Goal: Task Accomplishment & Management: Manage account settings

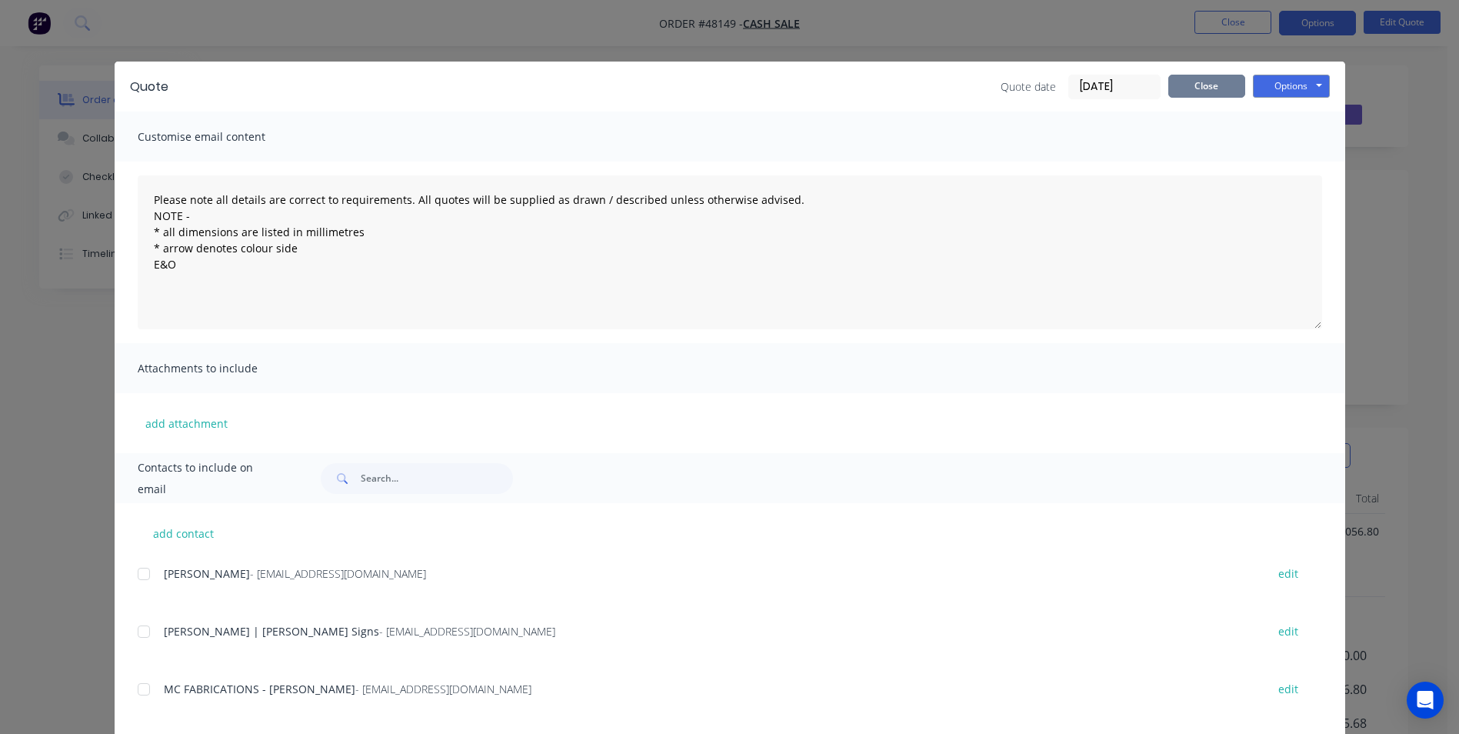
click at [1188, 83] on button "Close" at bounding box center [1206, 86] width 77 height 23
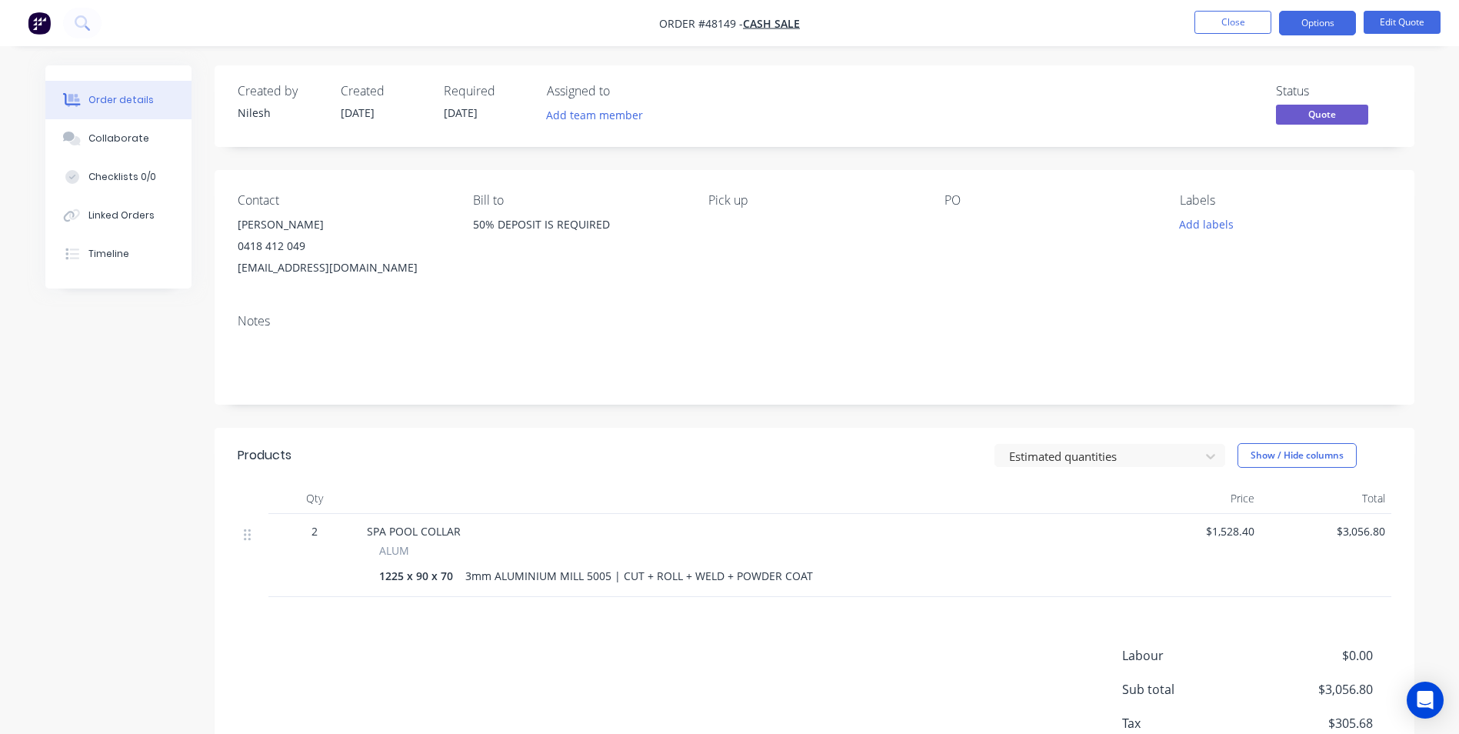
click at [1233, 10] on nav "Order #48149 - CASH SALE Close Options Edit Quote" at bounding box center [729, 23] width 1459 height 46
click at [1225, 20] on button "Close" at bounding box center [1232, 22] width 77 height 23
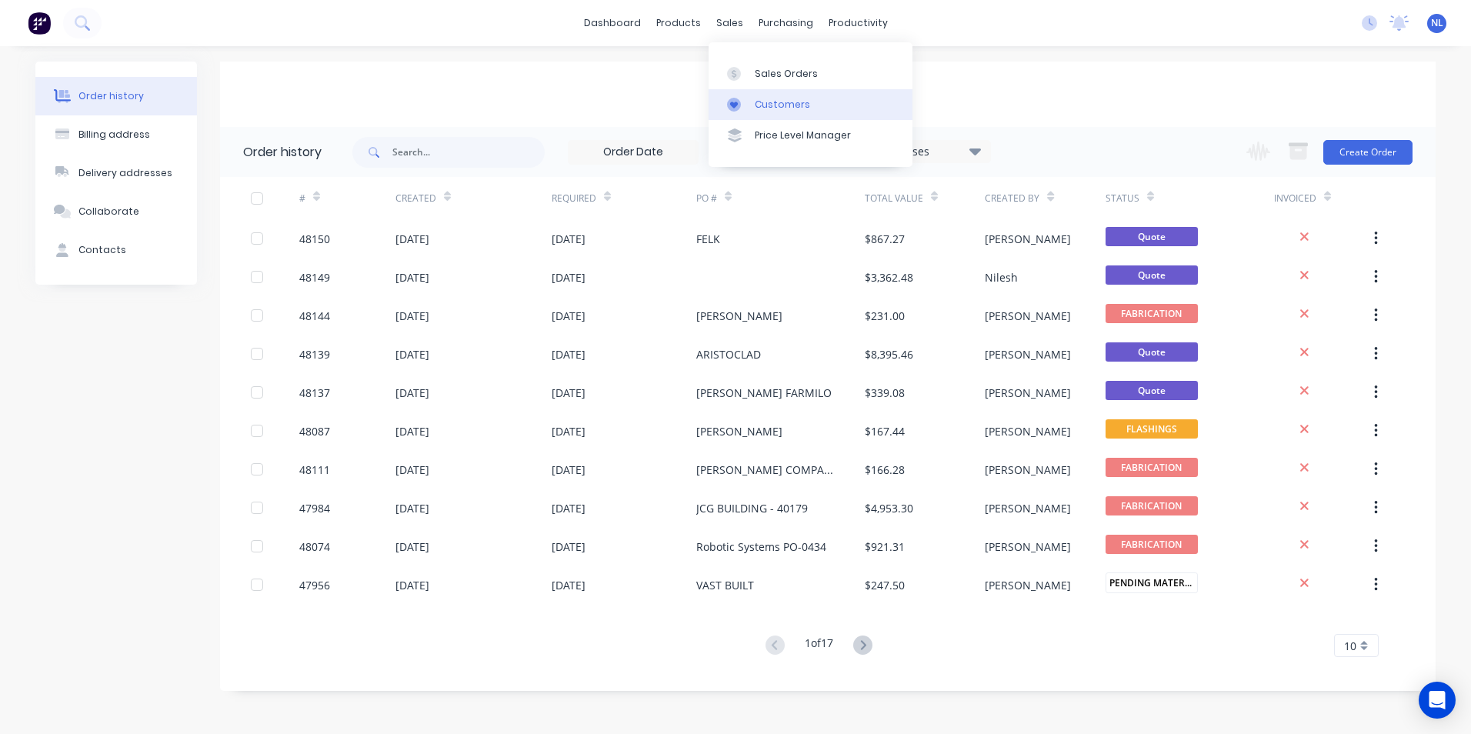
click at [768, 102] on div "Customers" at bounding box center [782, 105] width 55 height 14
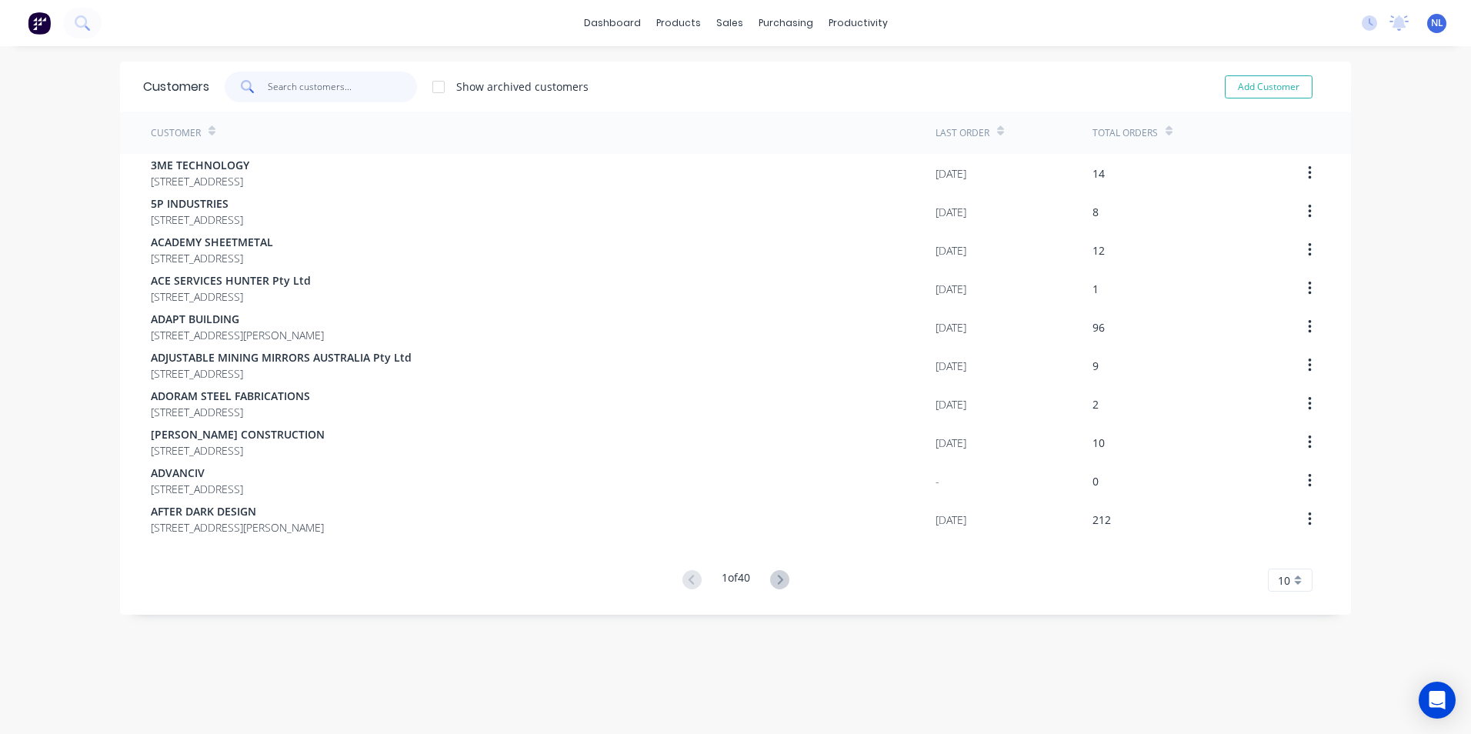
click at [372, 93] on input "text" at bounding box center [343, 87] width 150 height 31
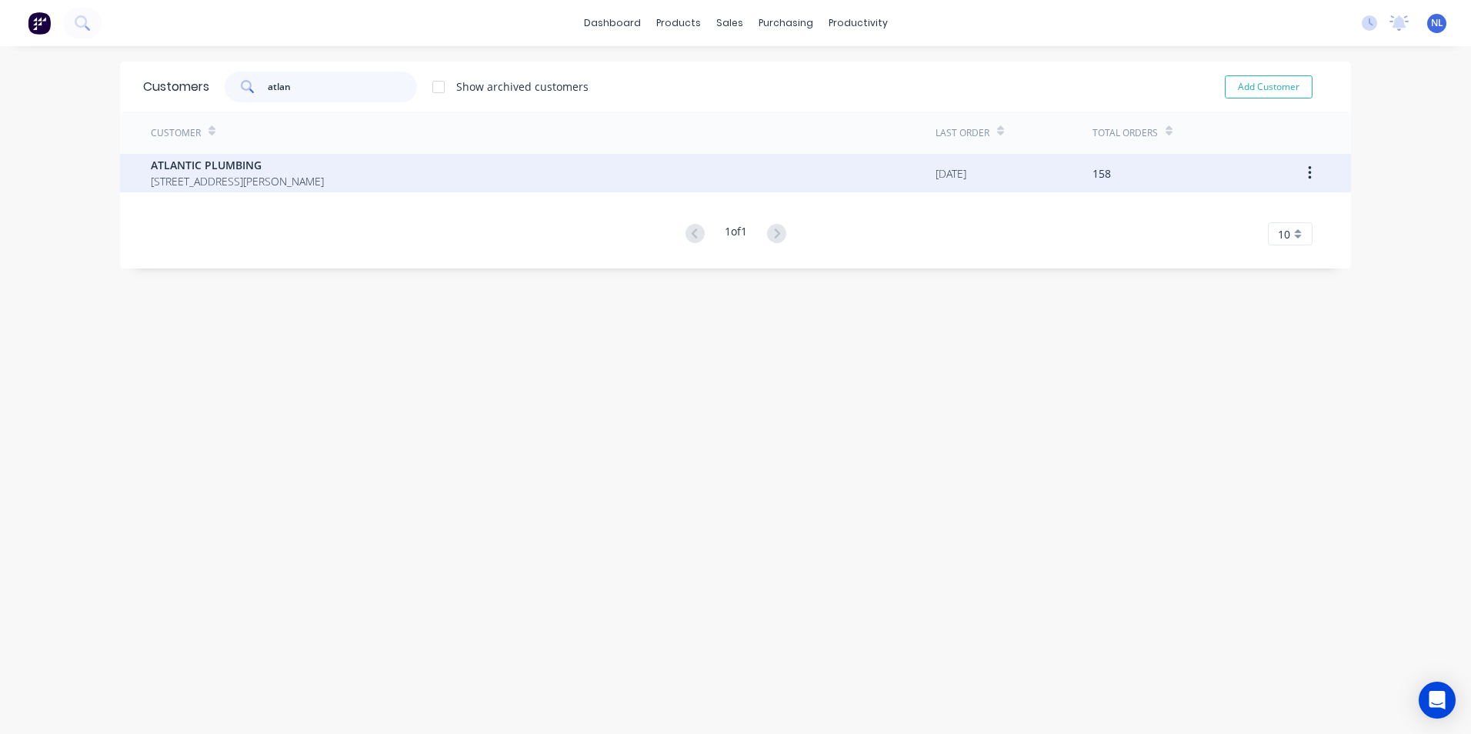
type input "atlan"
click at [324, 175] on span "UNIT 3 89 WHITING ST ARTARMON New South Wales Australia 2064" at bounding box center [237, 181] width 173 height 16
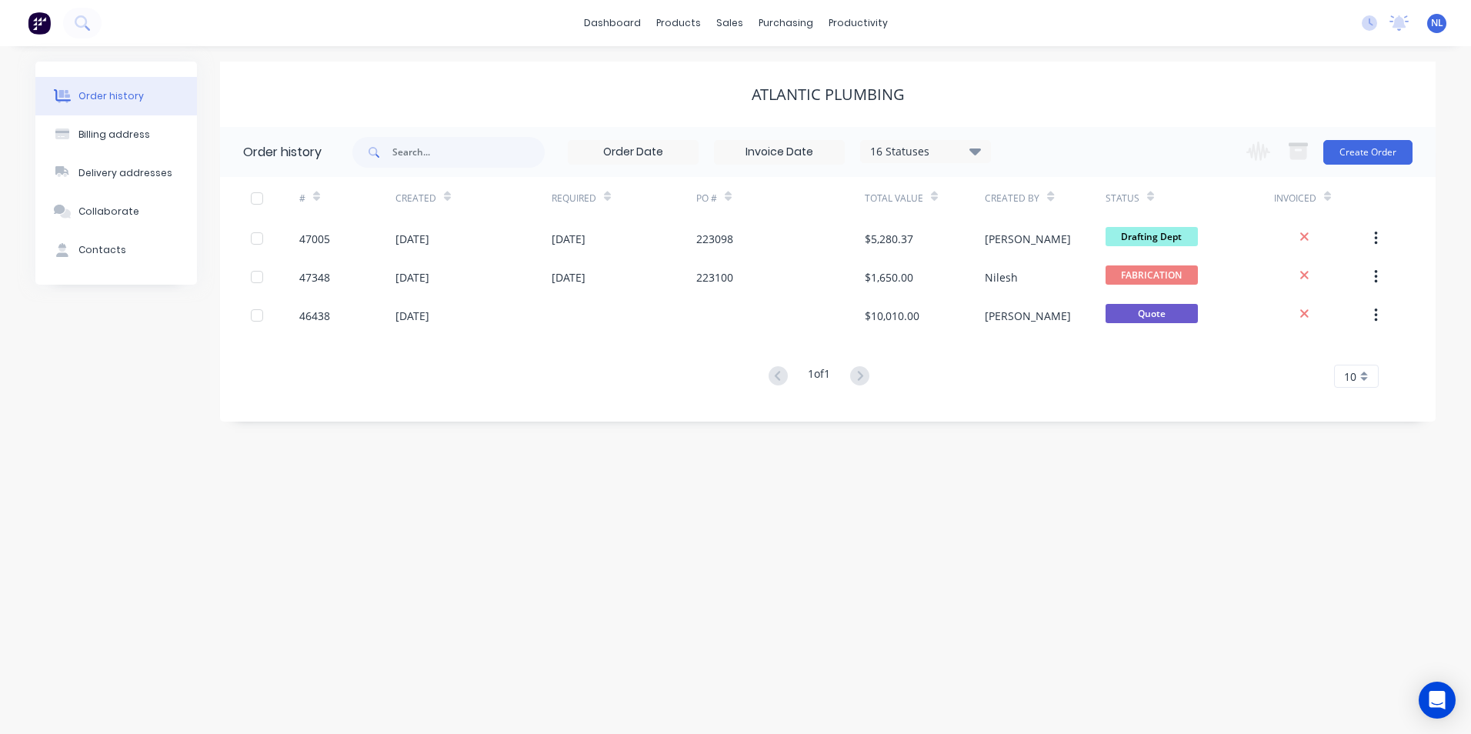
click at [896, 164] on div "16 Statuses Invoice Status Invoiced Not Invoiced Partial Order Status All Archi…" at bounding box center [779, 152] width 423 height 25
click at [923, 162] on div "16 Statuses Invoice Status Invoiced Not Invoiced Partial Order Status All Archi…" at bounding box center [925, 151] width 131 height 23
click at [925, 155] on div "16 Statuses" at bounding box center [925, 151] width 129 height 17
click at [1052, 328] on label at bounding box center [1052, 328] width 0 height 0
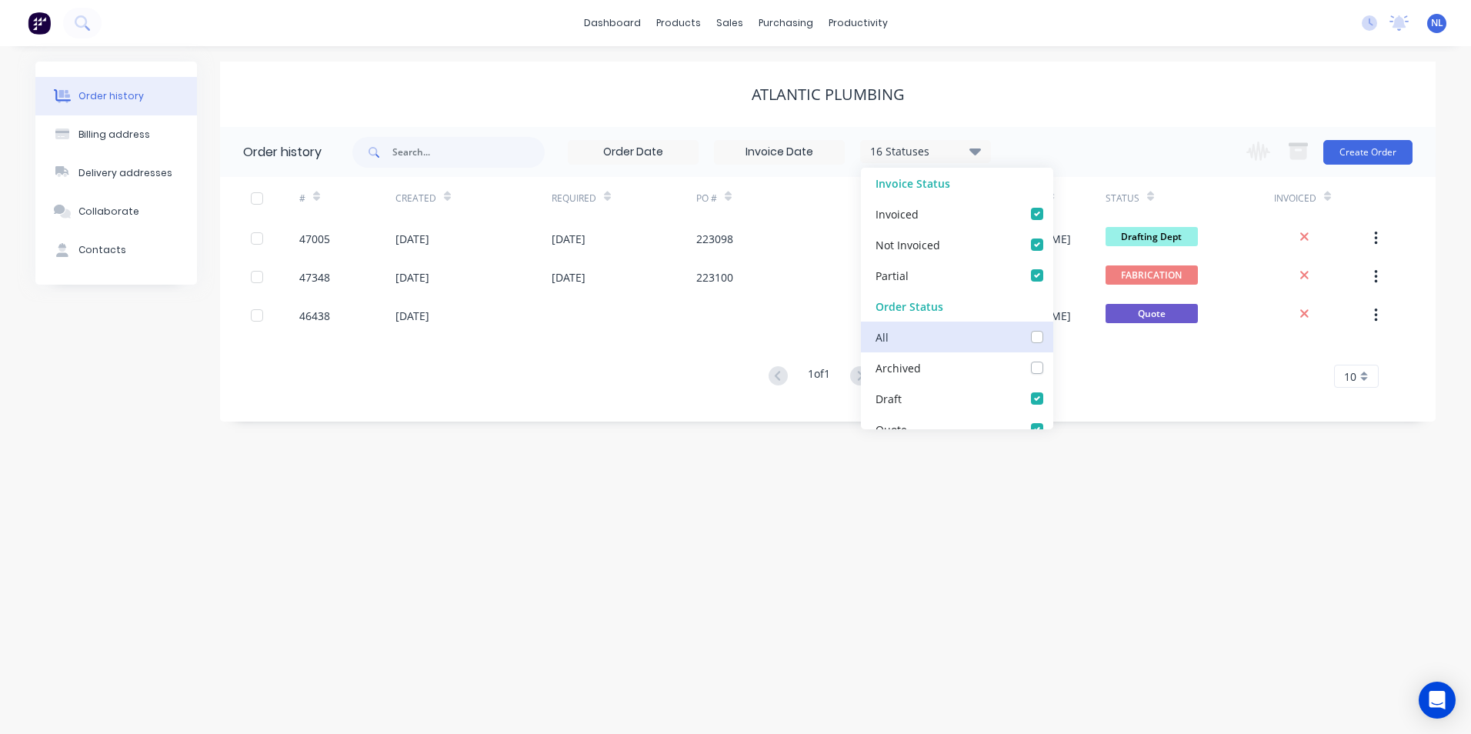
click at [1052, 335] on input "checkbox" at bounding box center [1058, 335] width 12 height 15
checkbox input "true"
click at [714, 425] on div "Order history Billing address Delivery addresses Collaborate Contacts ATLANTIC …" at bounding box center [735, 390] width 1471 height 688
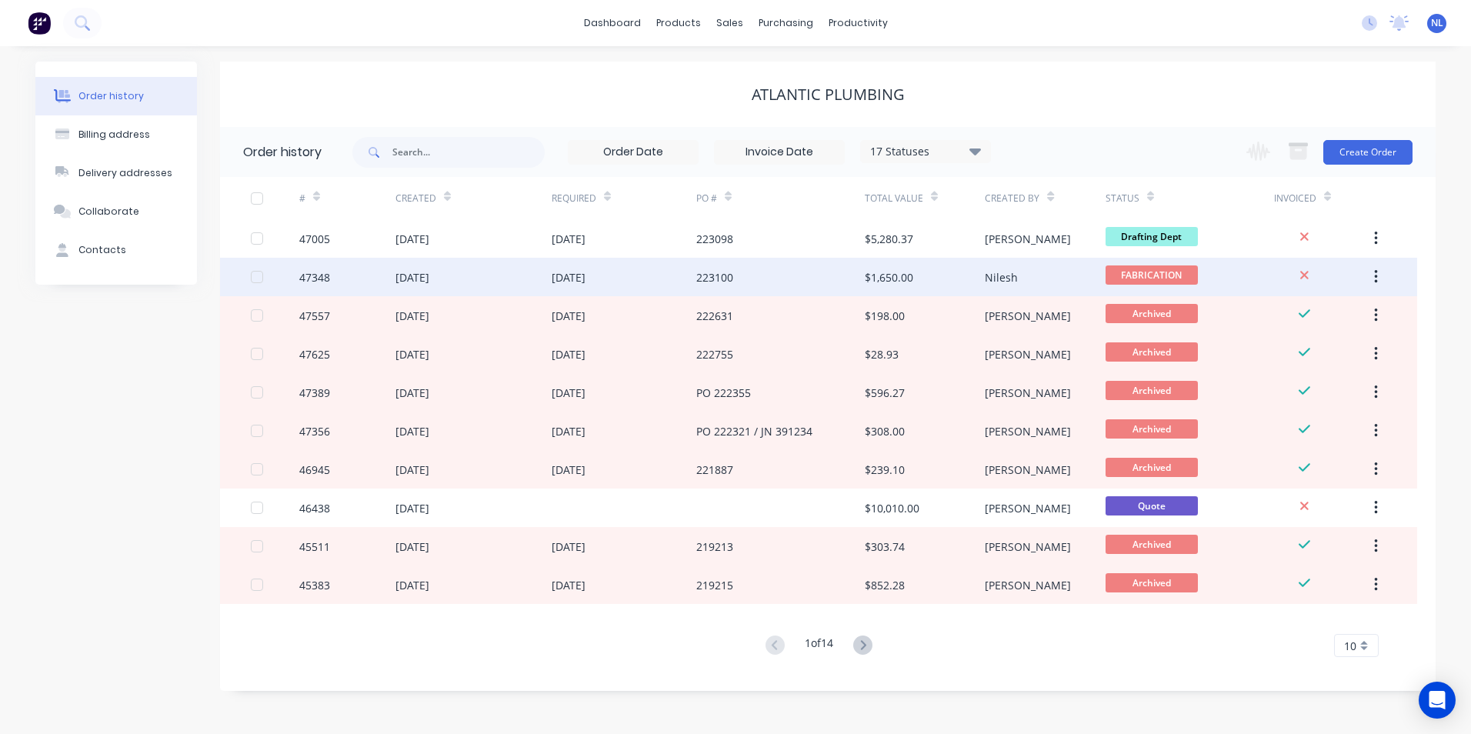
click at [995, 282] on div "Nilesh" at bounding box center [1001, 277] width 33 height 16
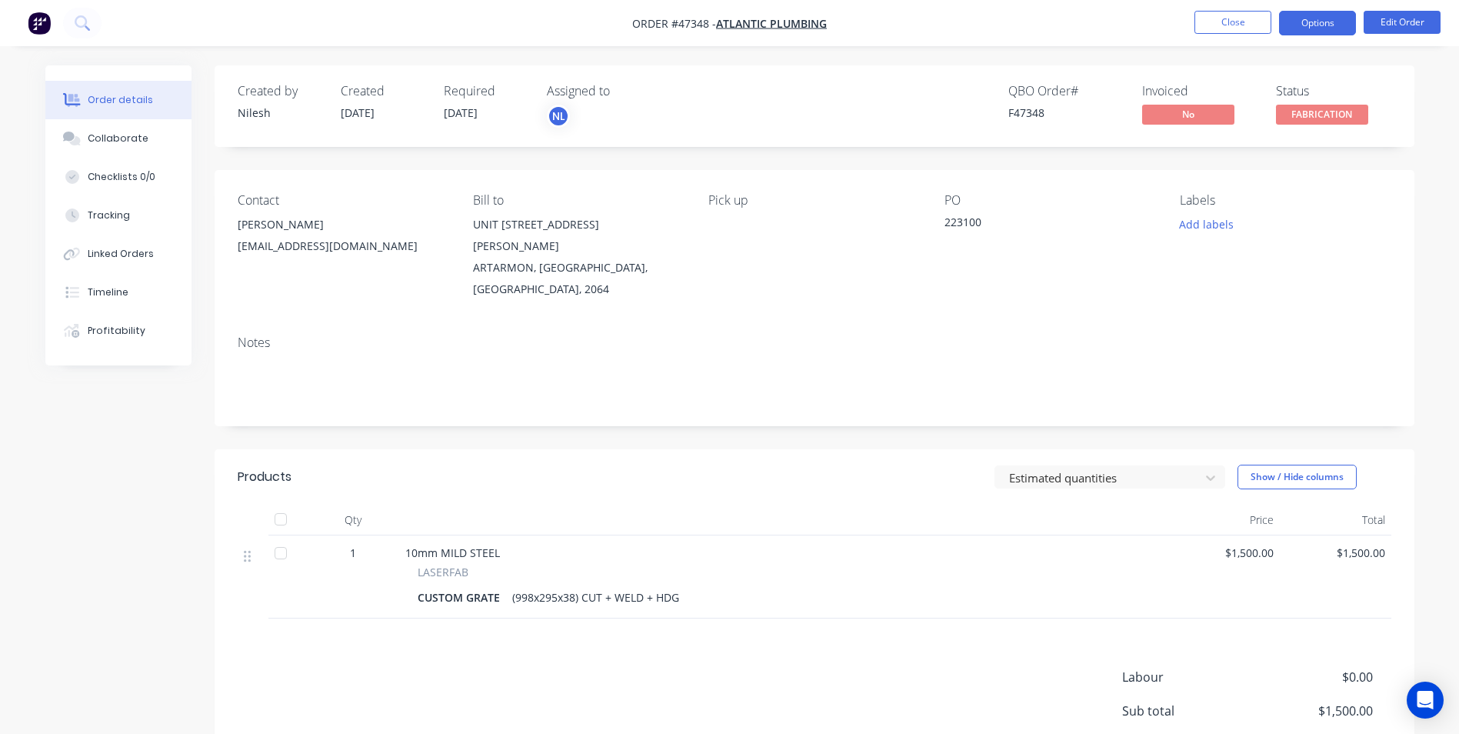
click at [1351, 29] on button "Options" at bounding box center [1317, 23] width 77 height 25
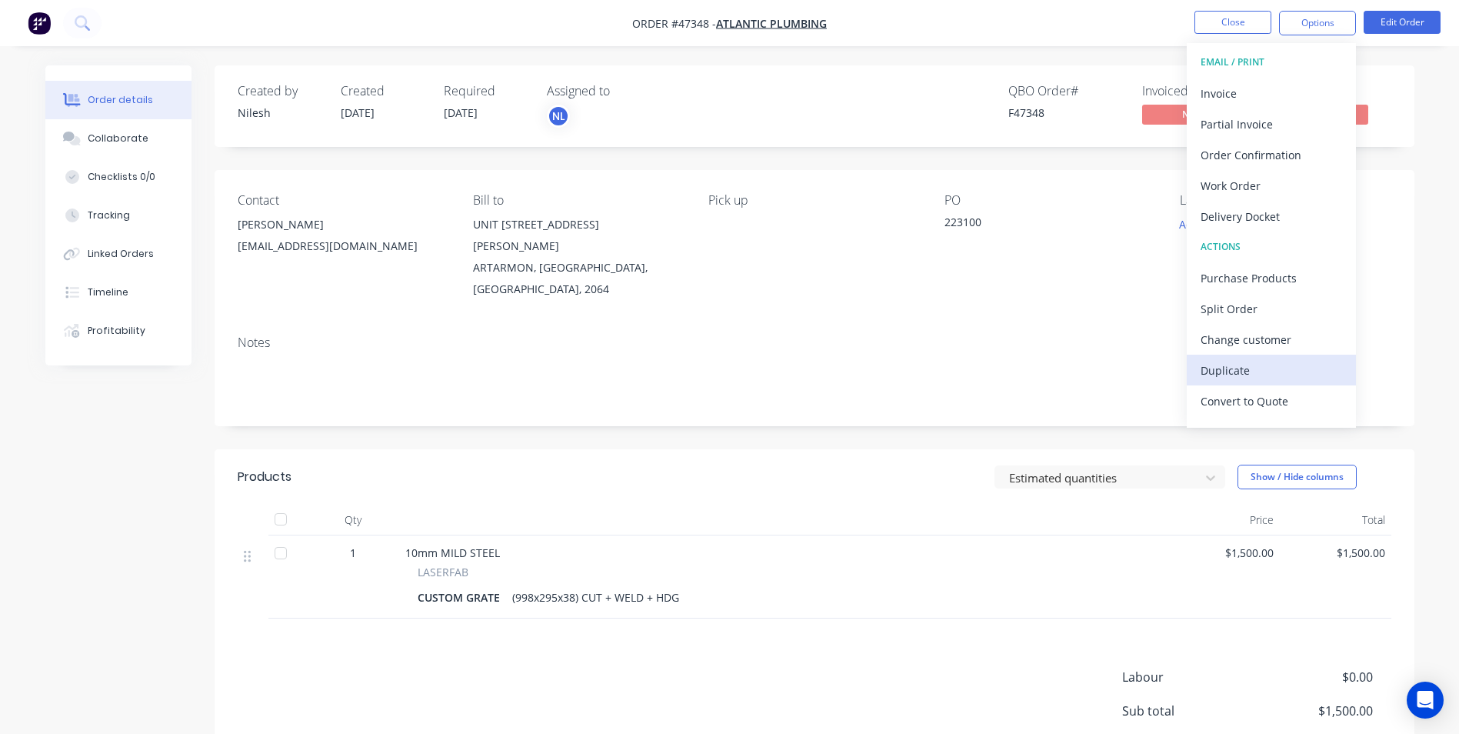
click at [1258, 375] on div "Duplicate" at bounding box center [1272, 370] width 142 height 22
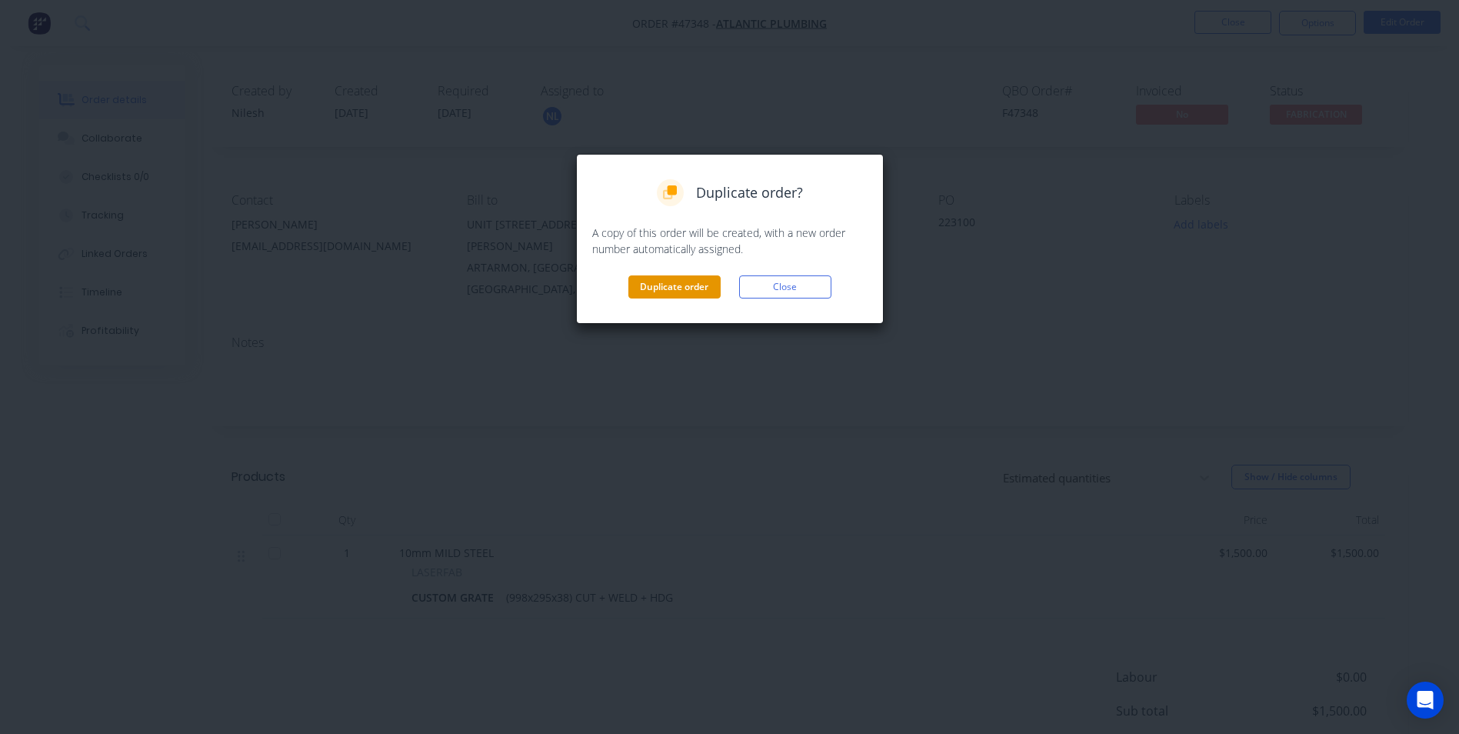
click at [674, 290] on button "Duplicate order" at bounding box center [674, 286] width 92 height 23
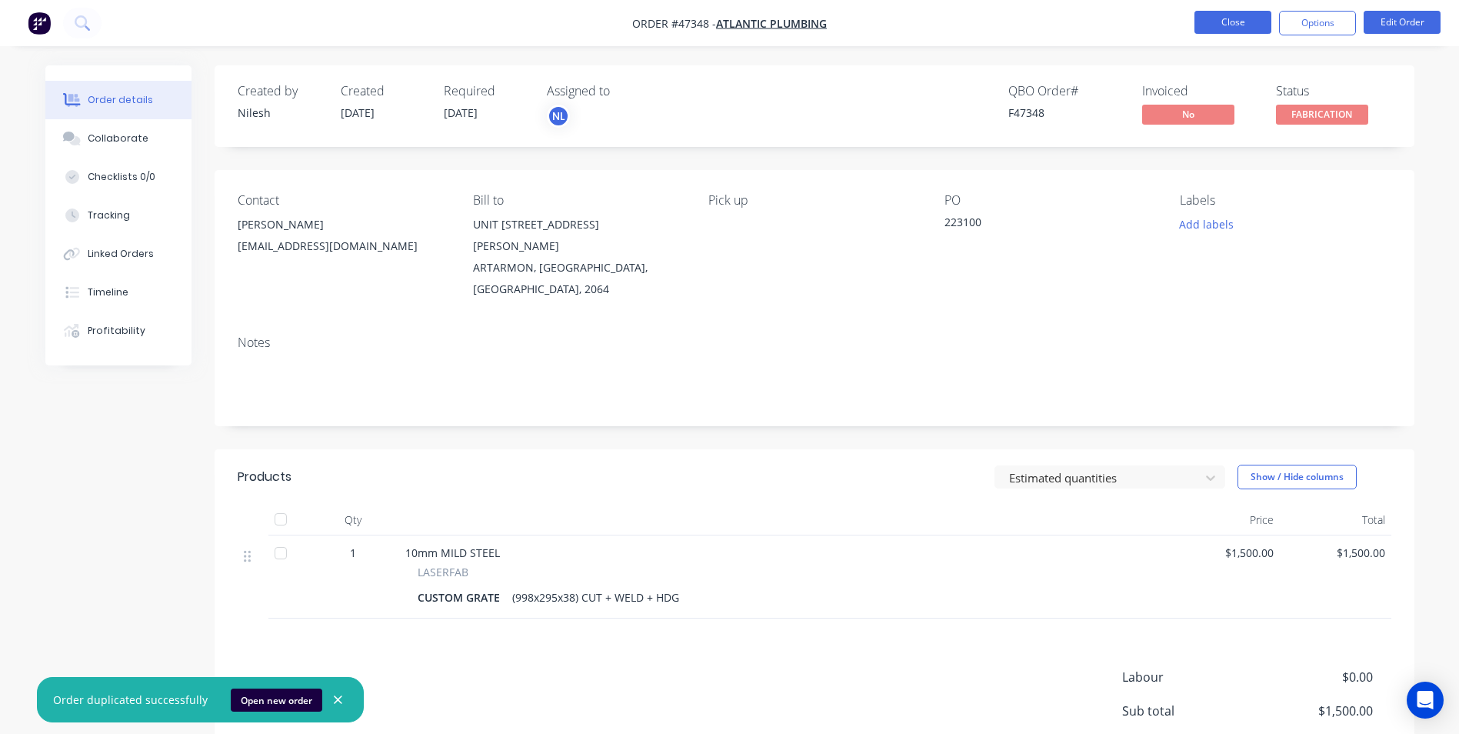
click at [1243, 29] on button "Close" at bounding box center [1232, 22] width 77 height 23
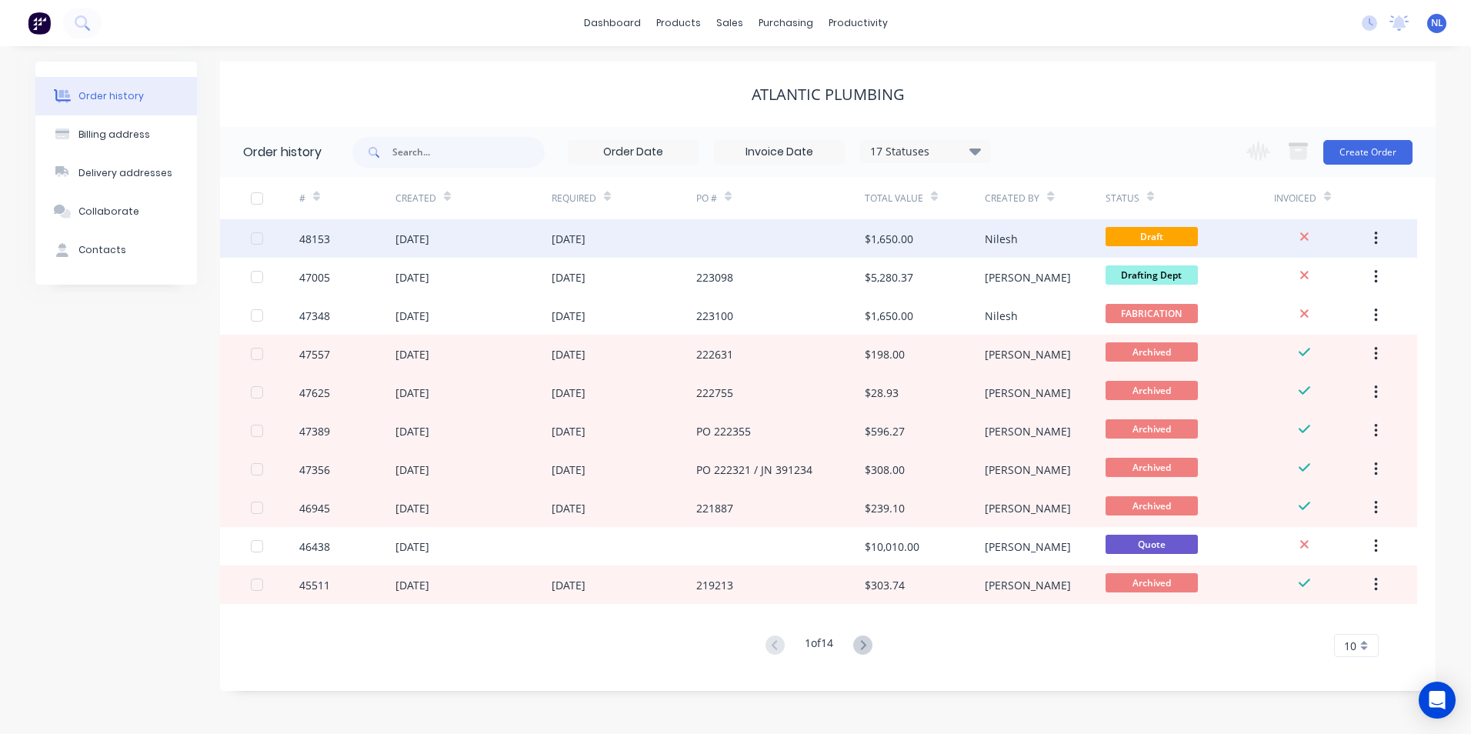
click at [898, 245] on div "$1,650.00" at bounding box center [889, 239] width 48 height 16
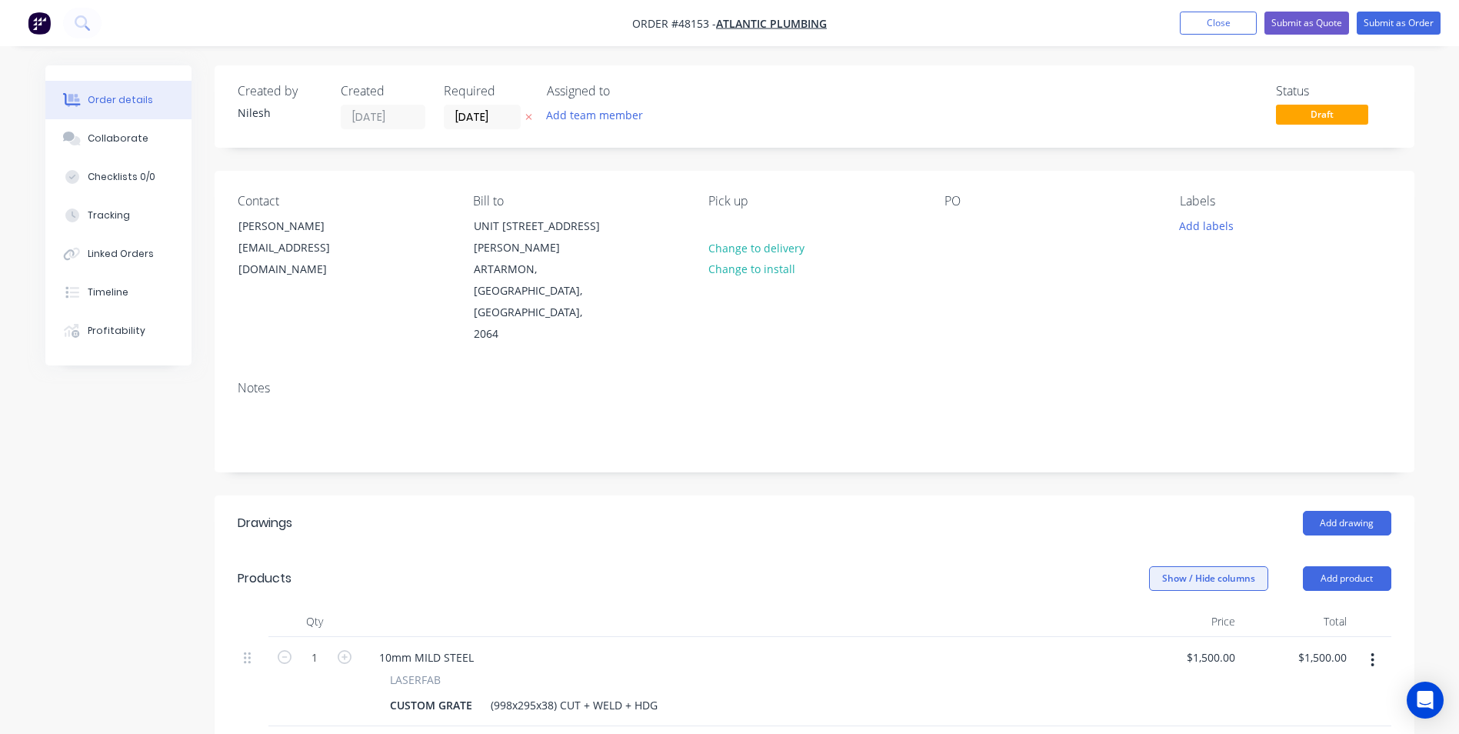
scroll to position [77, 0]
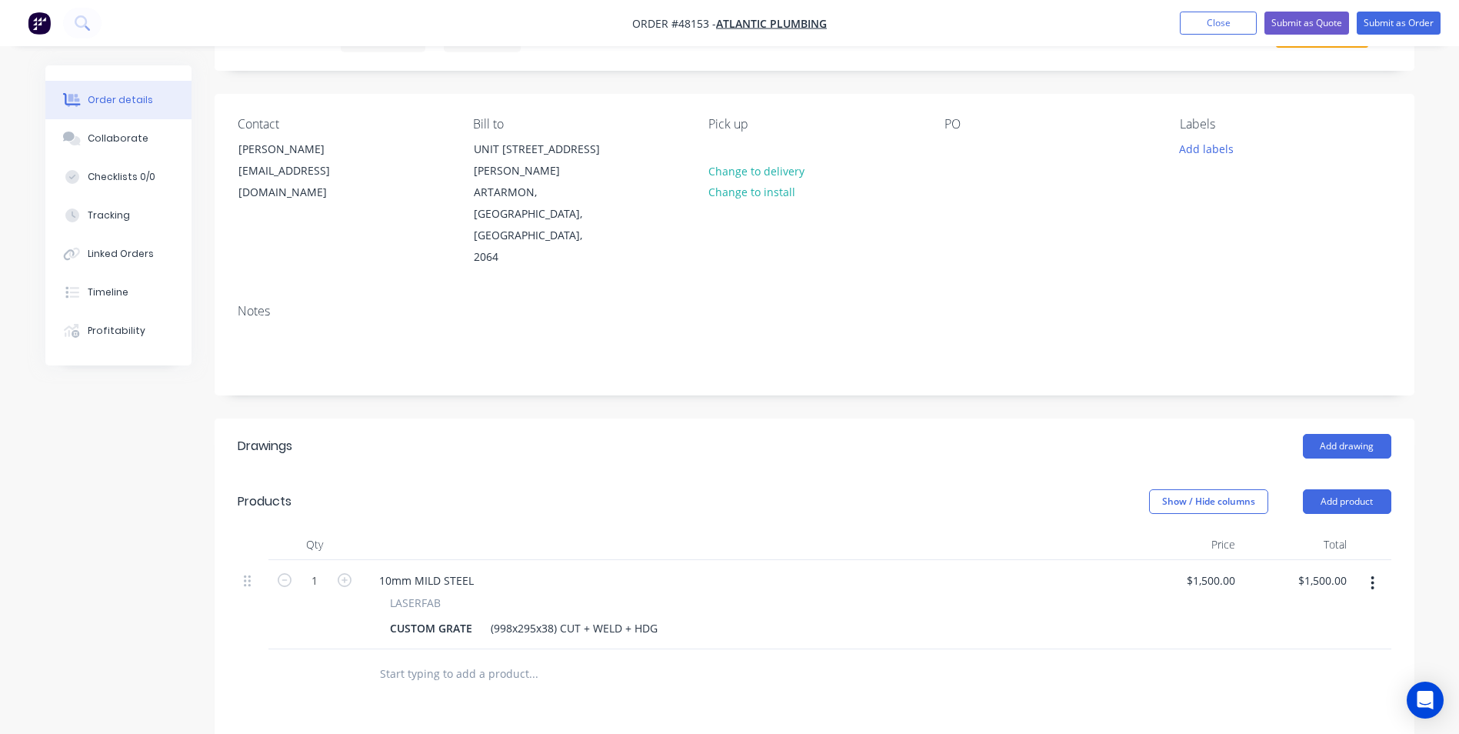
click at [1376, 569] on button "button" at bounding box center [1372, 583] width 36 height 28
click at [1351, 612] on div "Edit" at bounding box center [1318, 623] width 118 height 22
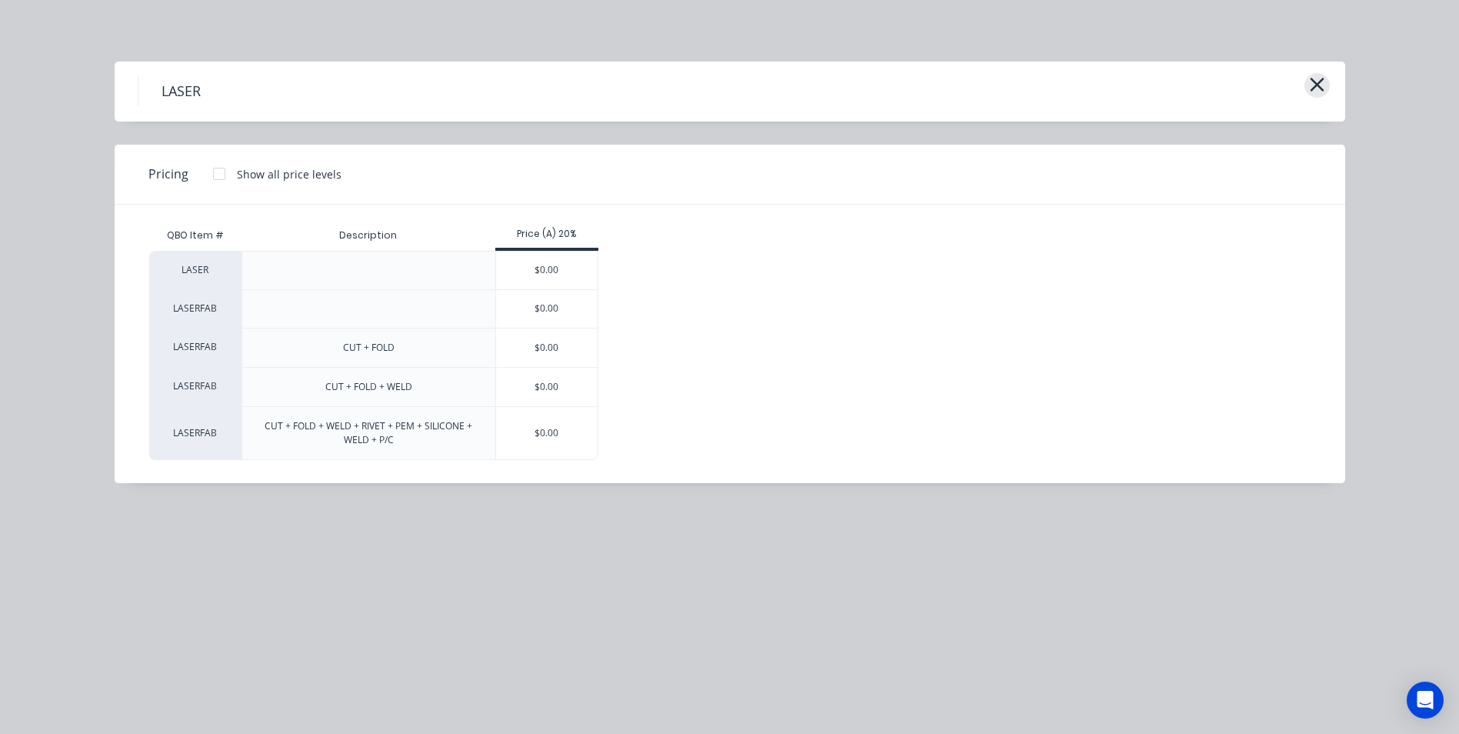
click at [1328, 85] on button "button" at bounding box center [1316, 85] width 25 height 25
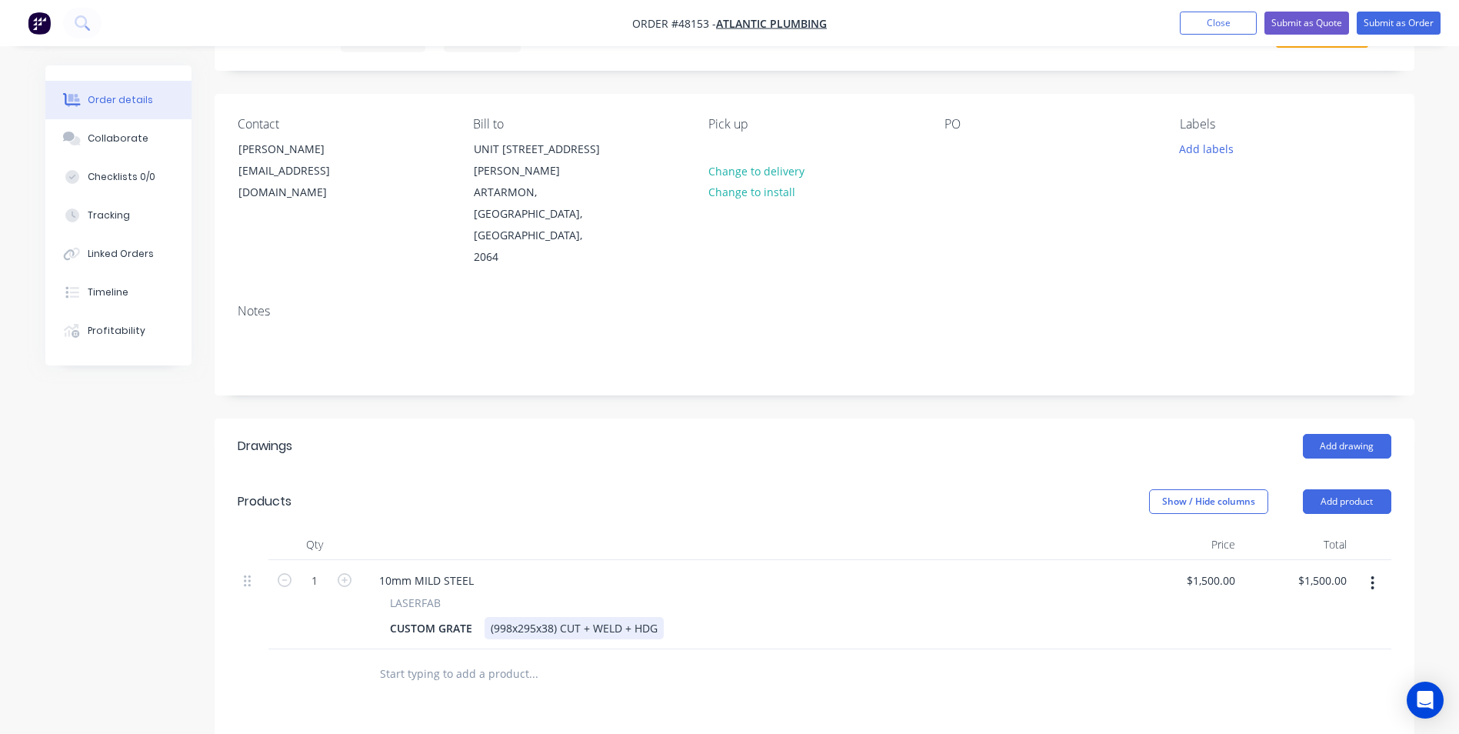
click at [525, 617] on div "(998x295x38) CUT + WELD + HDG" at bounding box center [574, 628] width 179 height 22
type input "$1,425.00"
click at [1311, 565] on div "$1,425.00 $1,500.00" at bounding box center [1297, 604] width 112 height 89
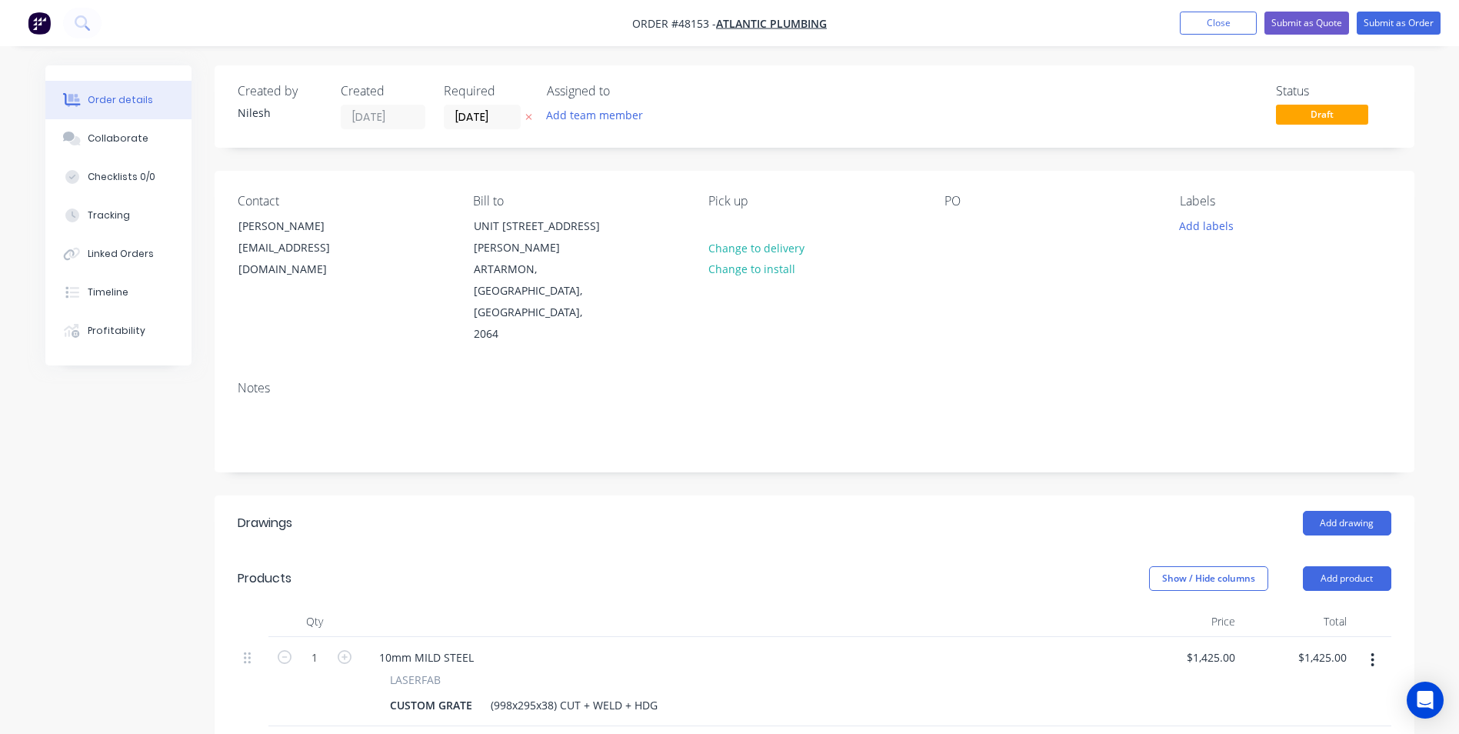
click at [1241, 637] on div "$1,425.00 $1,425.00" at bounding box center [1297, 681] width 112 height 89
click at [1235, 646] on input "1425" at bounding box center [1225, 657] width 32 height 22
click at [1240, 646] on div "1425 1425" at bounding box center [1225, 657] width 32 height 22
drag, startPoint x: 1239, startPoint y: 623, endPoint x: 1228, endPoint y: 635, distance: 16.3
click at [1240, 637] on div "$1,425.00 $1,425.00" at bounding box center [1186, 681] width 112 height 89
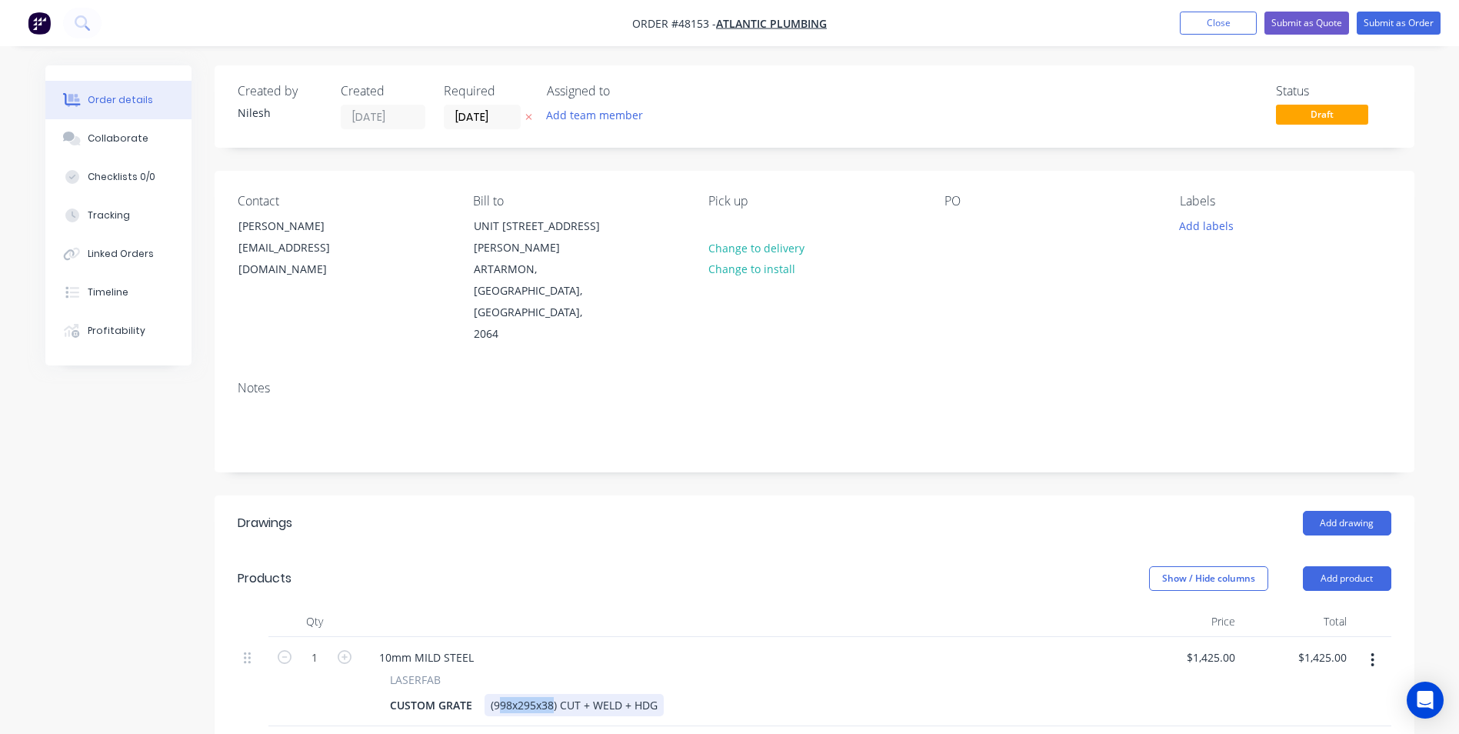
drag, startPoint x: 551, startPoint y: 646, endPoint x: 496, endPoint y: 657, distance: 56.4
click at [496, 657] on div "10mm MILD STEEL LASERFAB CUSTOM GRATE (998x295x38) CUT + WELD + HDG" at bounding box center [745, 681] width 769 height 89
click at [805, 671] on div "LASERFAB" at bounding box center [745, 679] width 711 height 16
click at [509, 694] on div "(998x295x38) CUT + WELD + HDG" at bounding box center [574, 705] width 179 height 22
click at [1241, 637] on div "$1,425.00 $1,425.00" at bounding box center [1297, 681] width 112 height 89
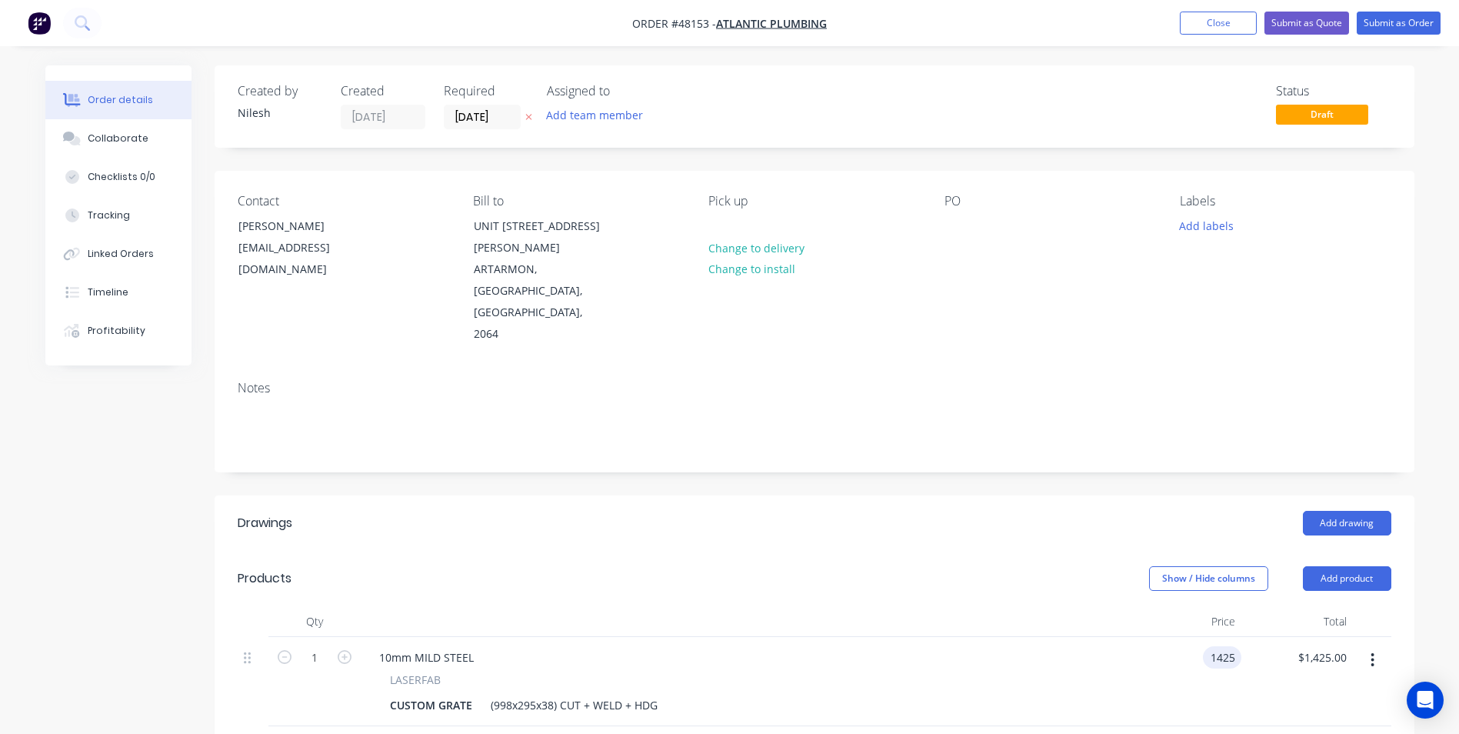
click at [1226, 646] on input "1425" at bounding box center [1225, 657] width 32 height 22
type input "$1,500.00"
click at [511, 694] on div "(998x295x38) CUT + WELD + HDG" at bounding box center [574, 705] width 179 height 22
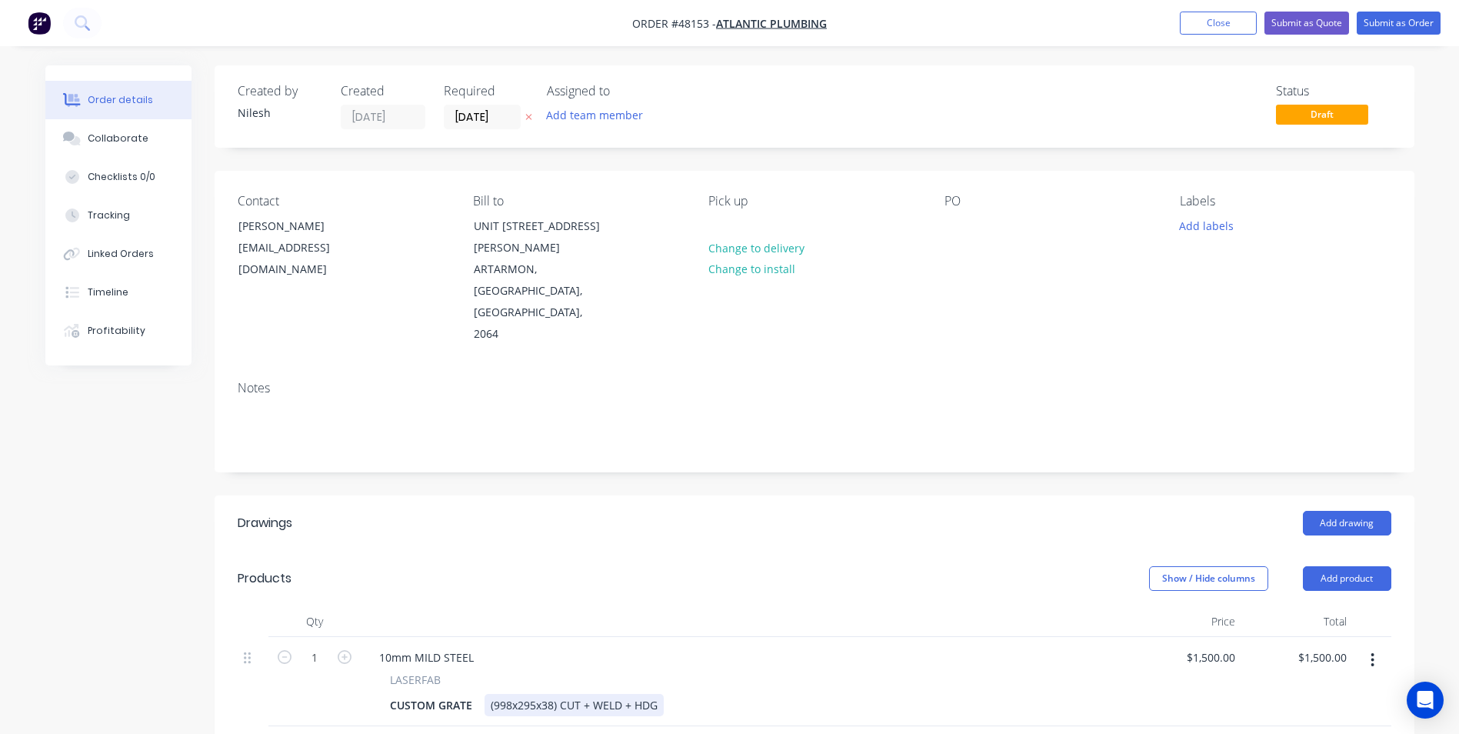
click at [554, 694] on div "(998x295x38) CUT + WELD + HDG" at bounding box center [574, 705] width 179 height 22
click at [536, 694] on div "(995x295x30) CUT + WELD + HDG" at bounding box center [574, 705] width 179 height 22
click at [699, 551] on header "Products Show / Hide columns Add product" at bounding box center [815, 578] width 1200 height 55
click at [1338, 24] on button "Submit as Quote" at bounding box center [1306, 23] width 85 height 23
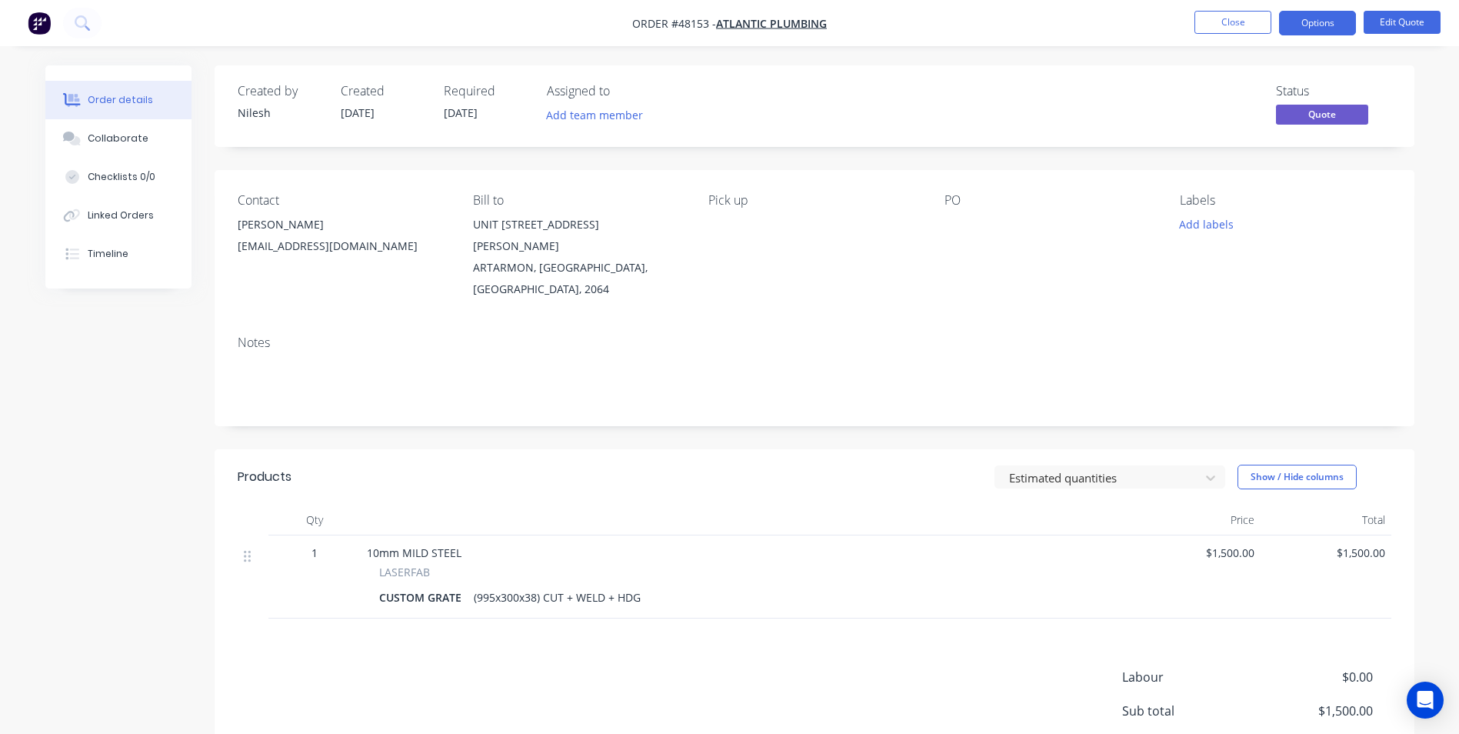
click at [496, 586] on div "(995x300x38) CUT + WELD + HDG" at bounding box center [557, 597] width 179 height 22
click at [1344, 25] on button "Options" at bounding box center [1317, 23] width 77 height 25
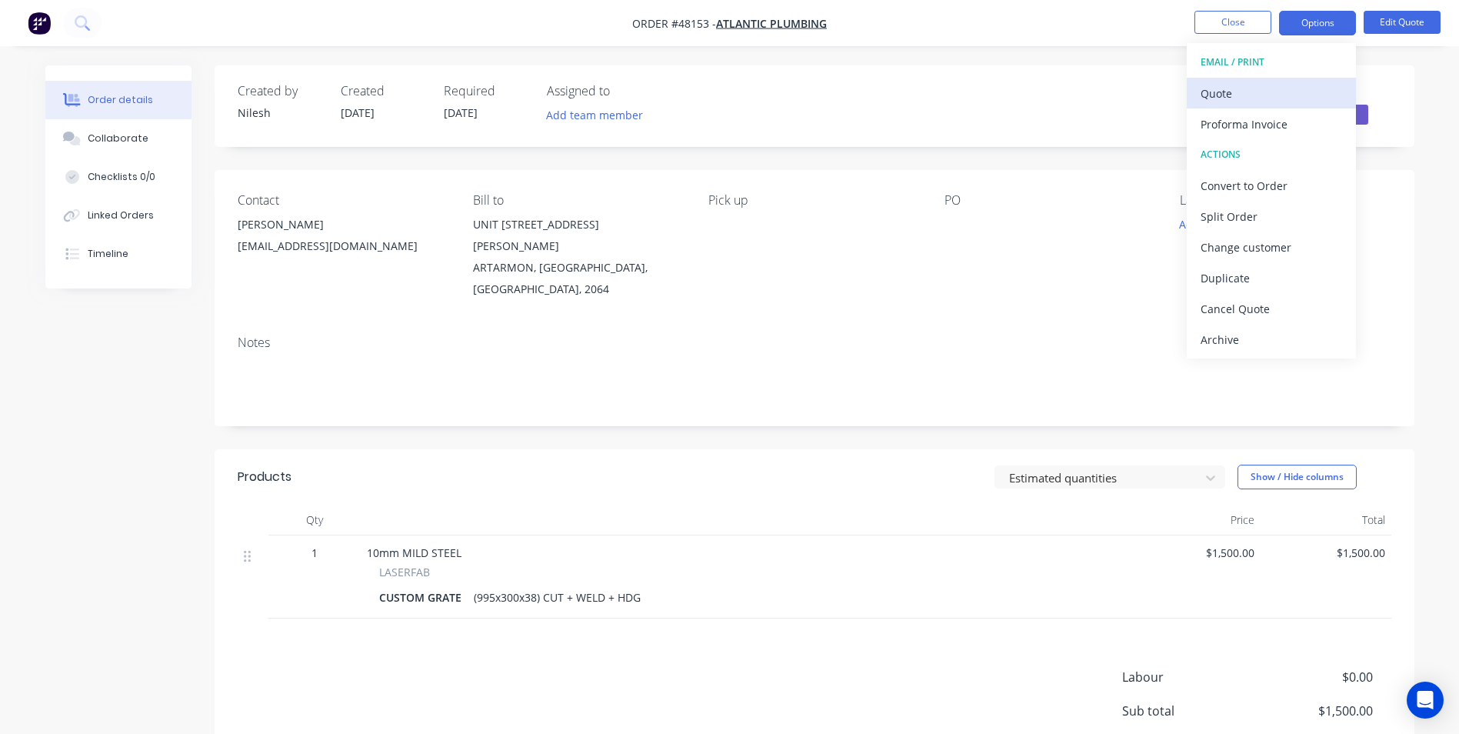
click at [1268, 96] on div "Quote" at bounding box center [1272, 93] width 142 height 22
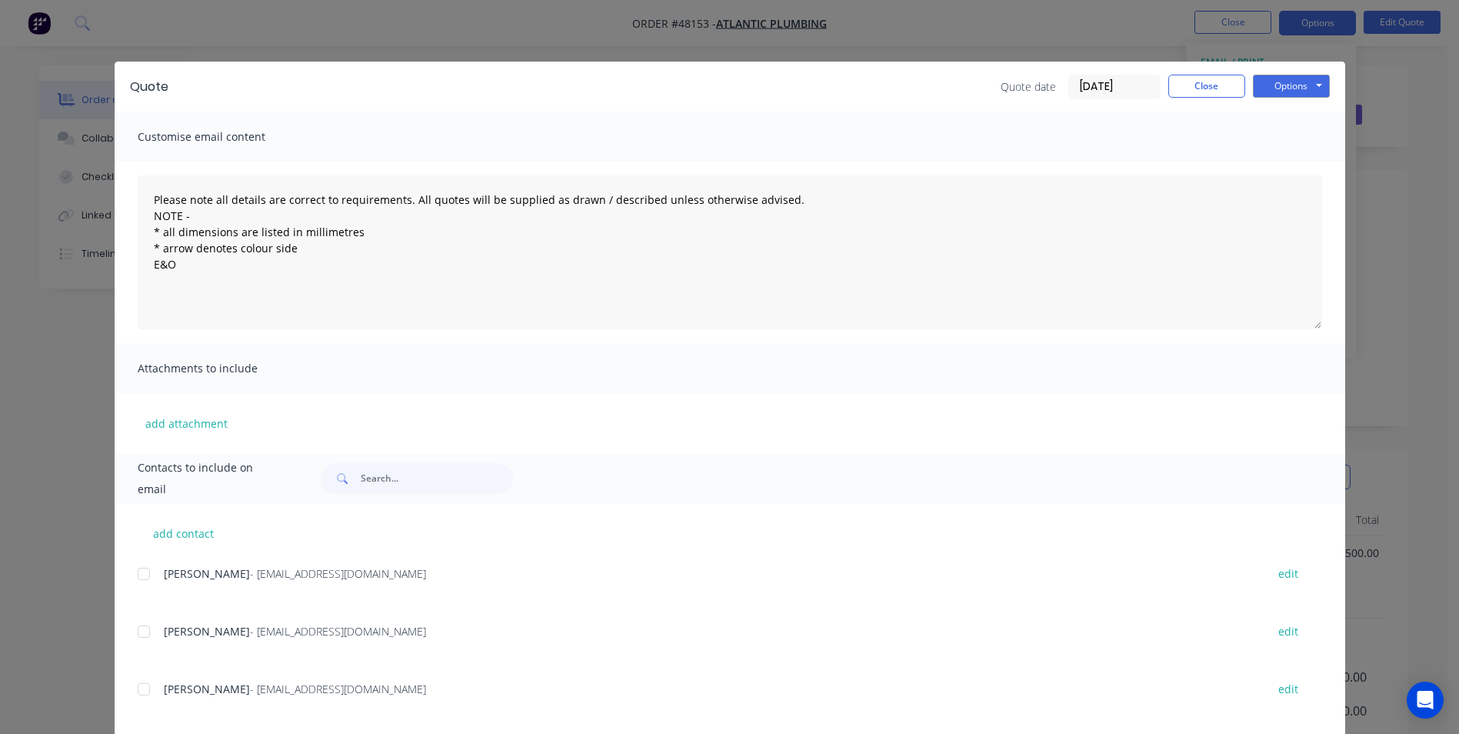
click at [1295, 62] on div "Quote Quote date 26/09/25 Close Options Preview Print Email" at bounding box center [730, 87] width 1231 height 50
click at [1293, 81] on button "Options" at bounding box center [1291, 86] width 77 height 23
click at [1273, 148] on button "Print" at bounding box center [1302, 138] width 98 height 25
click at [1184, 84] on button "Close" at bounding box center [1206, 86] width 77 height 23
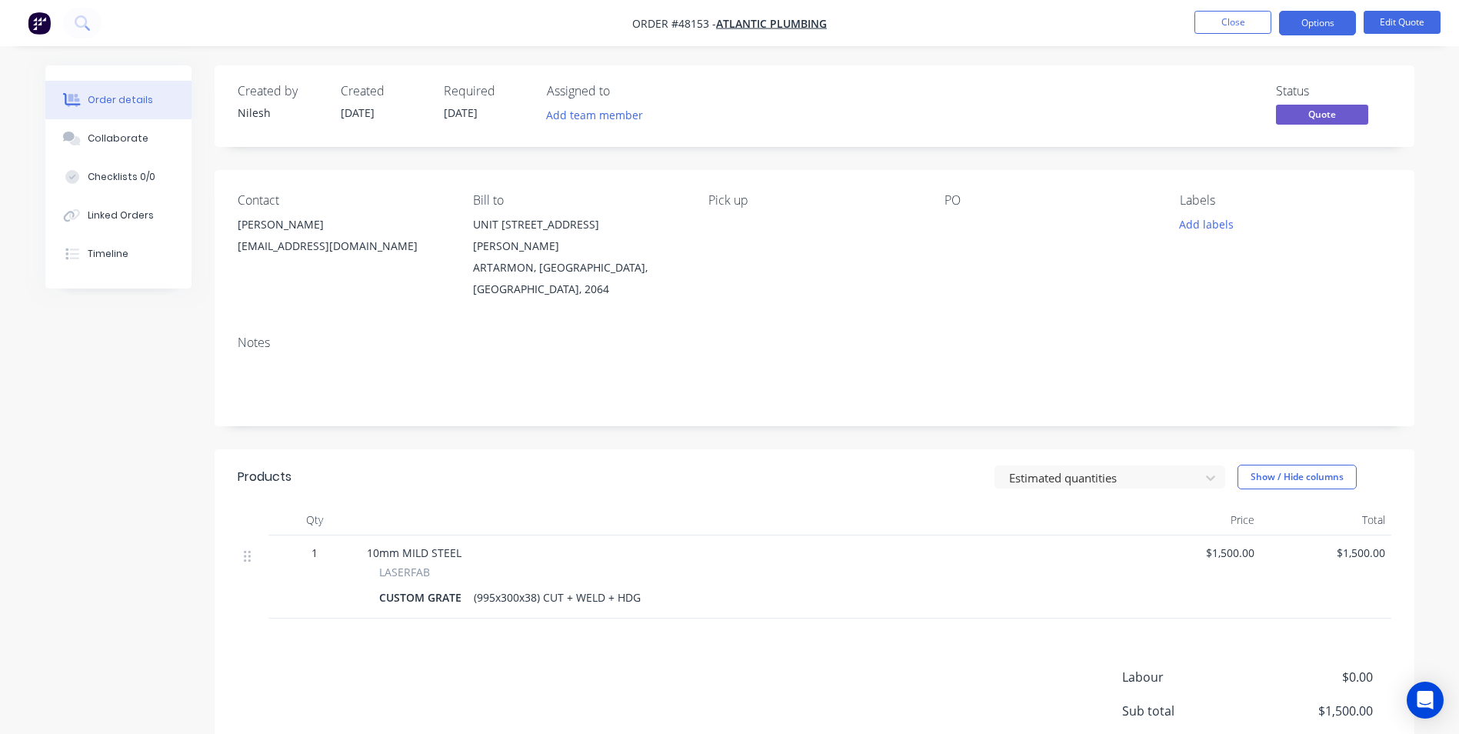
click at [535, 586] on div "(995x300x38) CUT + WELD + HDG" at bounding box center [557, 597] width 179 height 22
click at [1386, 36] on nav "Order #48153 - ATLANTIC PLUMBING Close Options Edit Quote" at bounding box center [729, 23] width 1459 height 46
click at [1386, 25] on button "Edit Quote" at bounding box center [1402, 22] width 77 height 23
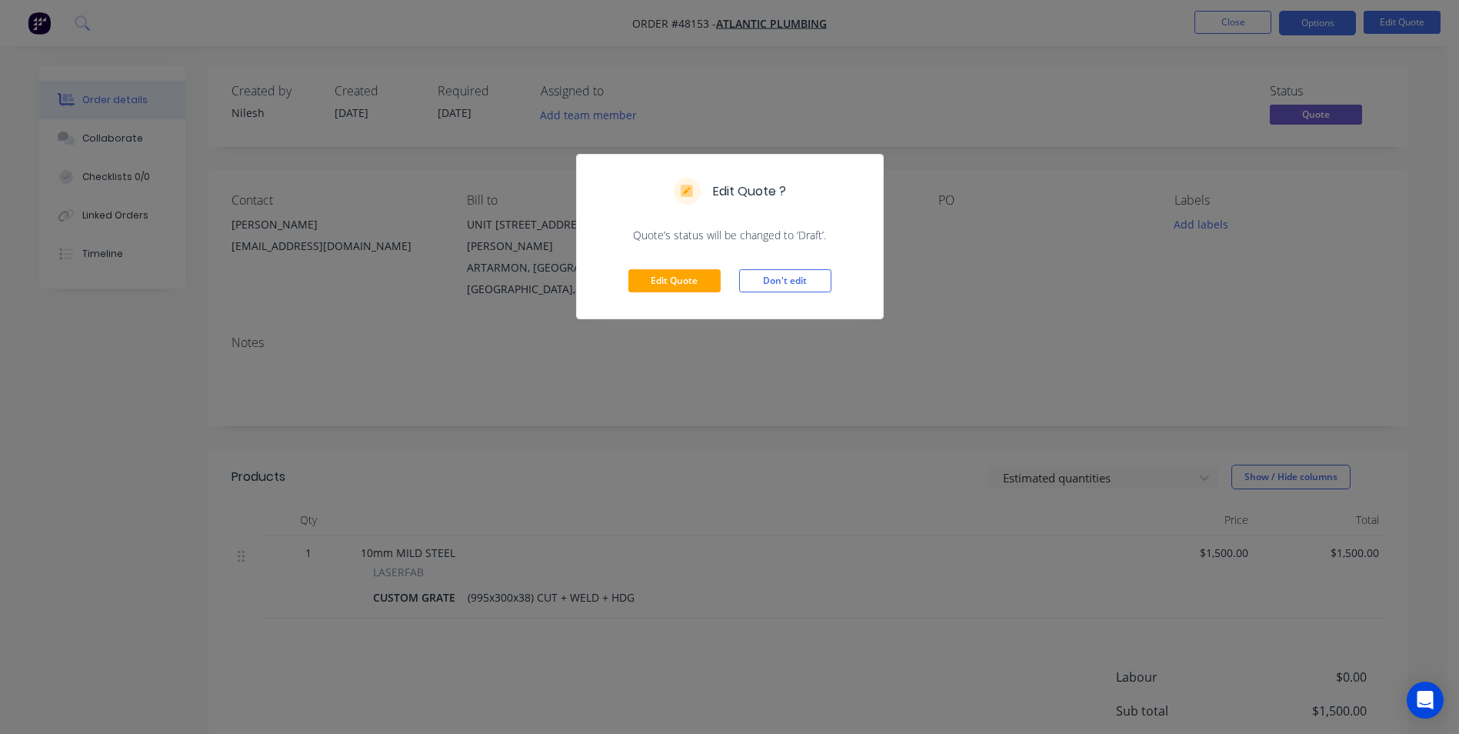
click at [682, 293] on div "Edit Quote Don't edit" at bounding box center [730, 280] width 306 height 75
click at [676, 274] on button "Edit Quote" at bounding box center [674, 280] width 92 height 23
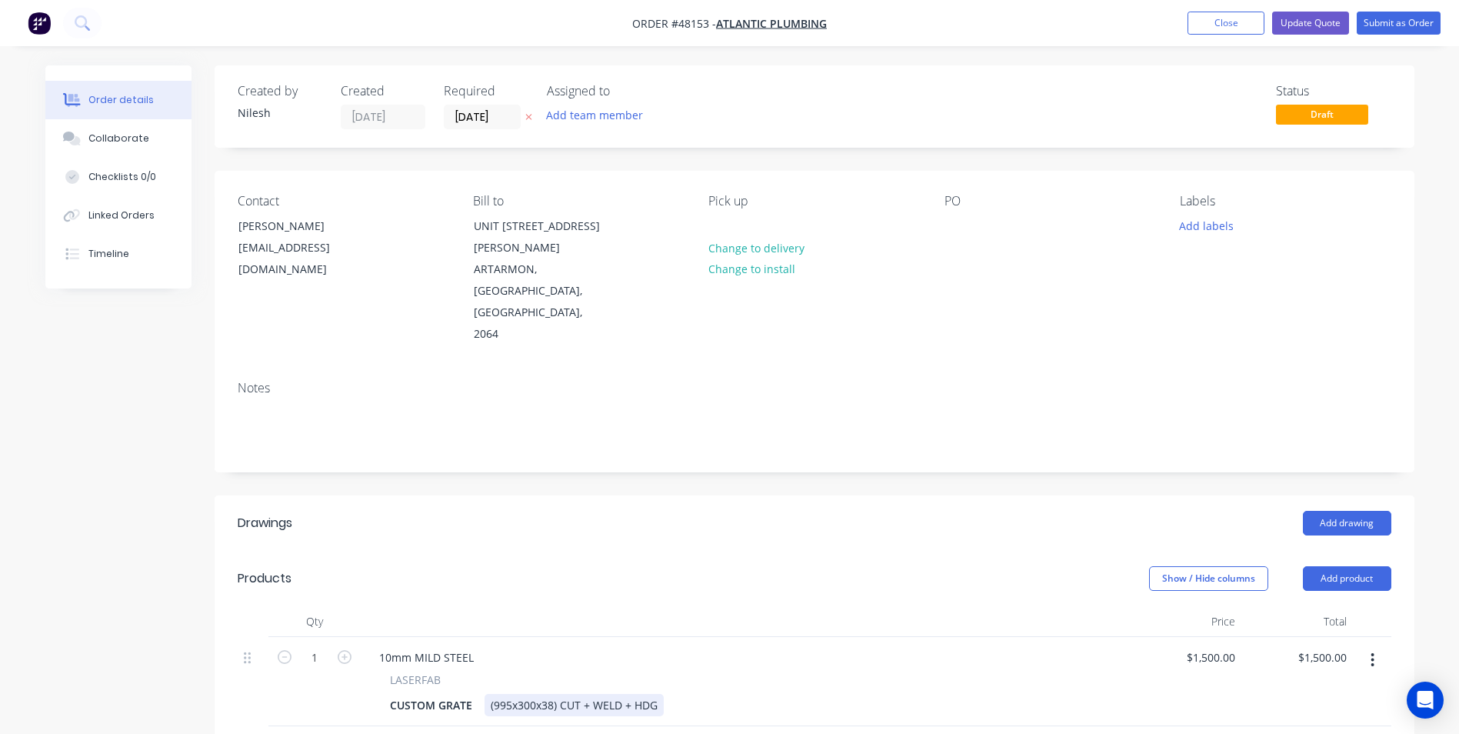
click at [554, 694] on div "(995x300x38) CUT + WELD + HDG" at bounding box center [574, 705] width 179 height 22
click at [1324, 16] on button "Update Quote" at bounding box center [1310, 23] width 77 height 23
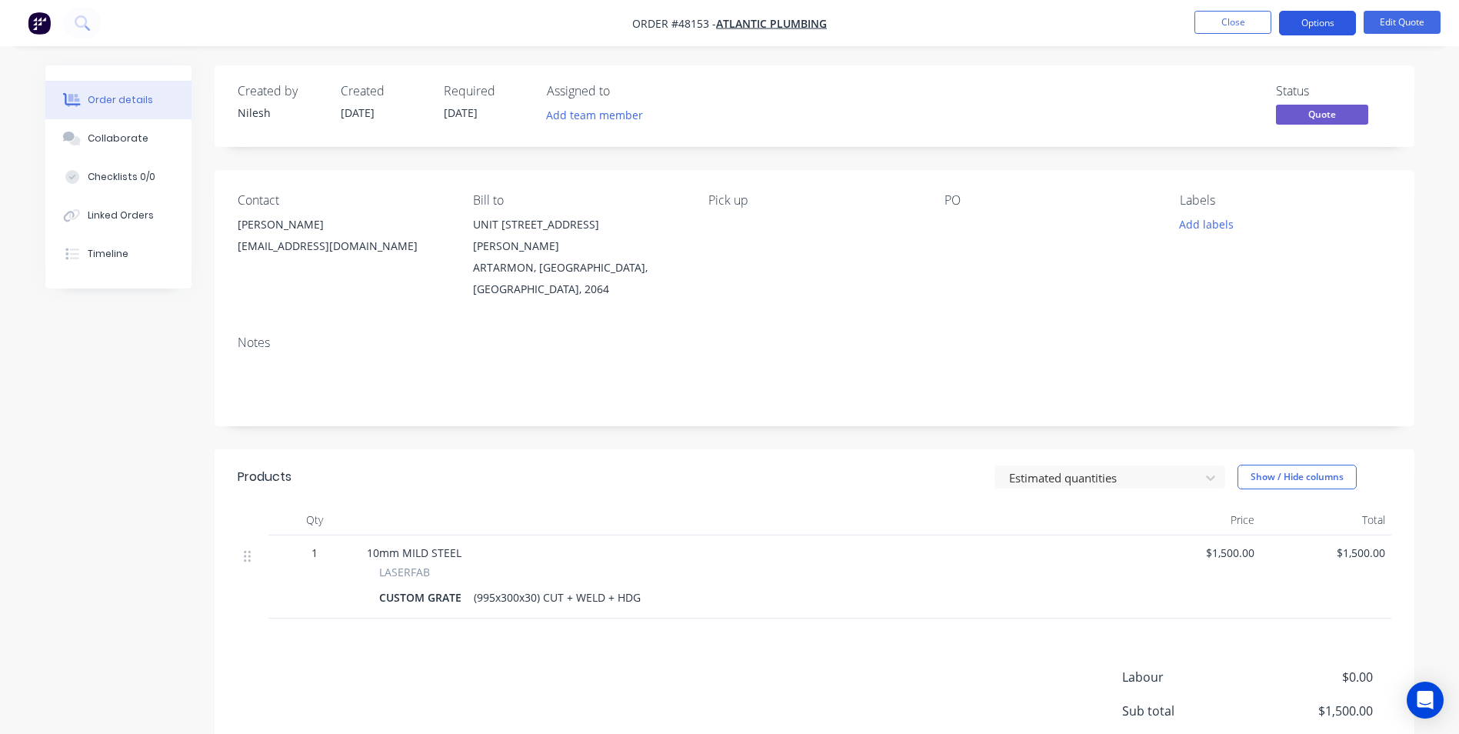
click at [1325, 28] on button "Options" at bounding box center [1317, 23] width 77 height 25
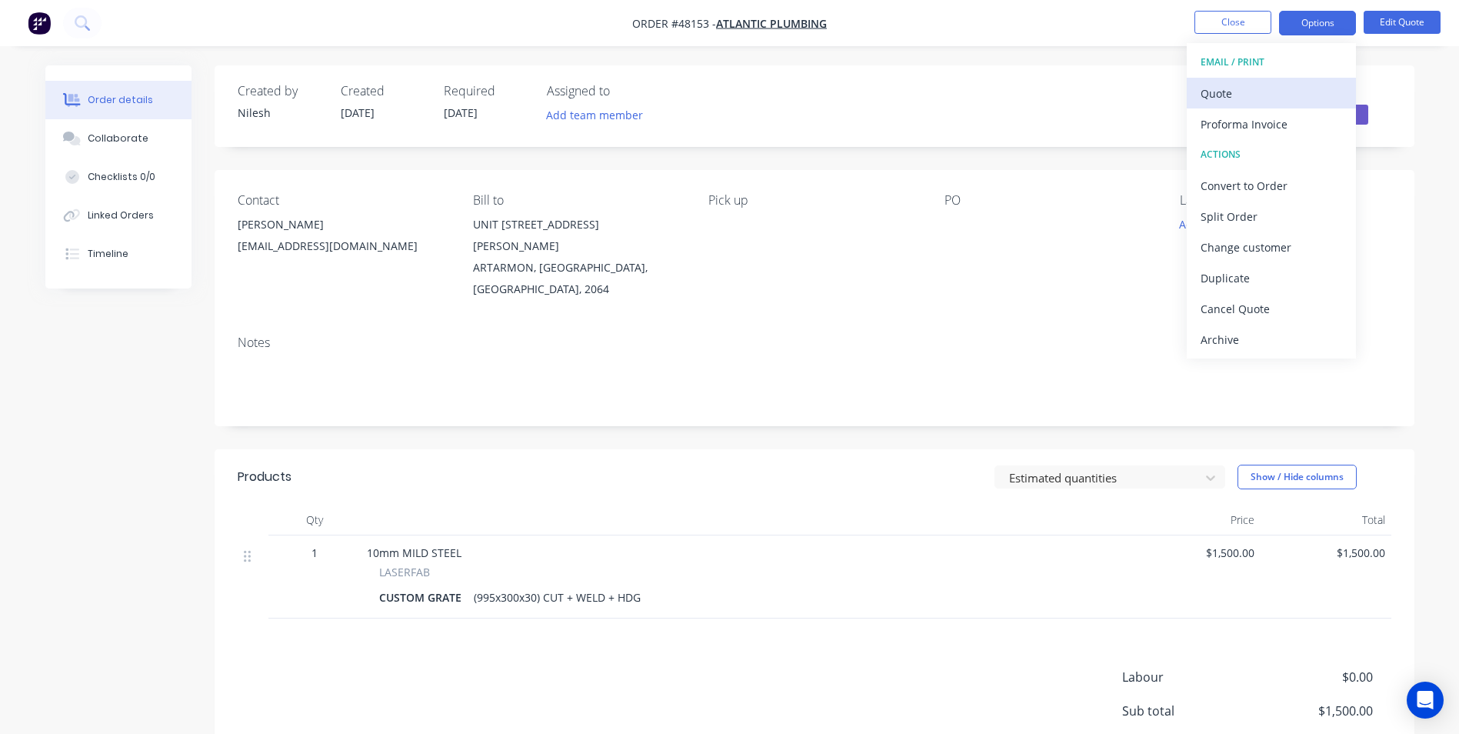
click at [1256, 91] on div "Quote" at bounding box center [1272, 93] width 142 height 22
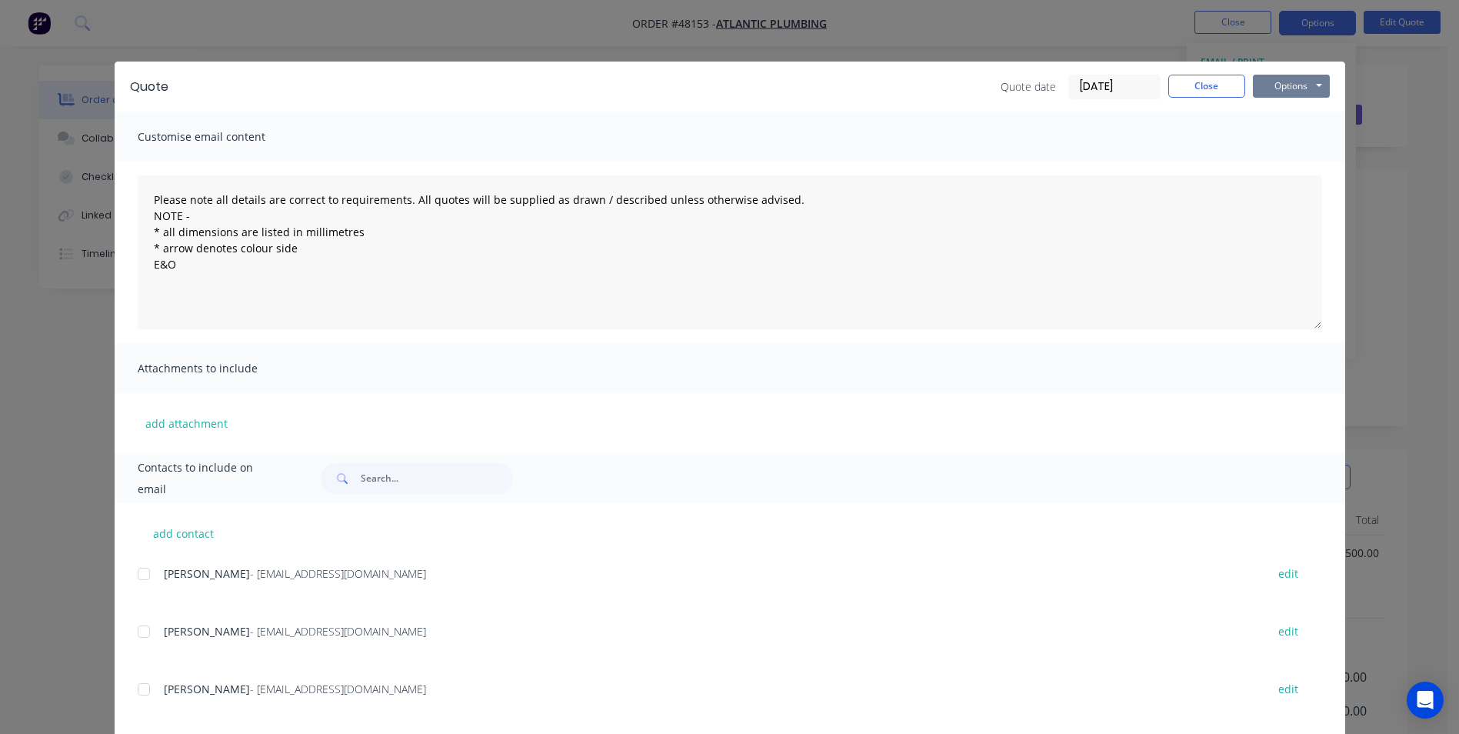
click at [1295, 94] on button "Options" at bounding box center [1291, 86] width 77 height 23
click at [1274, 139] on button "Print" at bounding box center [1302, 138] width 98 height 25
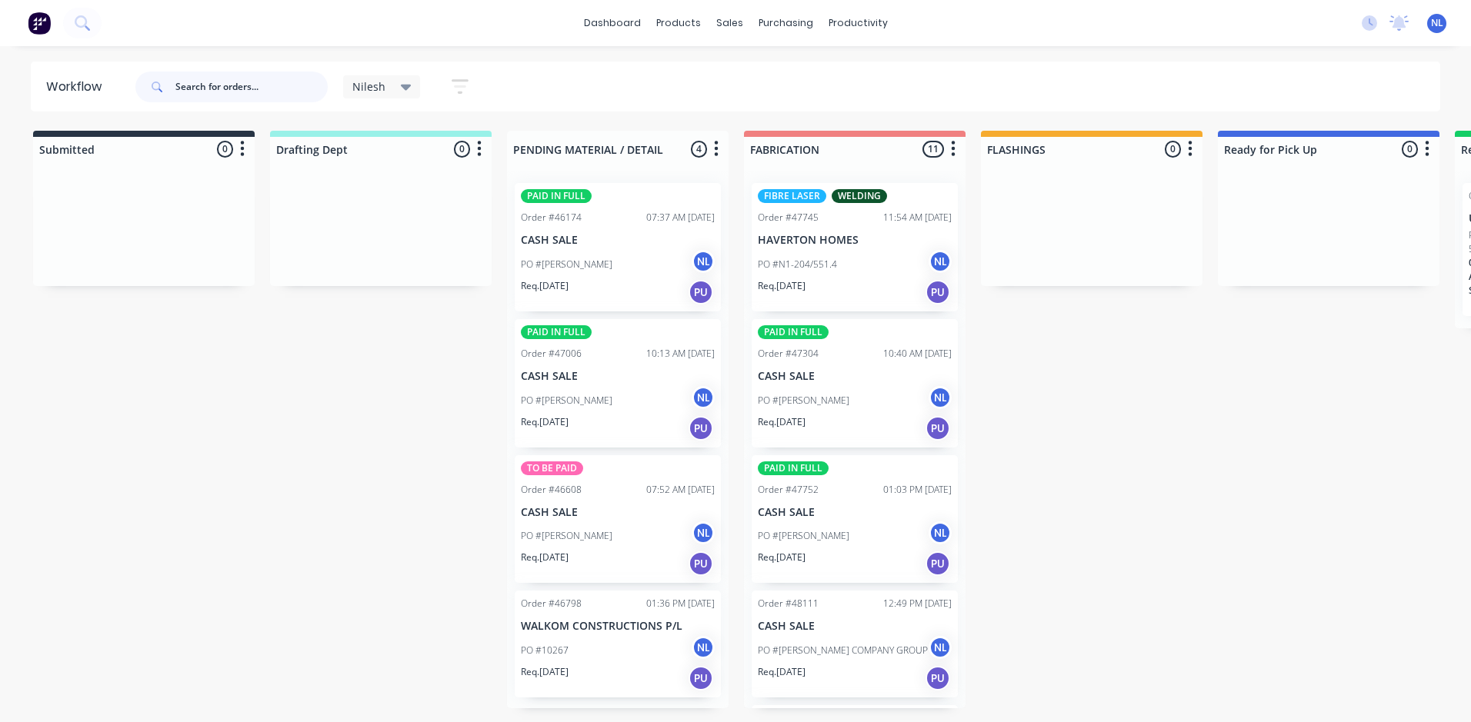
click at [275, 88] on input "text" at bounding box center [251, 87] width 152 height 31
paste input "#48116"
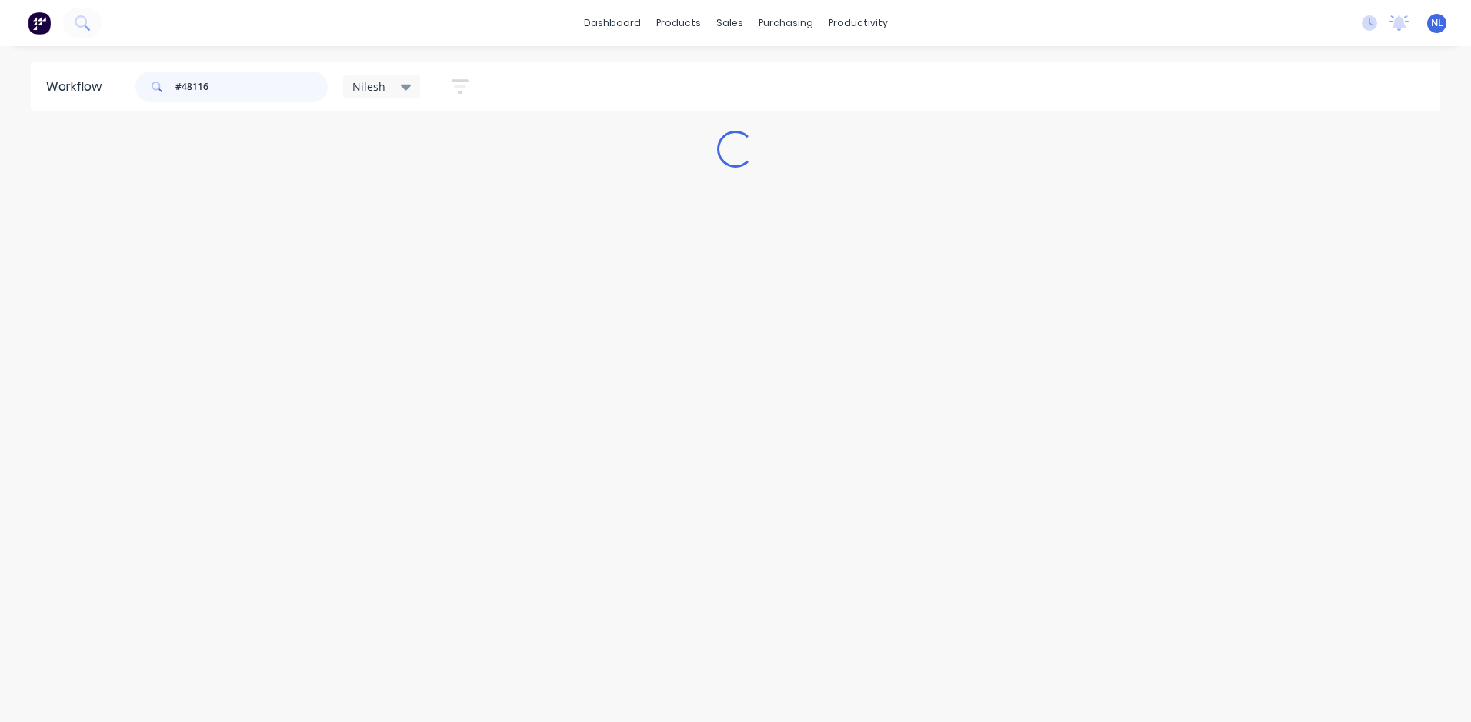
click at [178, 92] on input "#48116" at bounding box center [251, 87] width 152 height 31
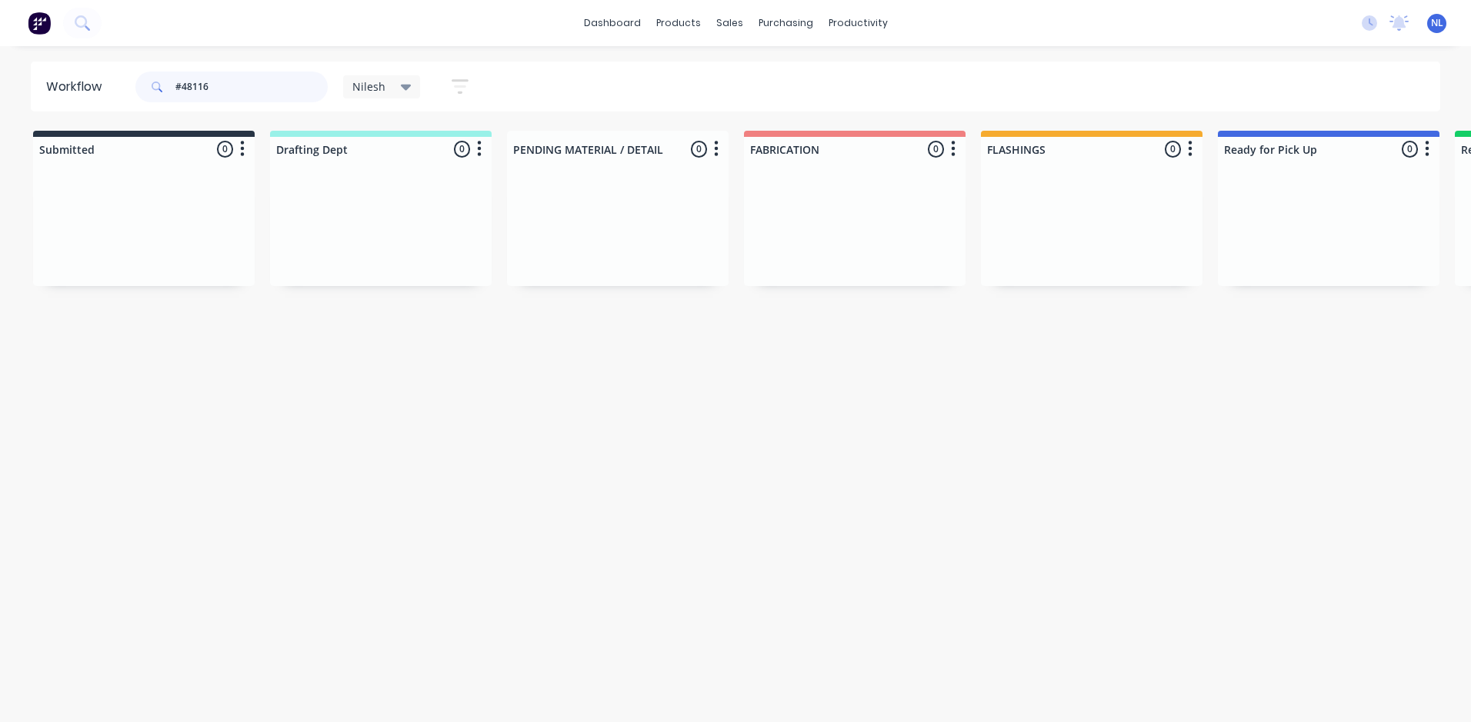
click at [181, 88] on input "#48116" at bounding box center [251, 87] width 152 height 31
click at [219, 80] on input "48116" at bounding box center [251, 87] width 152 height 31
type input "48116"
click at [314, 93] on input "48116" at bounding box center [251, 87] width 152 height 31
click at [742, 28] on div "sales" at bounding box center [729, 23] width 42 height 23
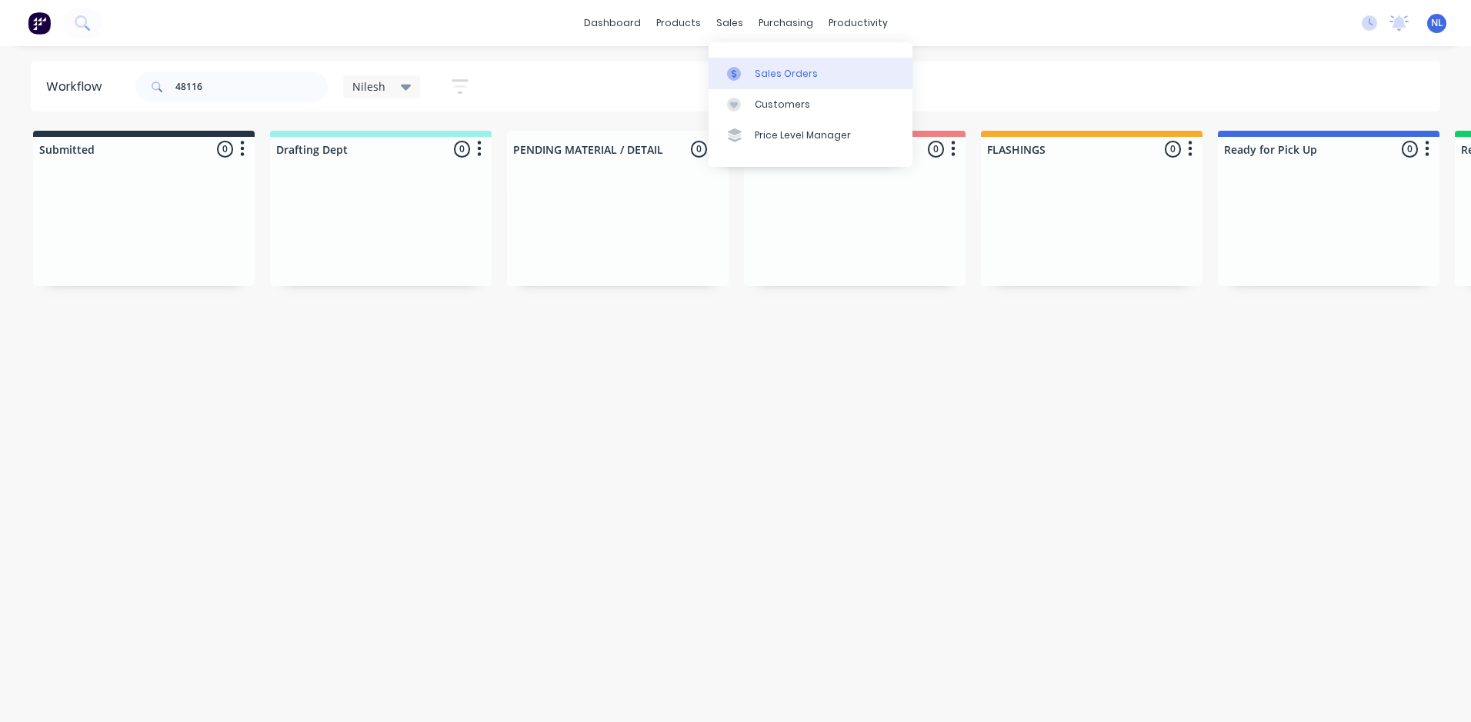
click at [761, 87] on link "Sales Orders" at bounding box center [810, 73] width 204 height 31
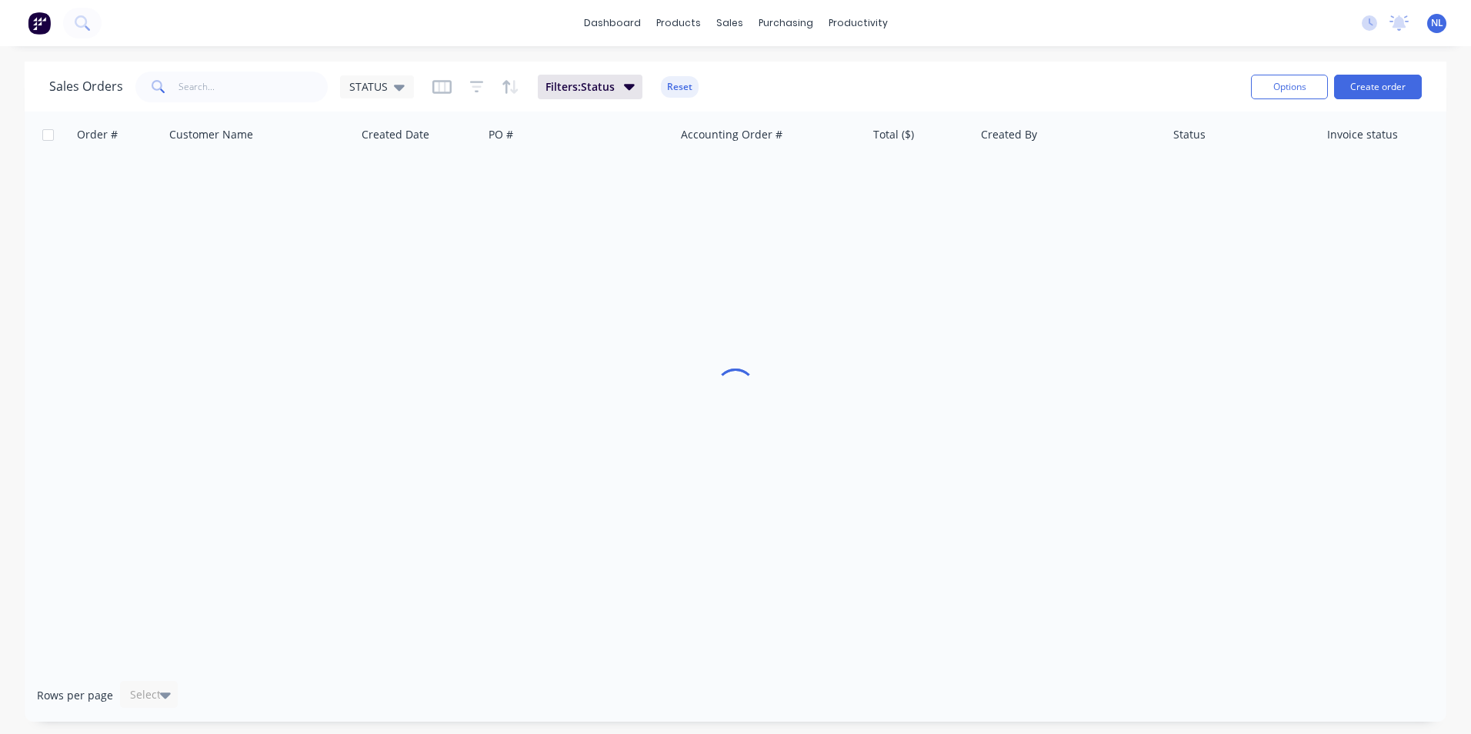
click at [330, 85] on div "Sales Orders STATUS" at bounding box center [231, 87] width 365 height 31
click at [290, 93] on input "text" at bounding box center [253, 87] width 150 height 31
paste input "#48116"
click at [185, 87] on input "#48116" at bounding box center [253, 87] width 150 height 31
click at [242, 93] on input "48116" at bounding box center [253, 87] width 150 height 31
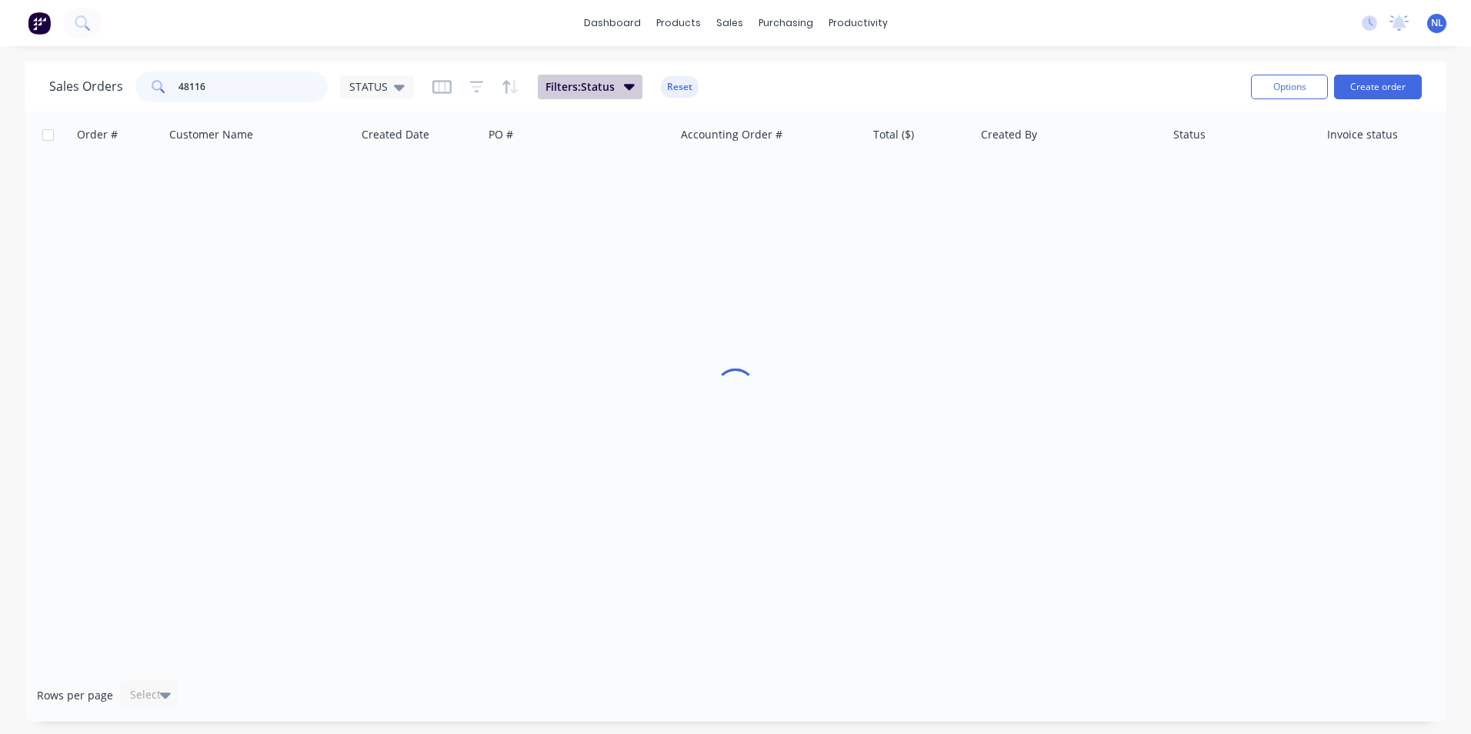
type input "48116"
click at [538, 81] on button "Filters: Status" at bounding box center [590, 87] width 105 height 25
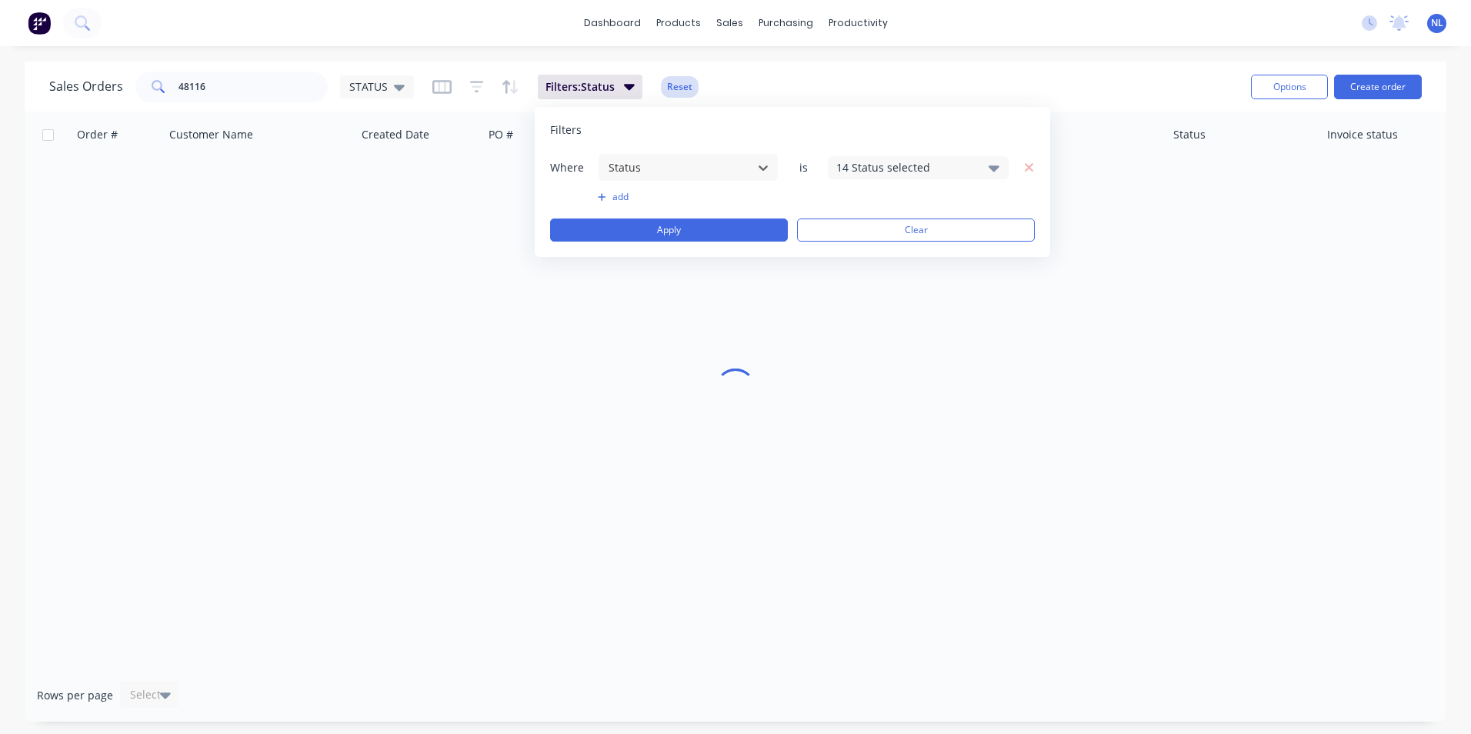
click at [681, 97] on button "Reset" at bounding box center [680, 87] width 38 height 22
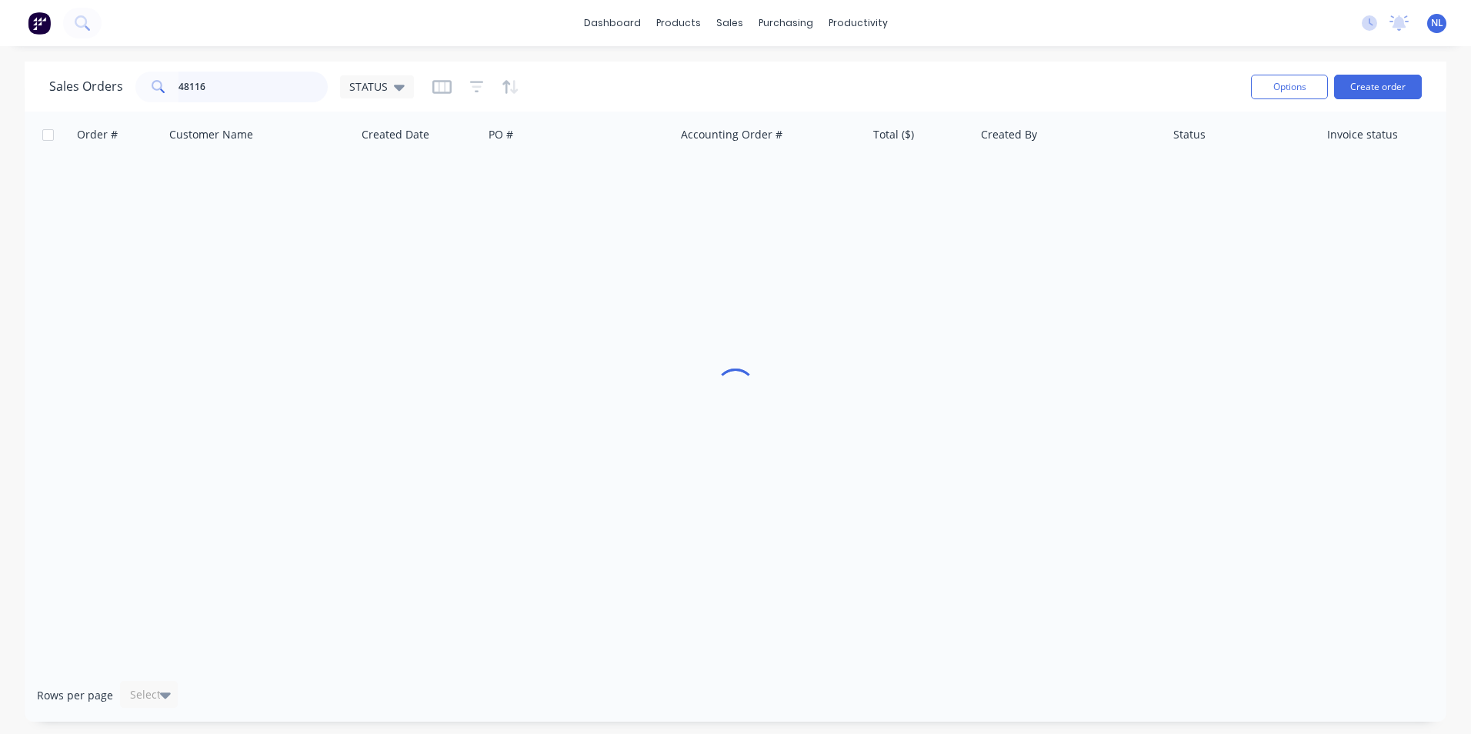
click at [279, 100] on input "48116" at bounding box center [253, 87] width 150 height 31
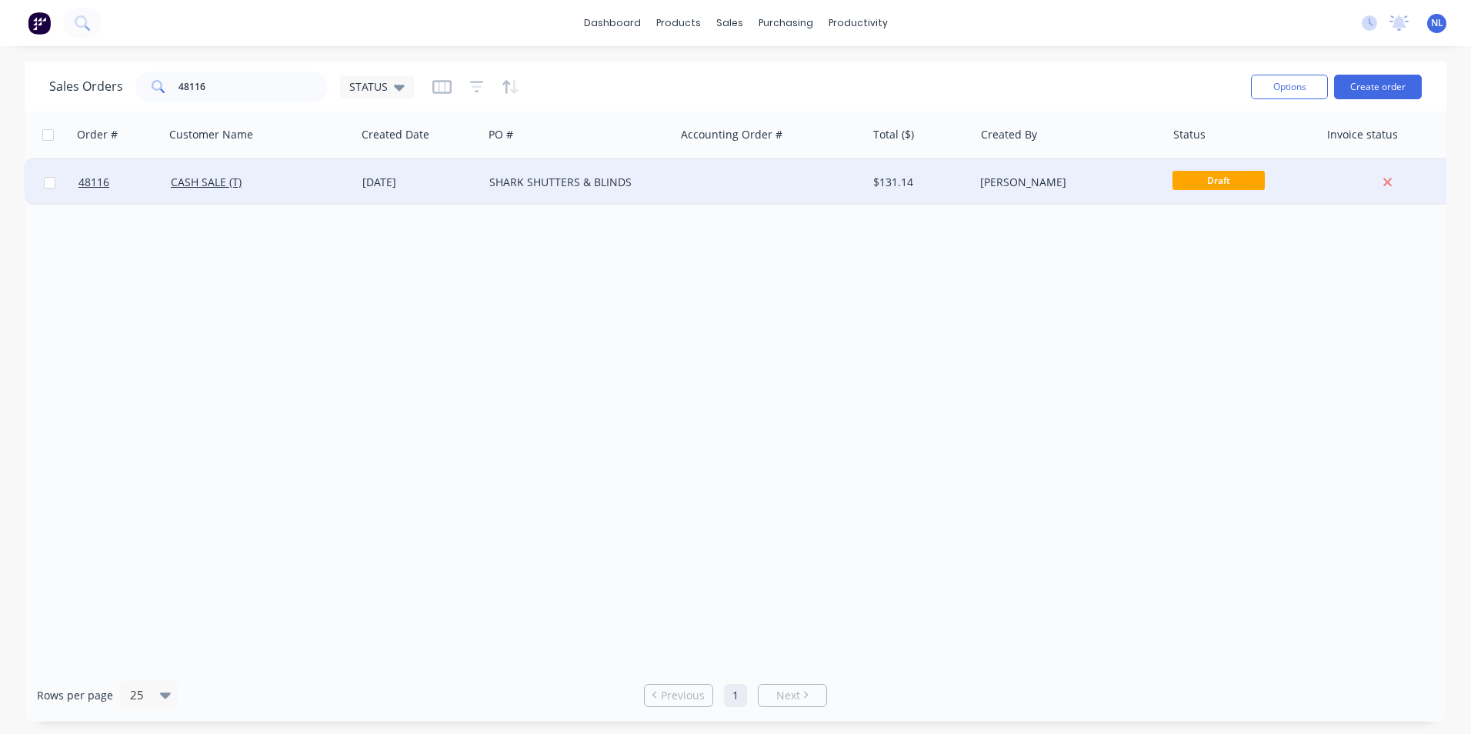
click at [534, 191] on div "SHARK SHUTTERS & BLINDS" at bounding box center [579, 182] width 192 height 46
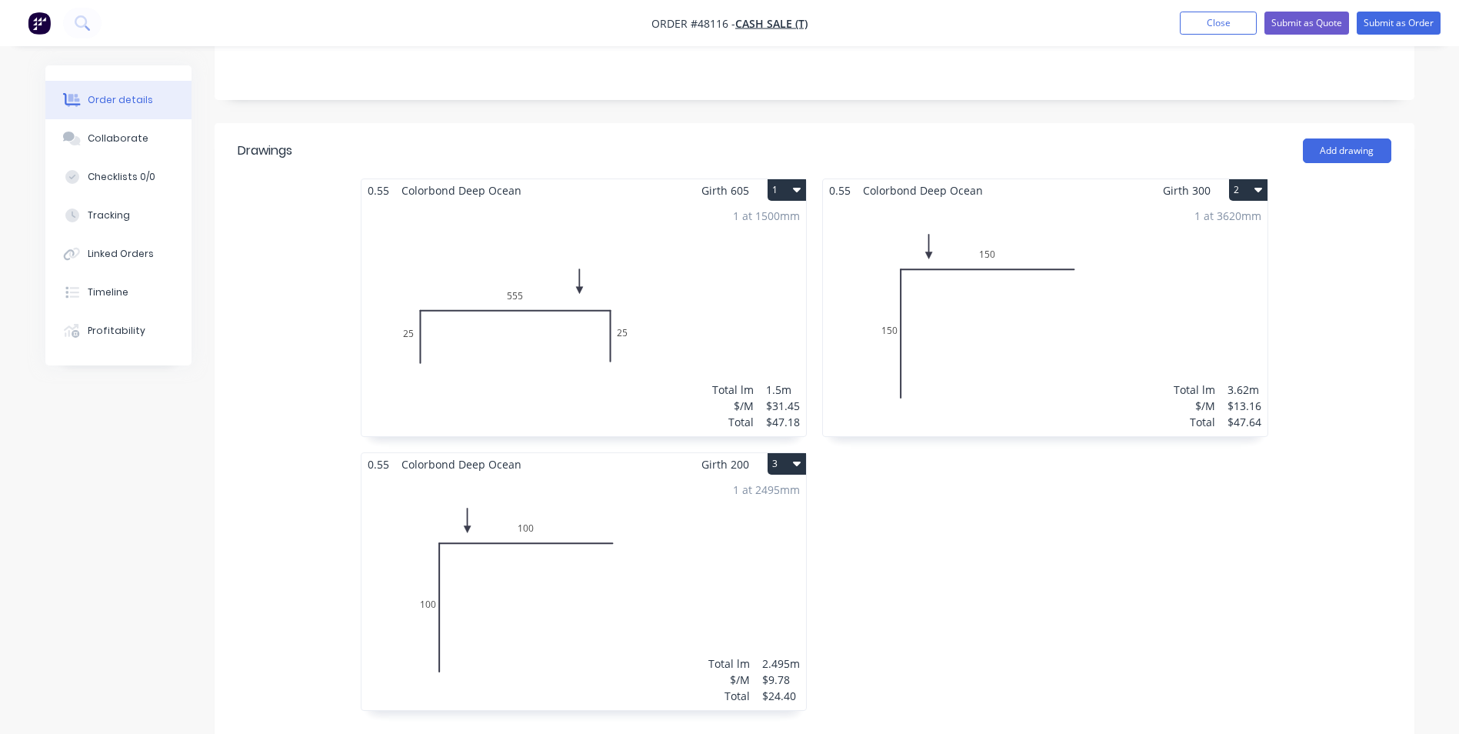
scroll to position [154, 0]
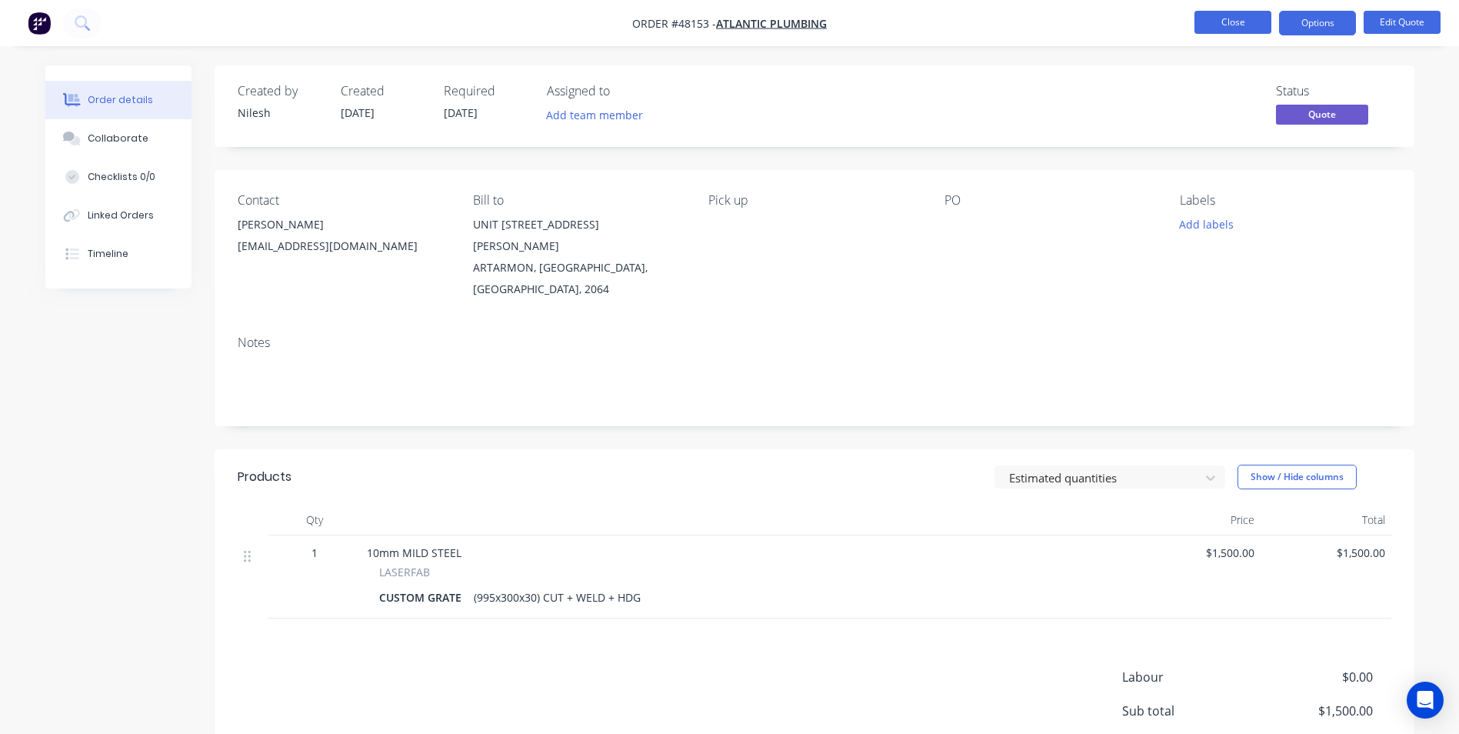
click at [1253, 32] on button "Close" at bounding box center [1232, 22] width 77 height 23
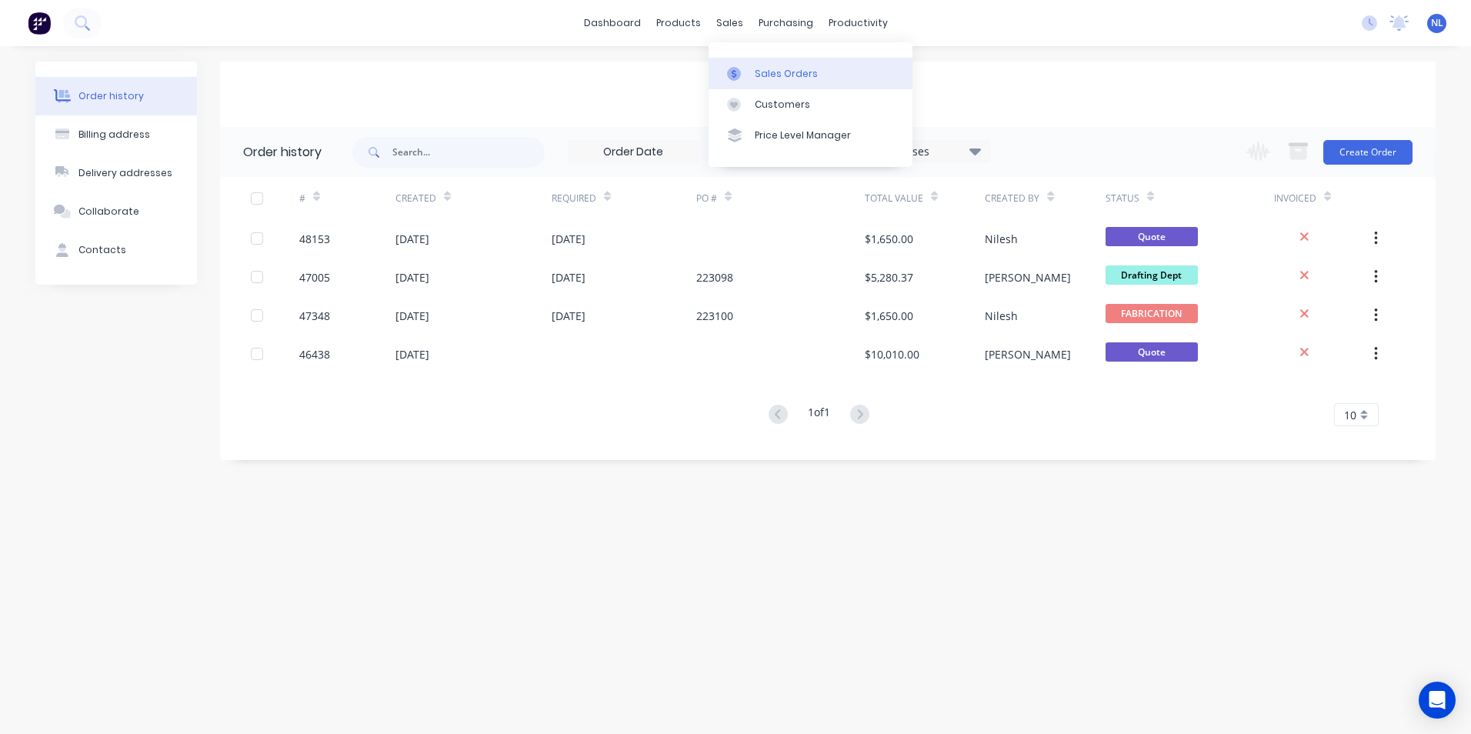
click at [755, 77] on div "Sales Orders" at bounding box center [786, 74] width 63 height 14
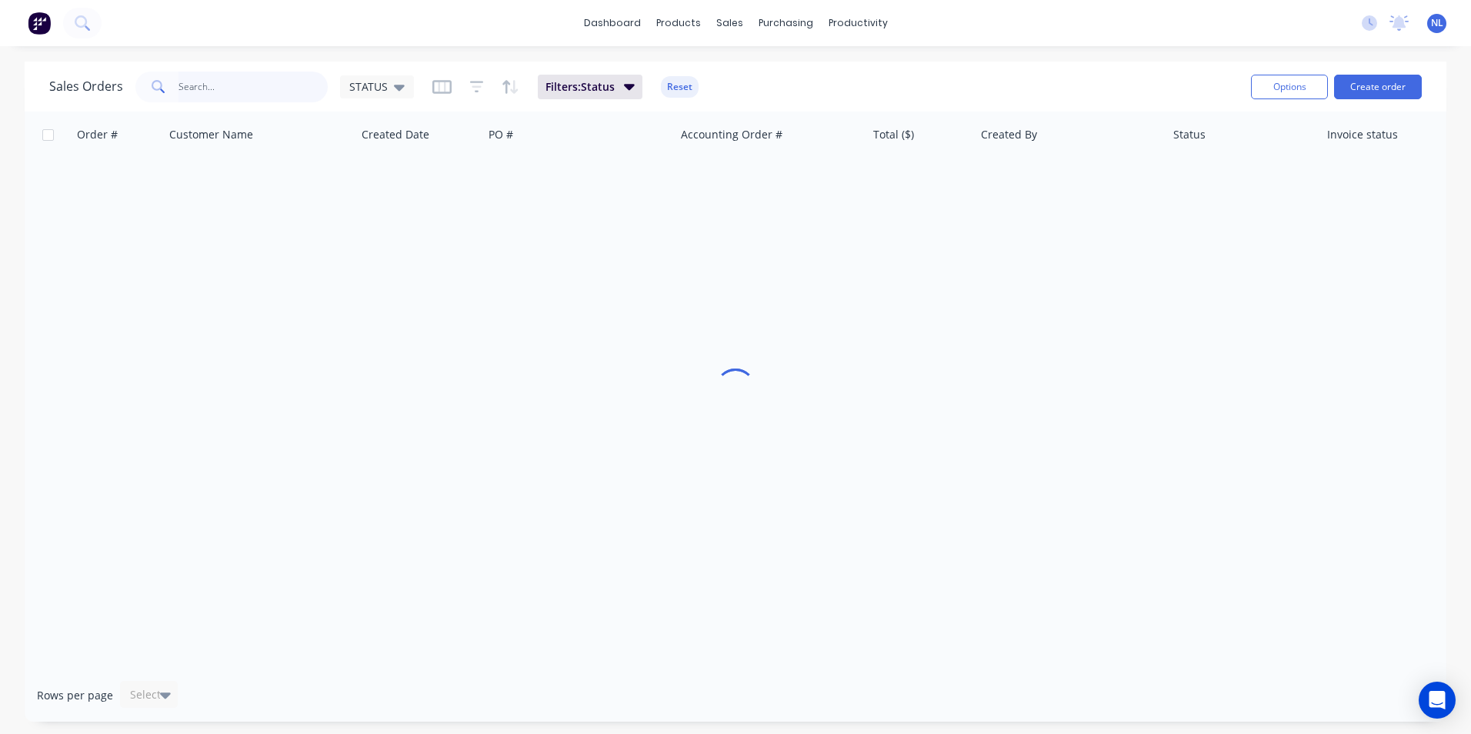
click at [272, 88] on input "text" at bounding box center [253, 87] width 150 height 31
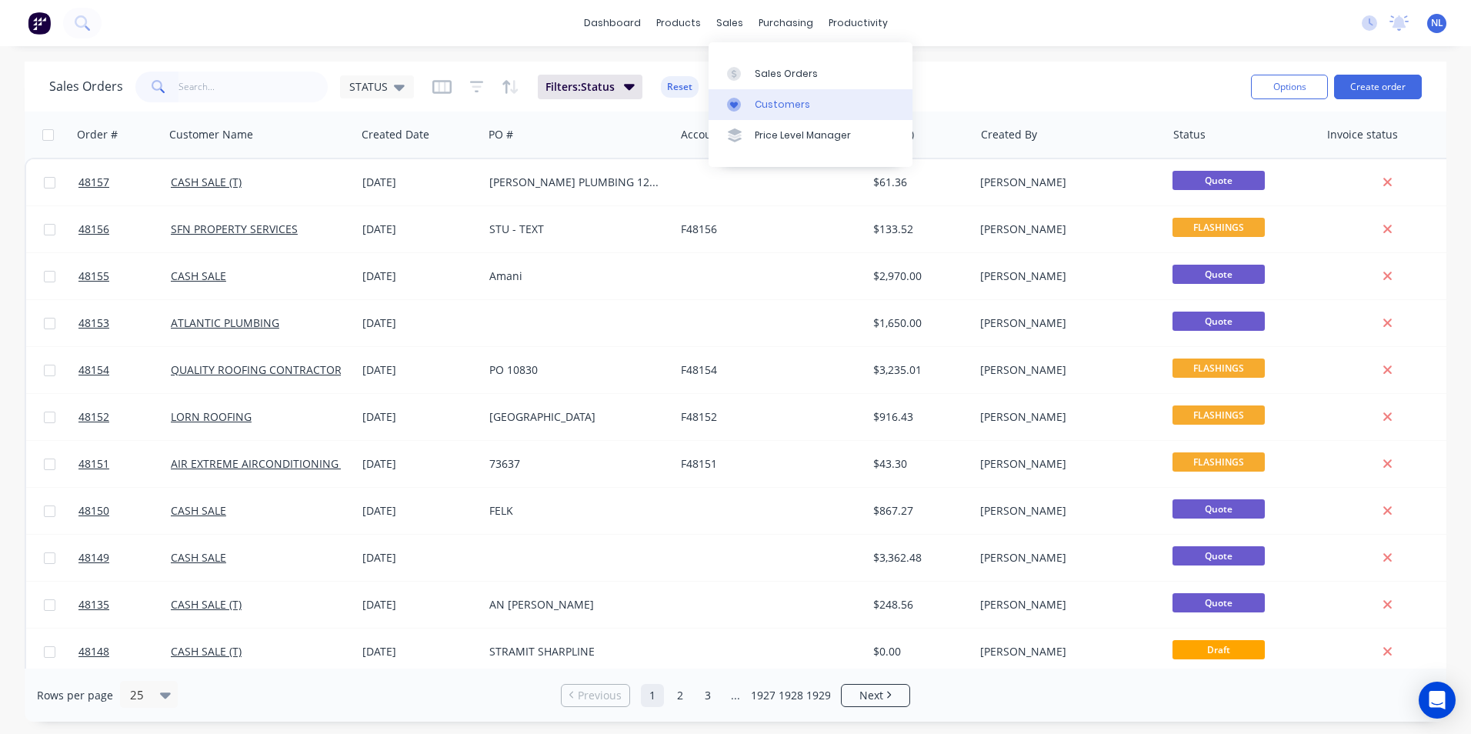
click at [751, 98] on link "Customers" at bounding box center [810, 104] width 204 height 31
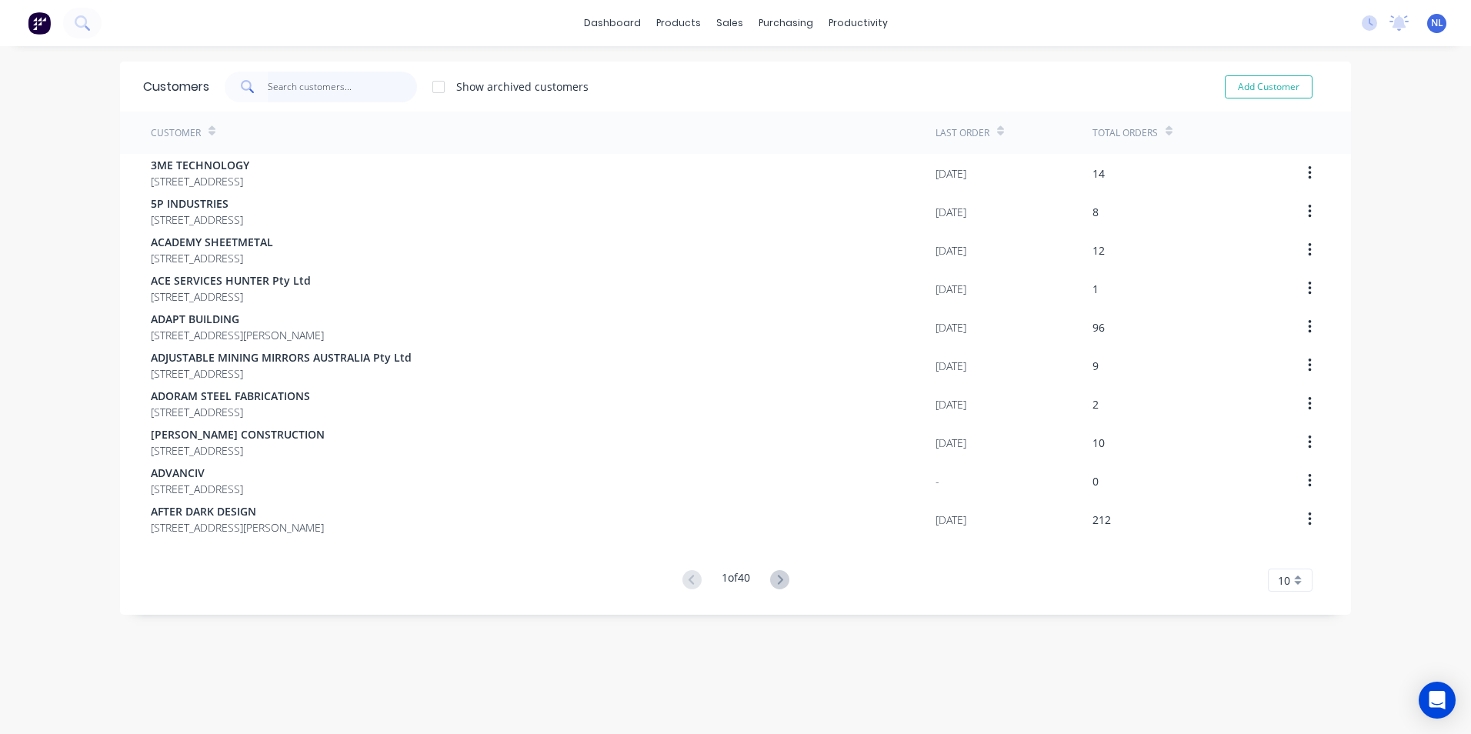
click at [316, 84] on input "text" at bounding box center [343, 87] width 150 height 31
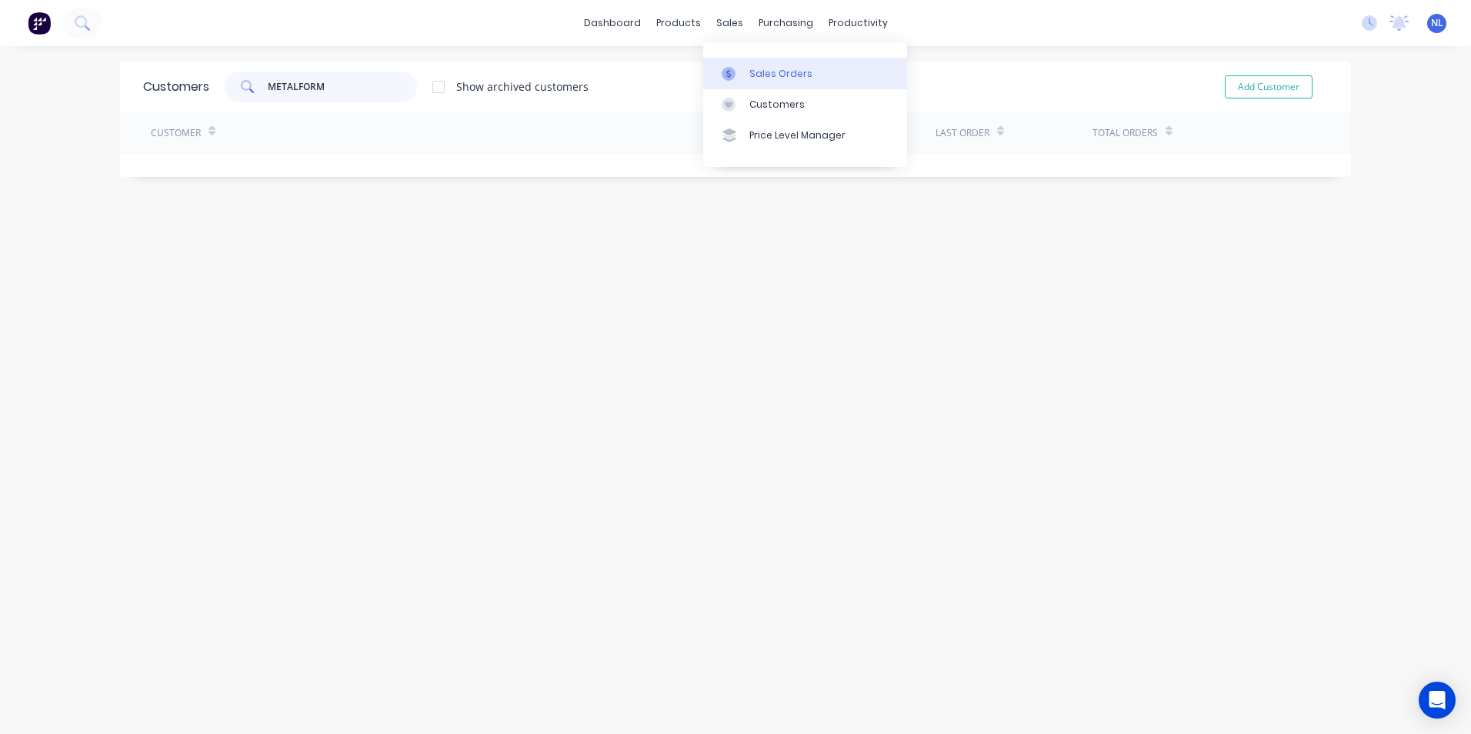
type input "METALFORM"
click at [743, 82] on link "Sales Orders" at bounding box center [805, 73] width 204 height 31
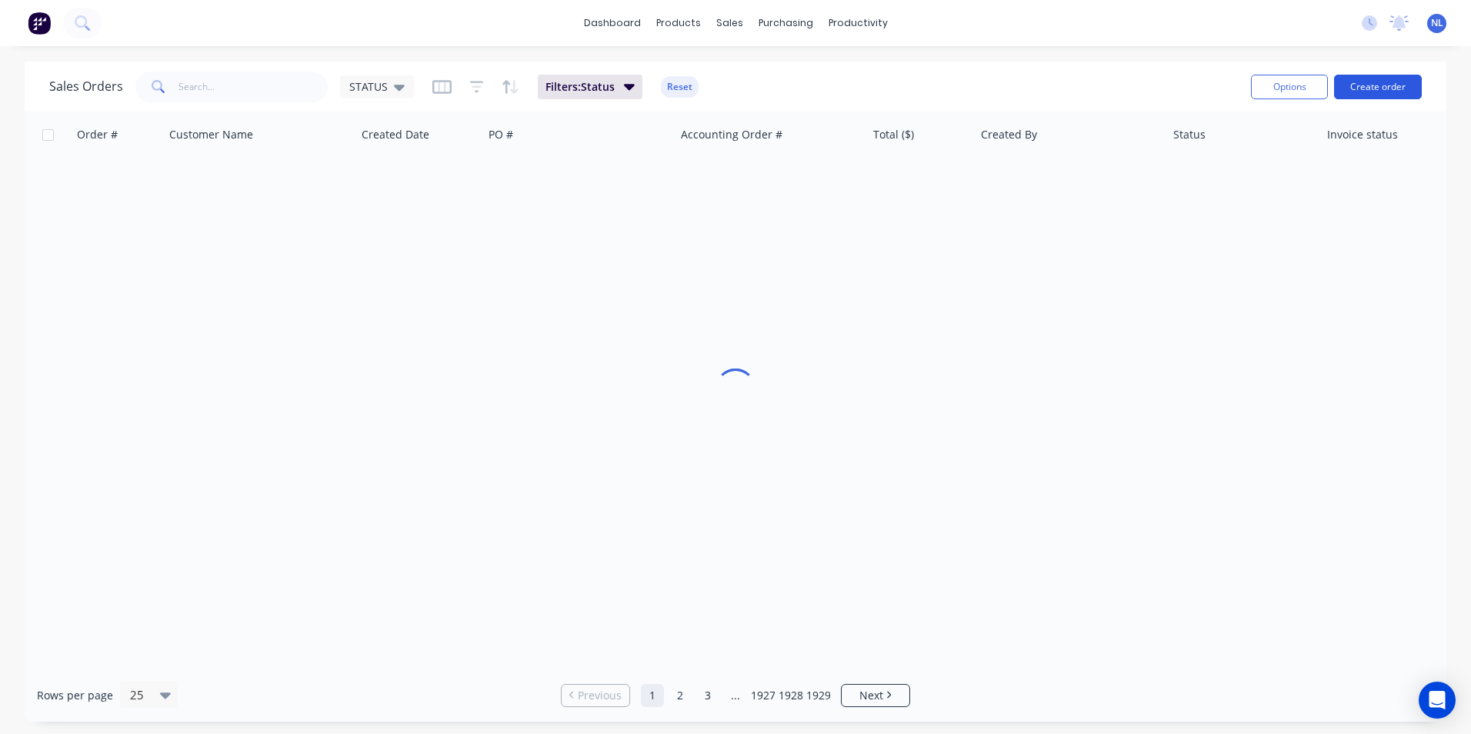
click at [1378, 85] on button "Create order" at bounding box center [1378, 87] width 88 height 25
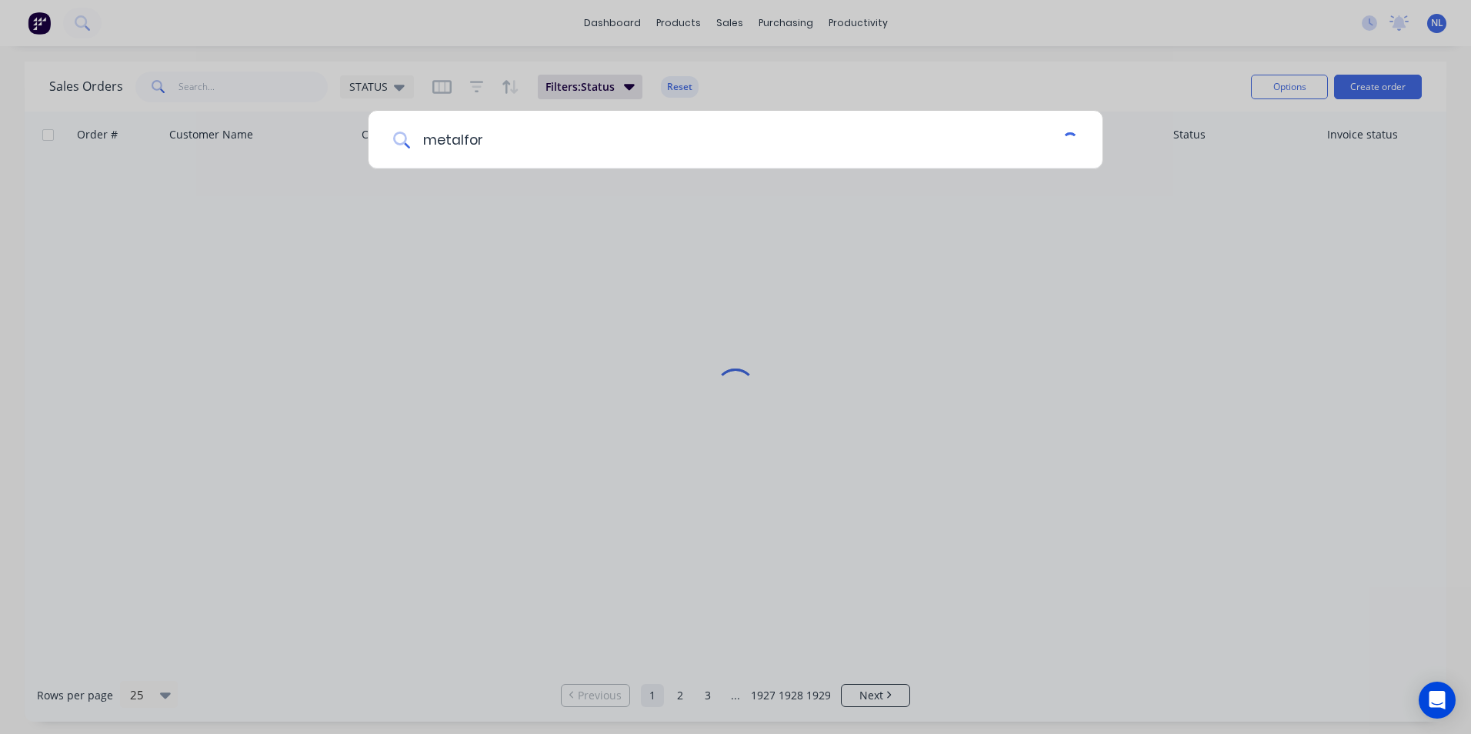
type input "metalform"
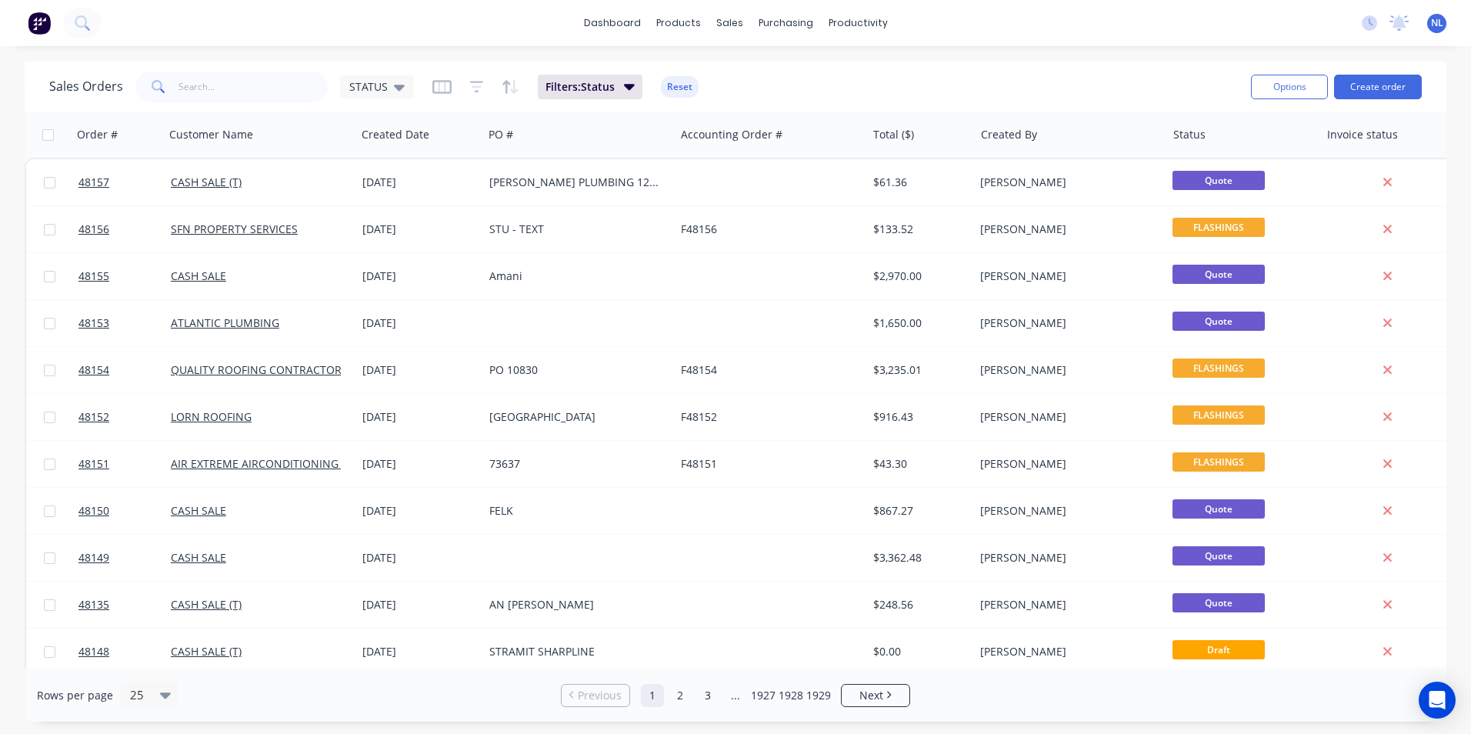
click at [281, 105] on div "Sales Orders STATUS Filters: Status Reset" at bounding box center [643, 87] width 1189 height 38
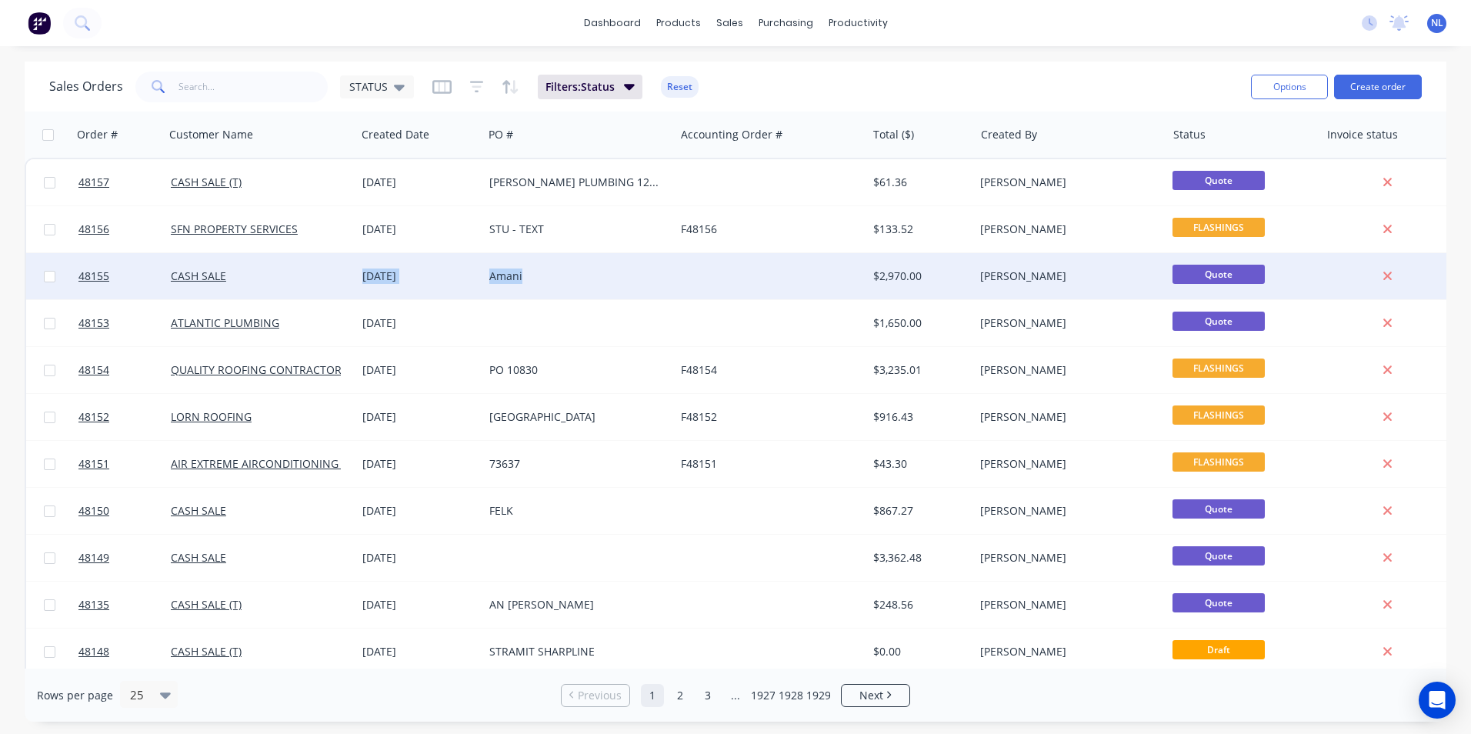
drag, startPoint x: 317, startPoint y: 268, endPoint x: 561, endPoint y: 295, distance: 245.3
click at [561, 295] on div "48155 CASH SALE [DATE] Amani $2,970.00 Stuart Quote" at bounding box center [743, 276] width 1435 height 47
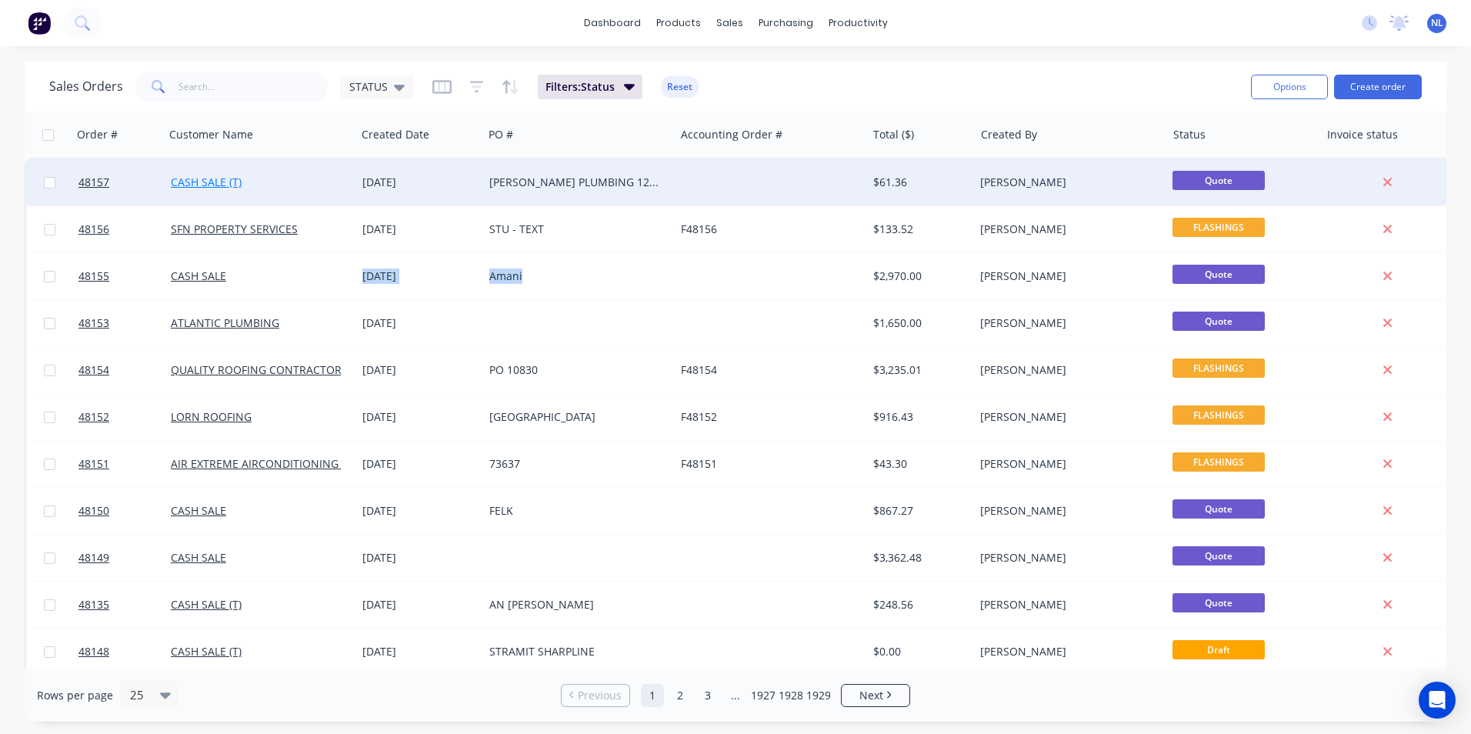
click at [220, 181] on link "CASH SALE (T)" at bounding box center [206, 182] width 71 height 15
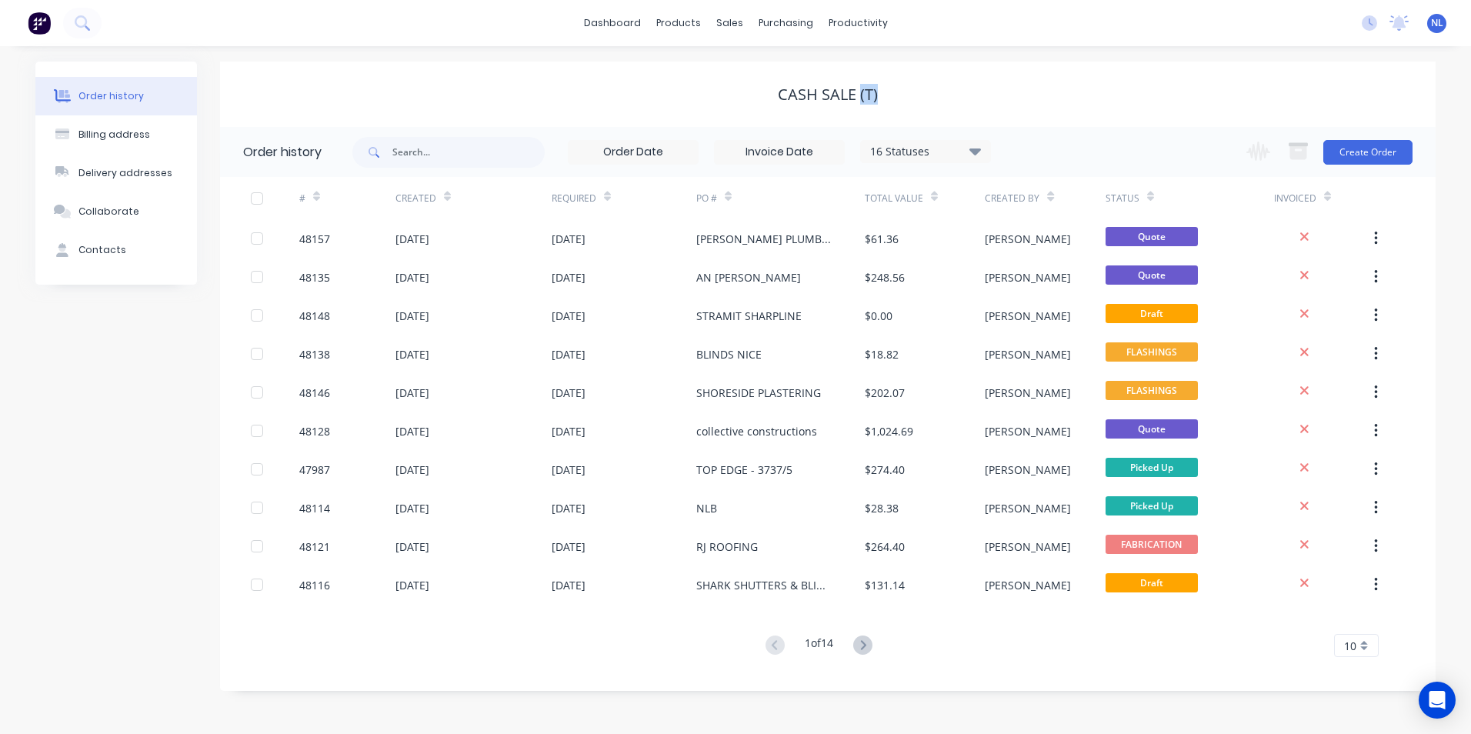
drag, startPoint x: 876, startPoint y: 101, endPoint x: 856, endPoint y: 100, distance: 20.0
click at [856, 100] on div "CASH SALE (T)" at bounding box center [828, 94] width 100 height 18
drag, startPoint x: 856, startPoint y: 100, endPoint x: 786, endPoint y: 112, distance: 71.1
click at [786, 112] on div "CASH SALE (T)" at bounding box center [827, 94] width 1215 height 65
click at [758, 71] on div "Sales Orders" at bounding box center [786, 74] width 63 height 14
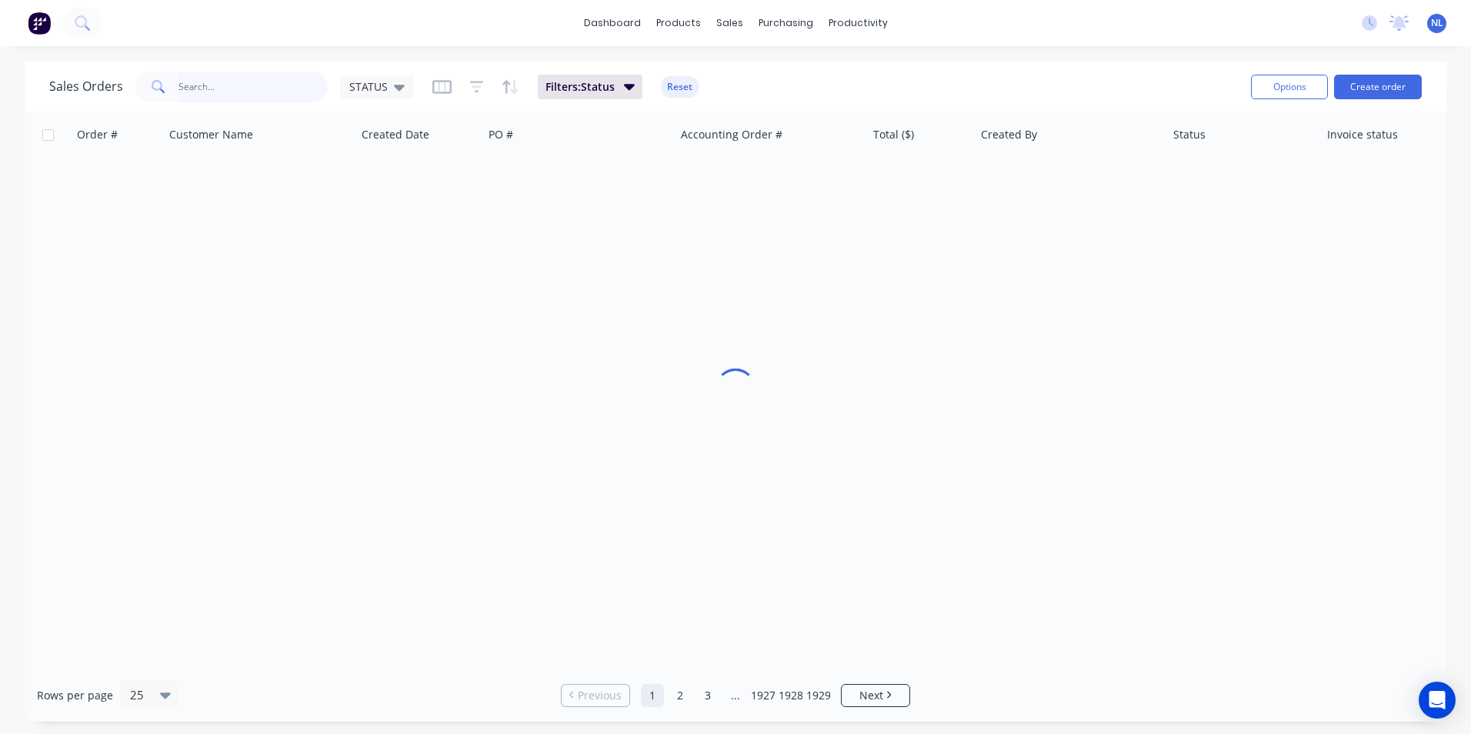
click at [296, 91] on input "text" at bounding box center [253, 87] width 150 height 31
type input "cash"
click at [585, 78] on button "Filters: Status" at bounding box center [590, 87] width 105 height 25
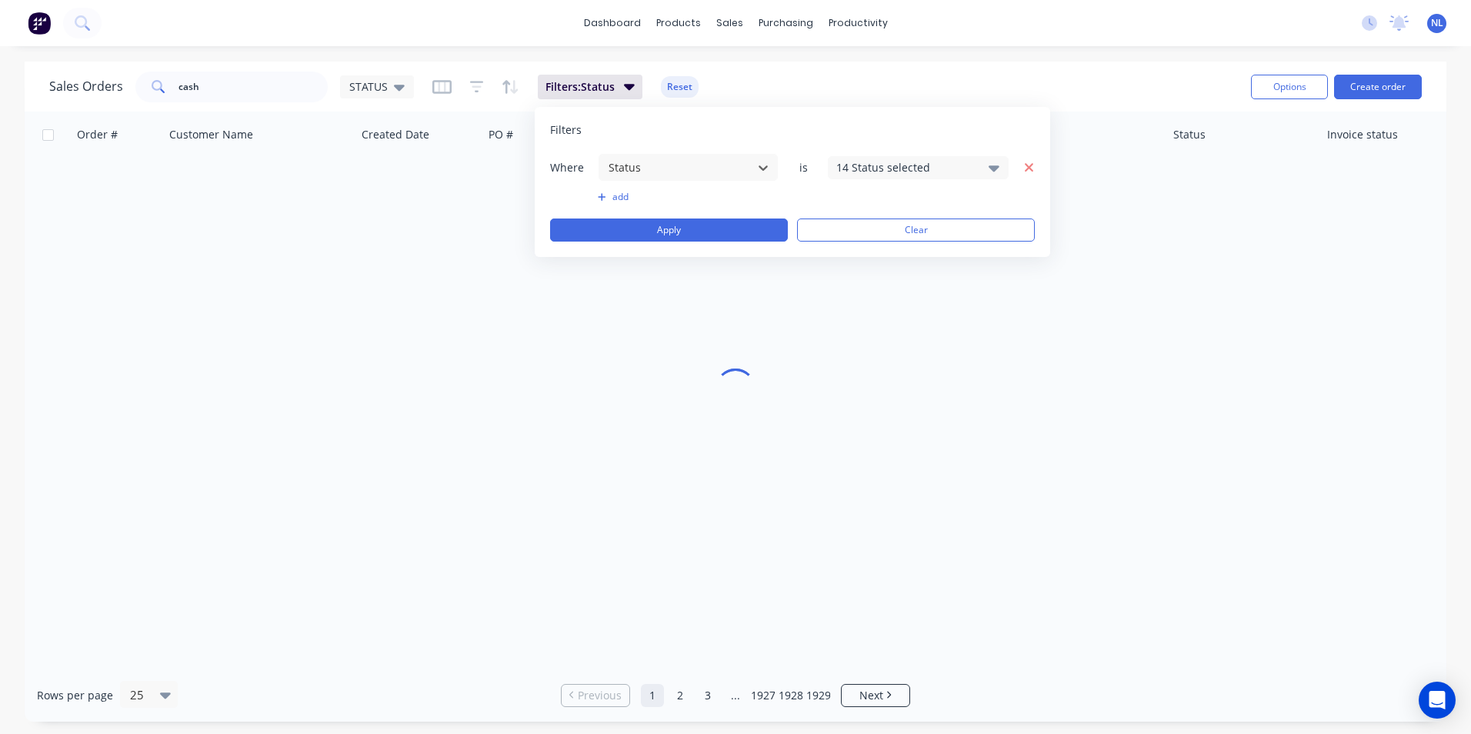
click at [1033, 161] on icon "button" at bounding box center [1029, 168] width 11 height 14
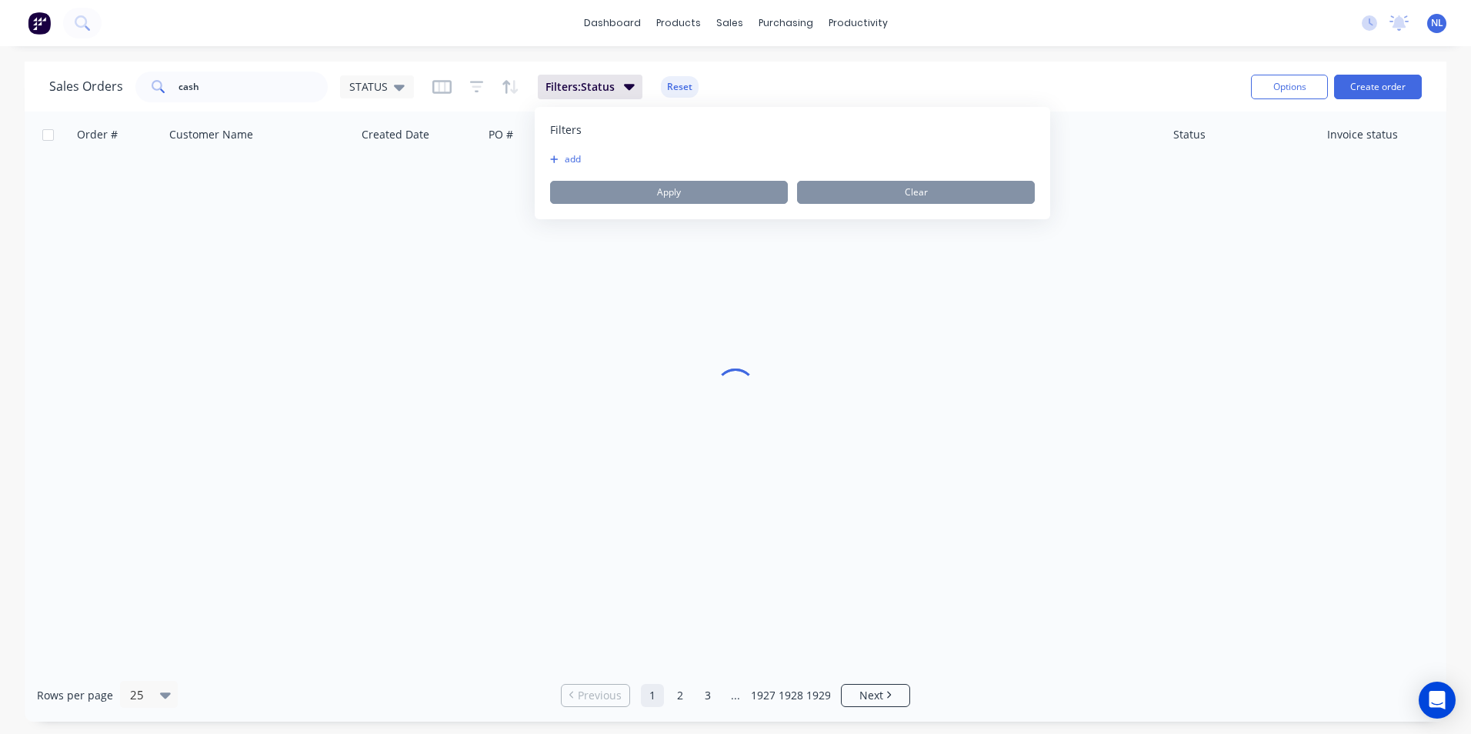
click at [862, 86] on div "Sales Orders cash STATUS Filters: Status Reset" at bounding box center [643, 87] width 1189 height 38
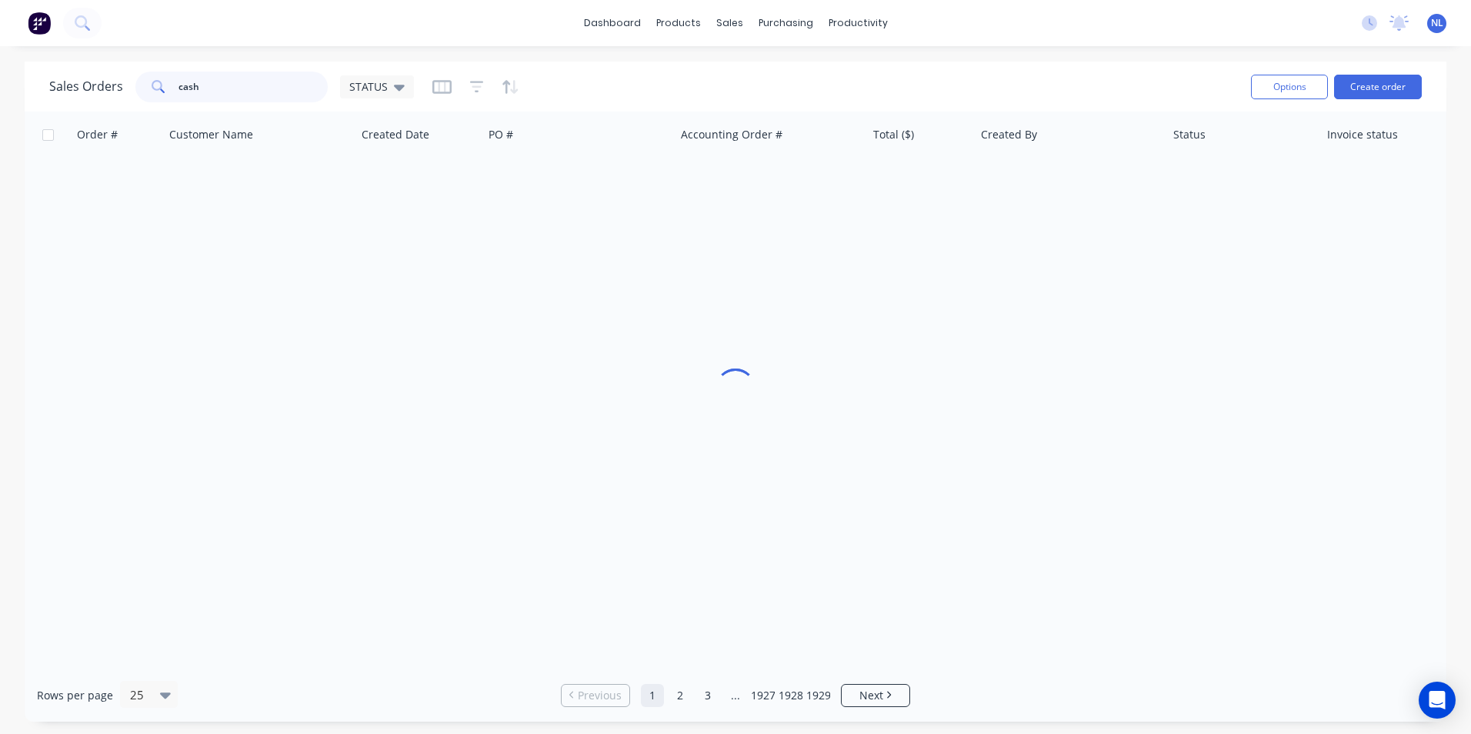
click at [219, 92] on input "cash" at bounding box center [253, 87] width 150 height 31
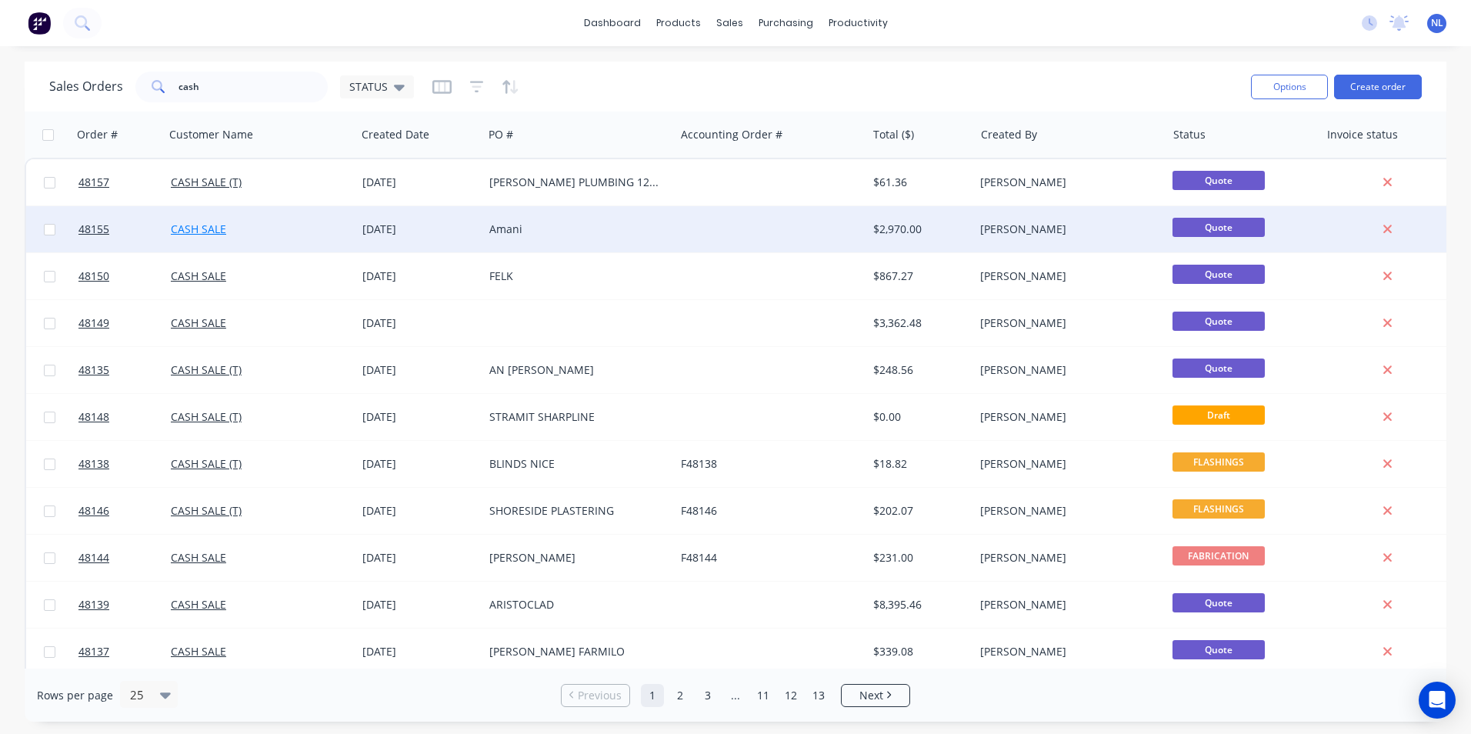
click at [206, 234] on link "CASH SALE" at bounding box center [198, 229] width 55 height 15
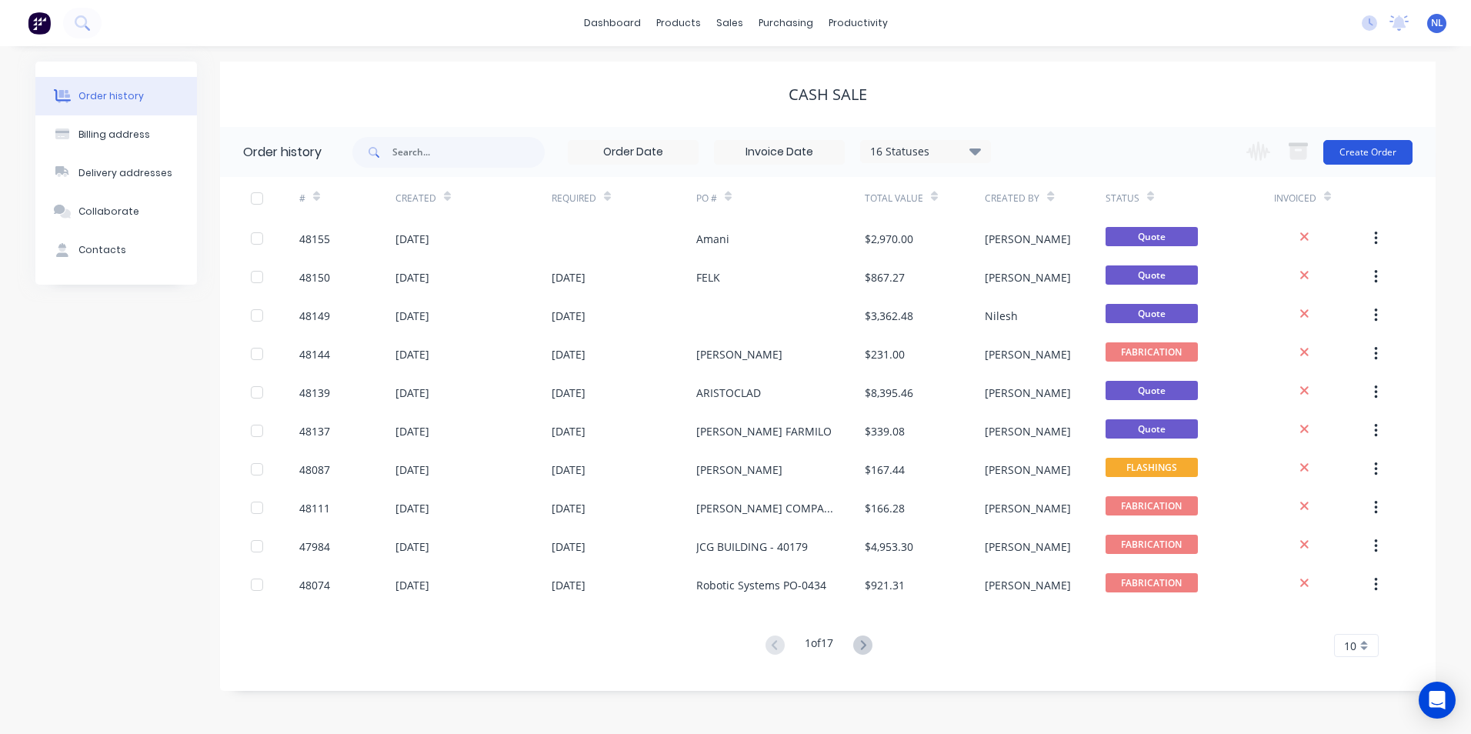
click at [1361, 162] on button "Create Order" at bounding box center [1367, 152] width 89 height 25
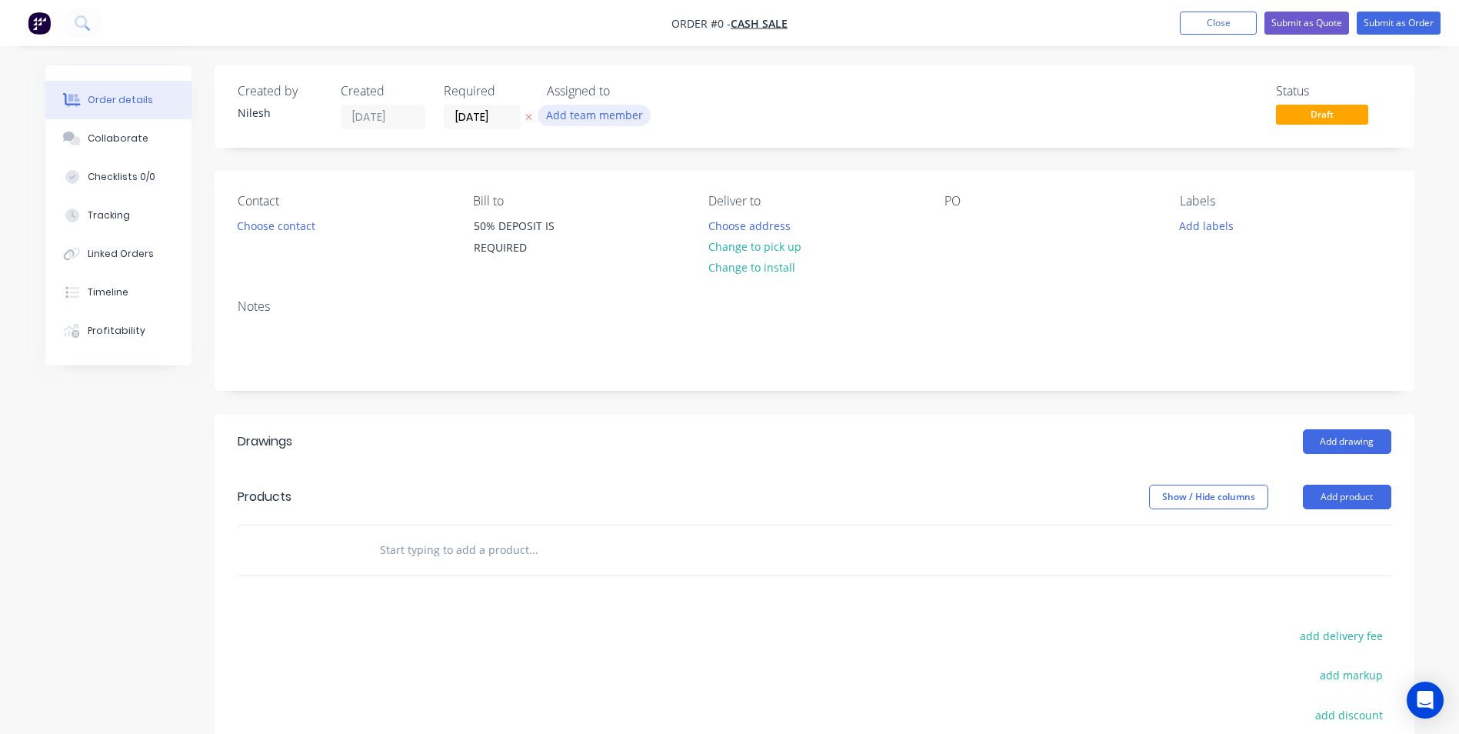
click at [608, 118] on button "Add team member" at bounding box center [594, 115] width 113 height 21
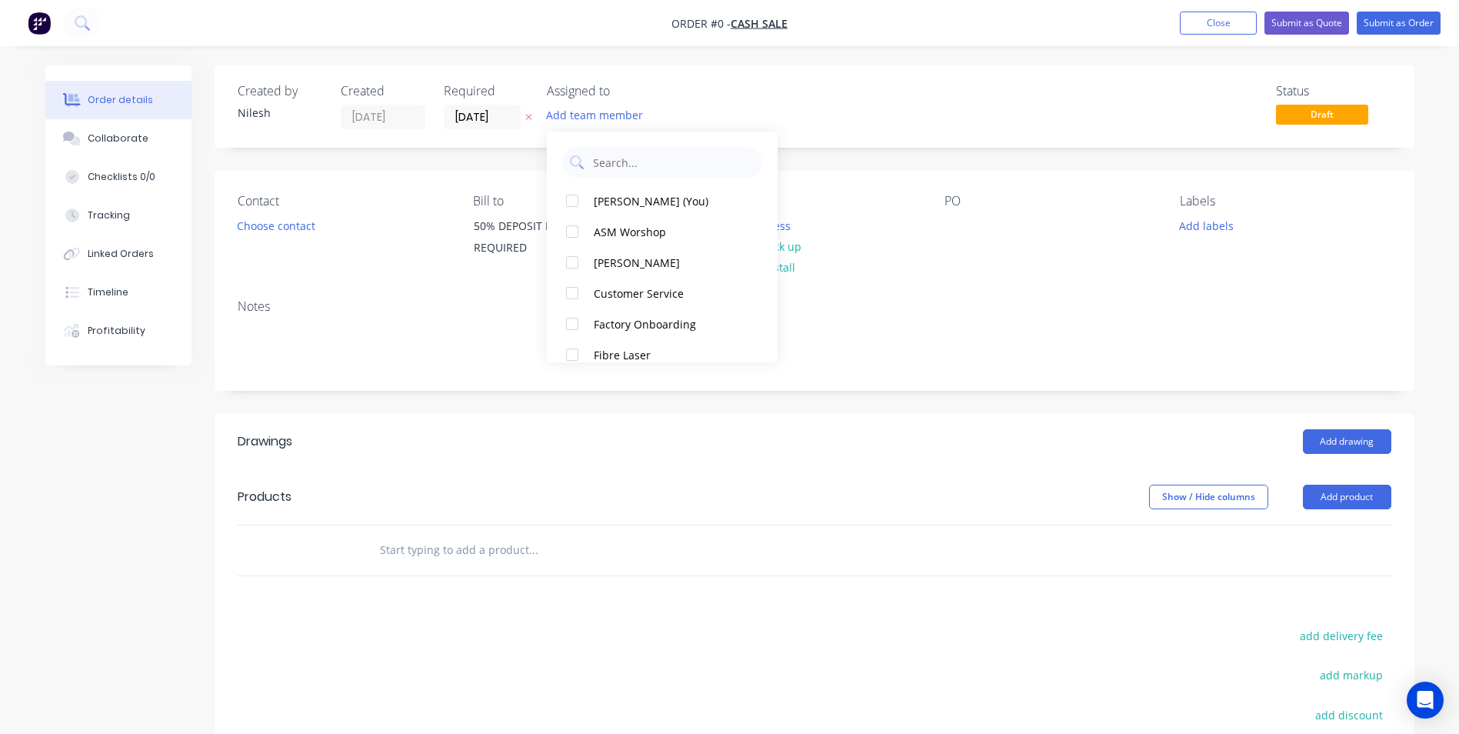
click at [691, 80] on div "Created by [PERSON_NAME] Created [DATE] Required [DATE] Assigned to Add team me…" at bounding box center [815, 106] width 1200 height 82
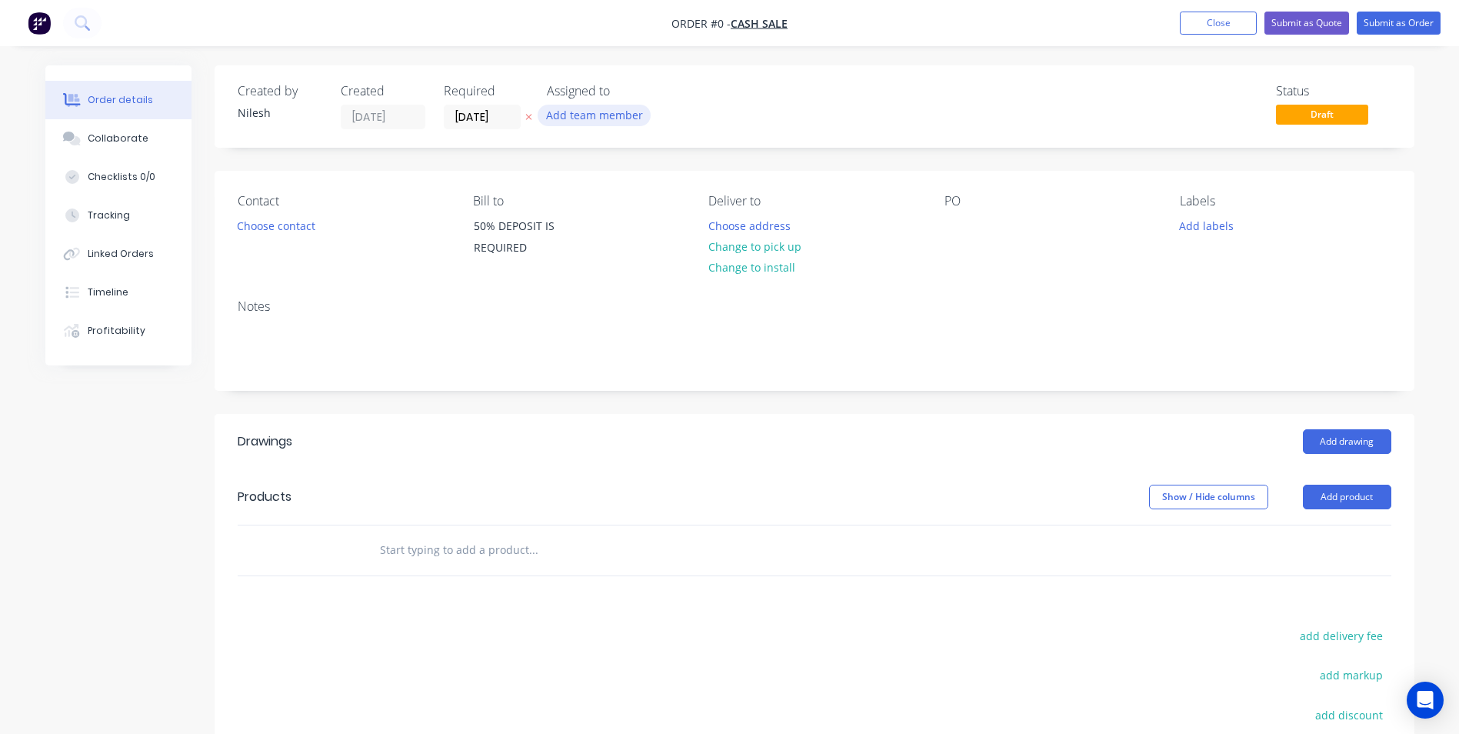
click at [618, 105] on button "Add team member" at bounding box center [594, 115] width 113 height 21
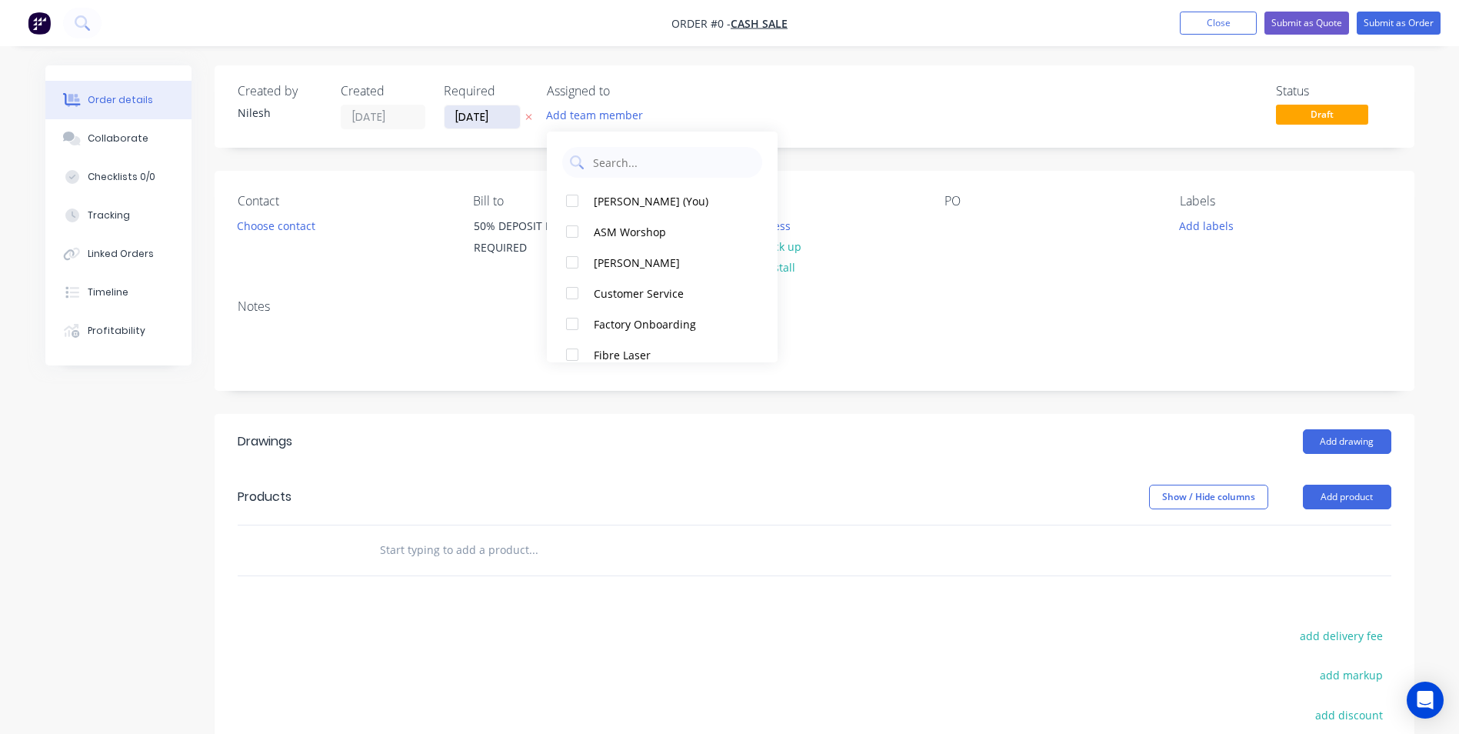
click at [452, 109] on input "[DATE]" at bounding box center [482, 116] width 75 height 23
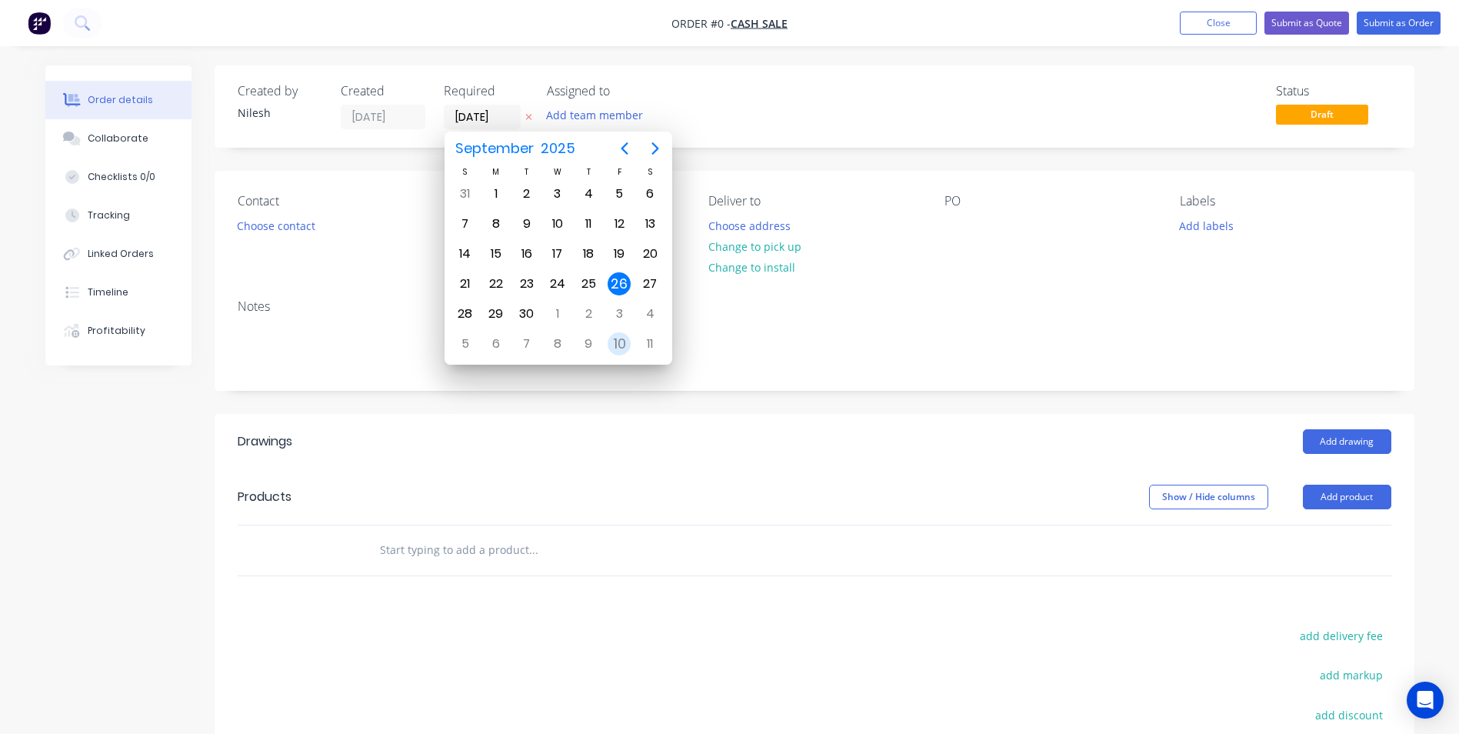
click at [608, 337] on div "10" at bounding box center [619, 343] width 31 height 29
type input "[DATE]"
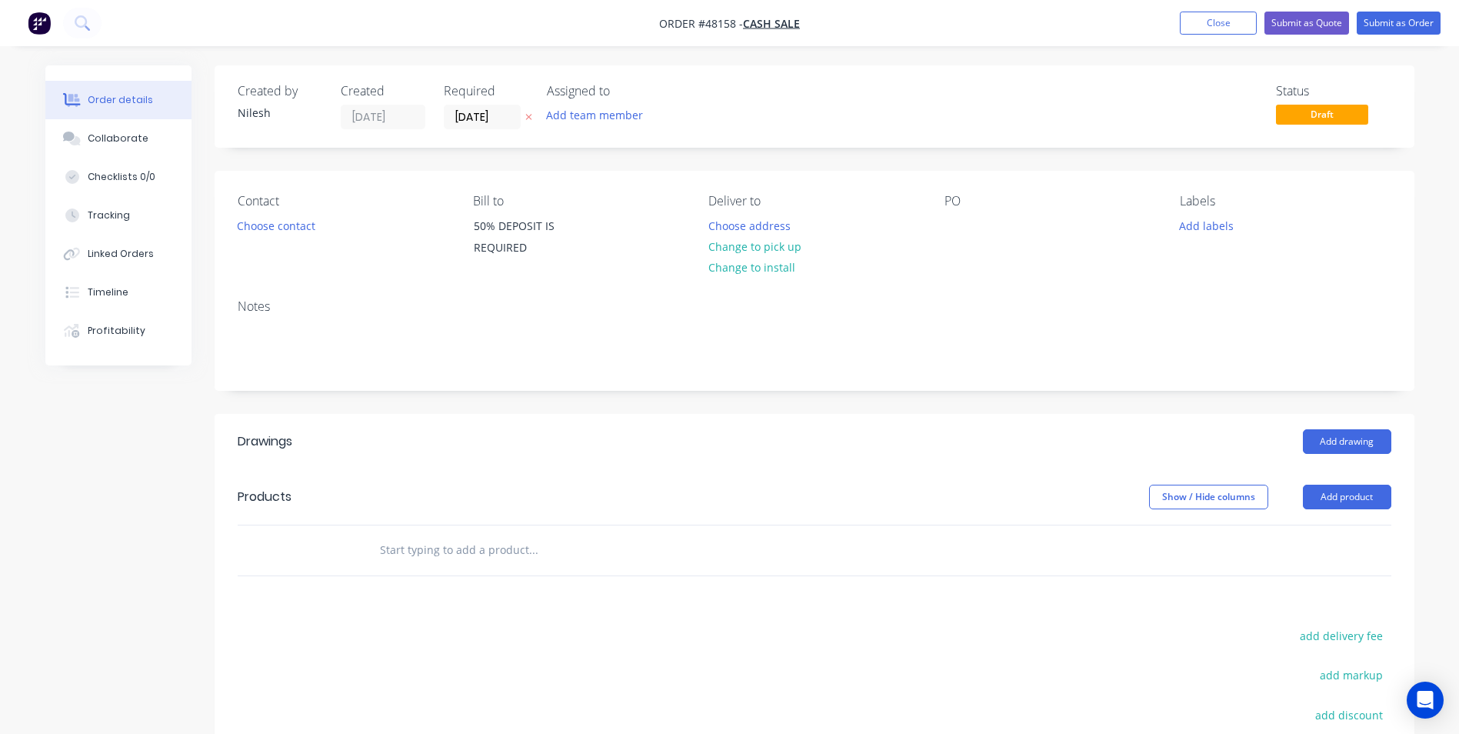
click at [1331, 482] on header "Products Show / Hide columns Add product" at bounding box center [815, 496] width 1200 height 55
click at [1330, 490] on button "Add product" at bounding box center [1347, 497] width 88 height 25
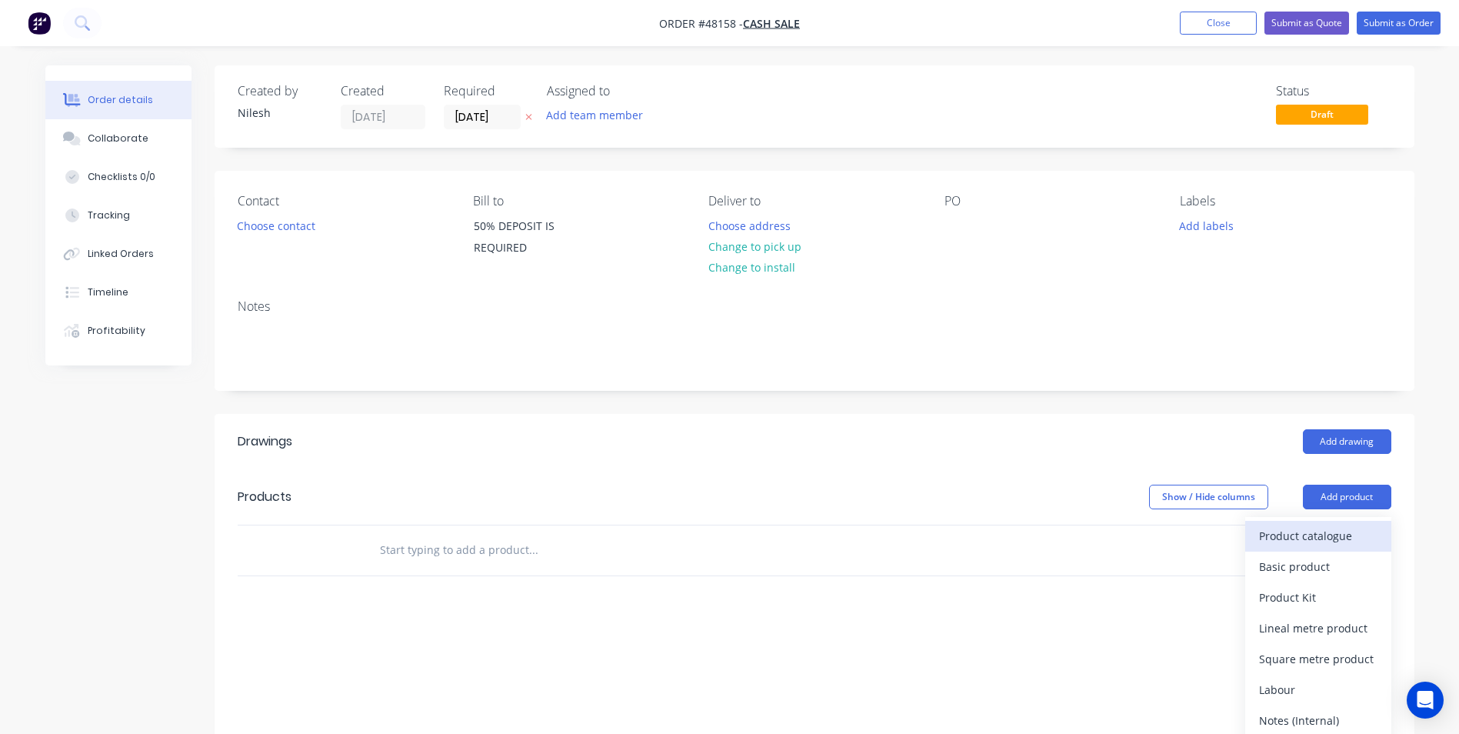
click at [1319, 541] on div "Product catalogue" at bounding box center [1318, 536] width 118 height 22
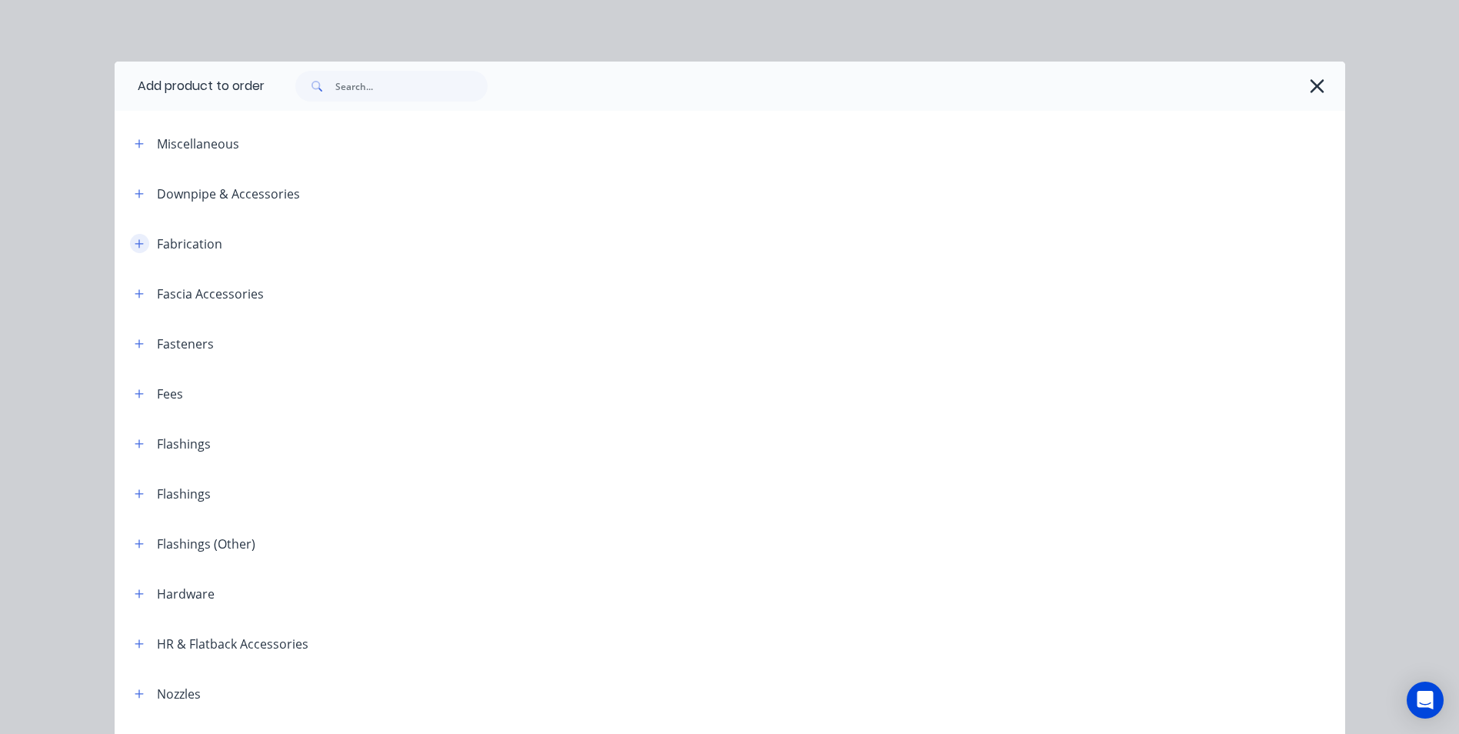
click at [137, 238] on icon "button" at bounding box center [139, 243] width 9 height 11
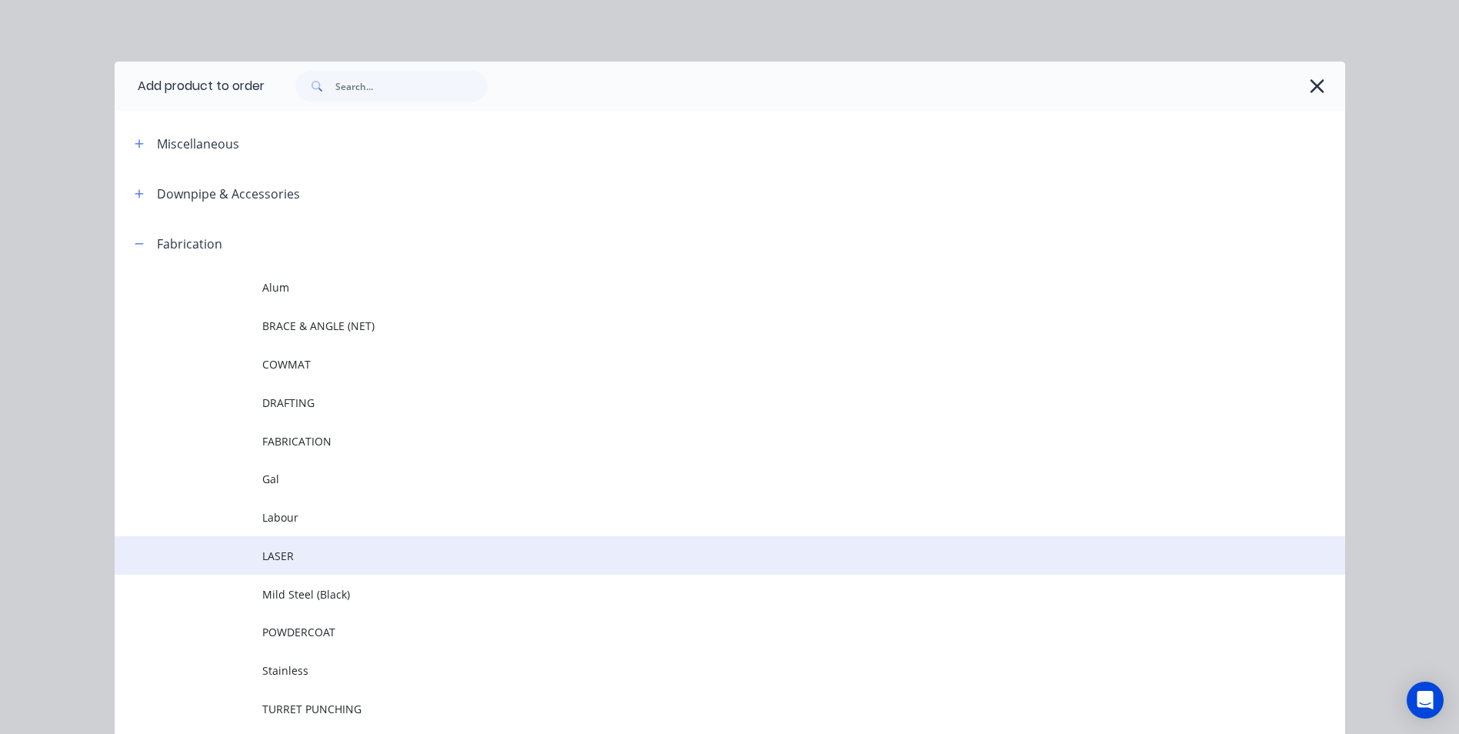
scroll to position [77, 0]
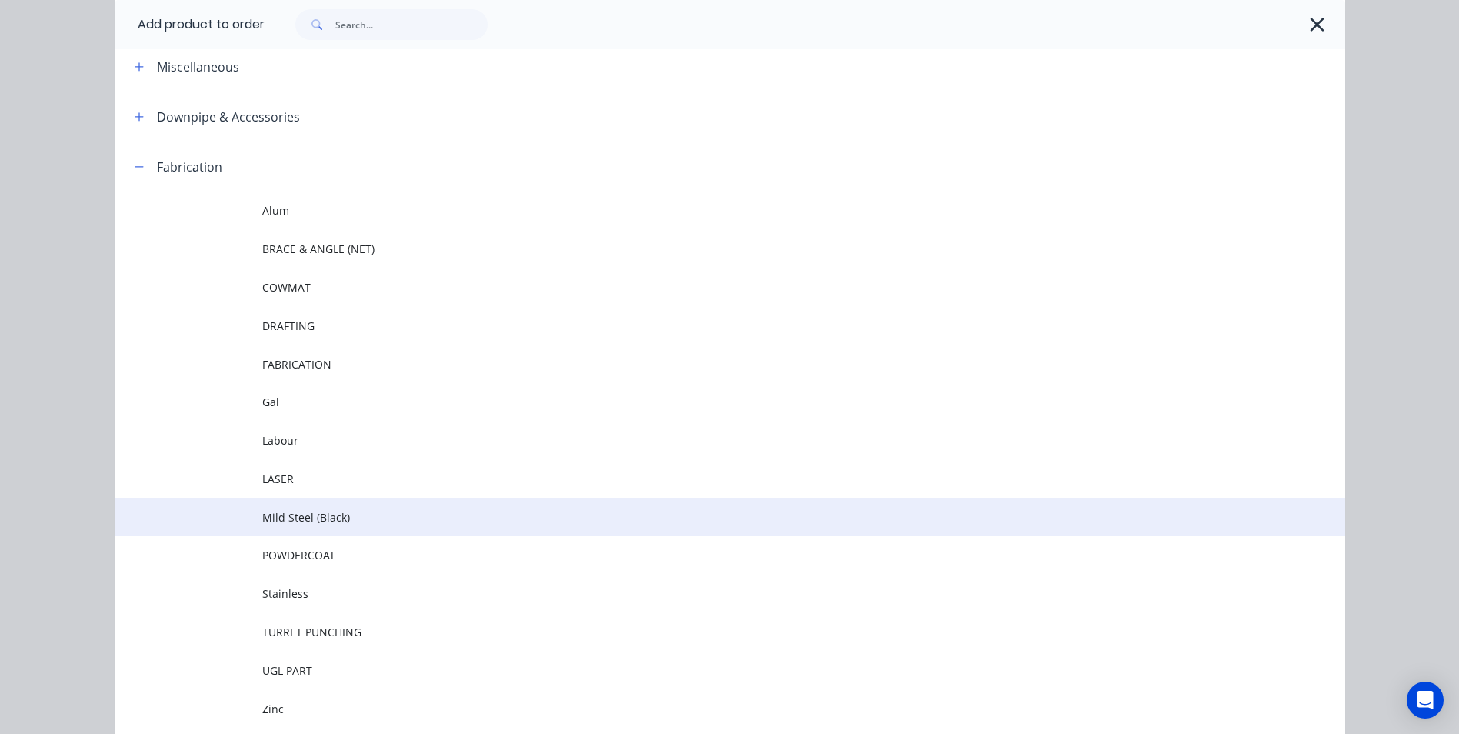
click at [322, 522] on span "Mild Steel (Black)" at bounding box center [695, 517] width 866 height 16
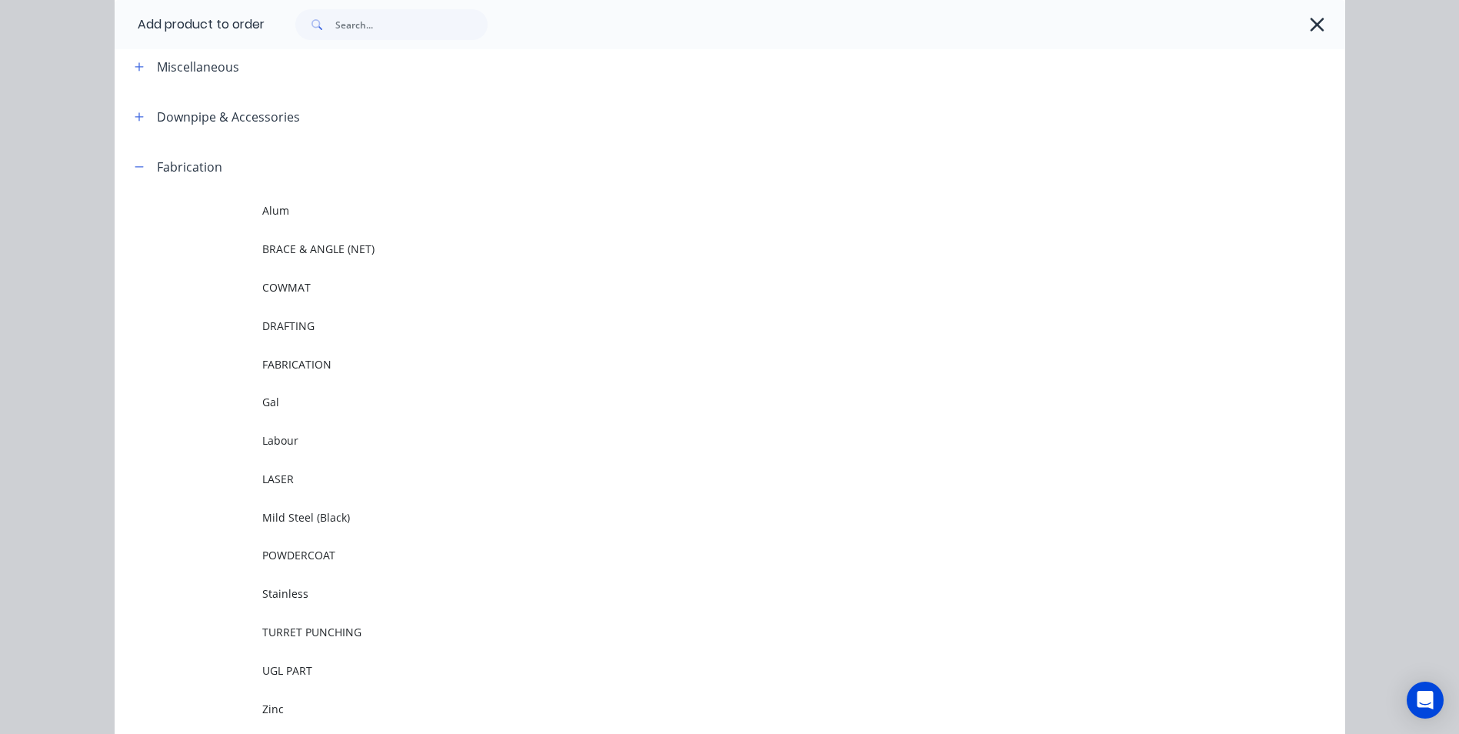
scroll to position [0, 0]
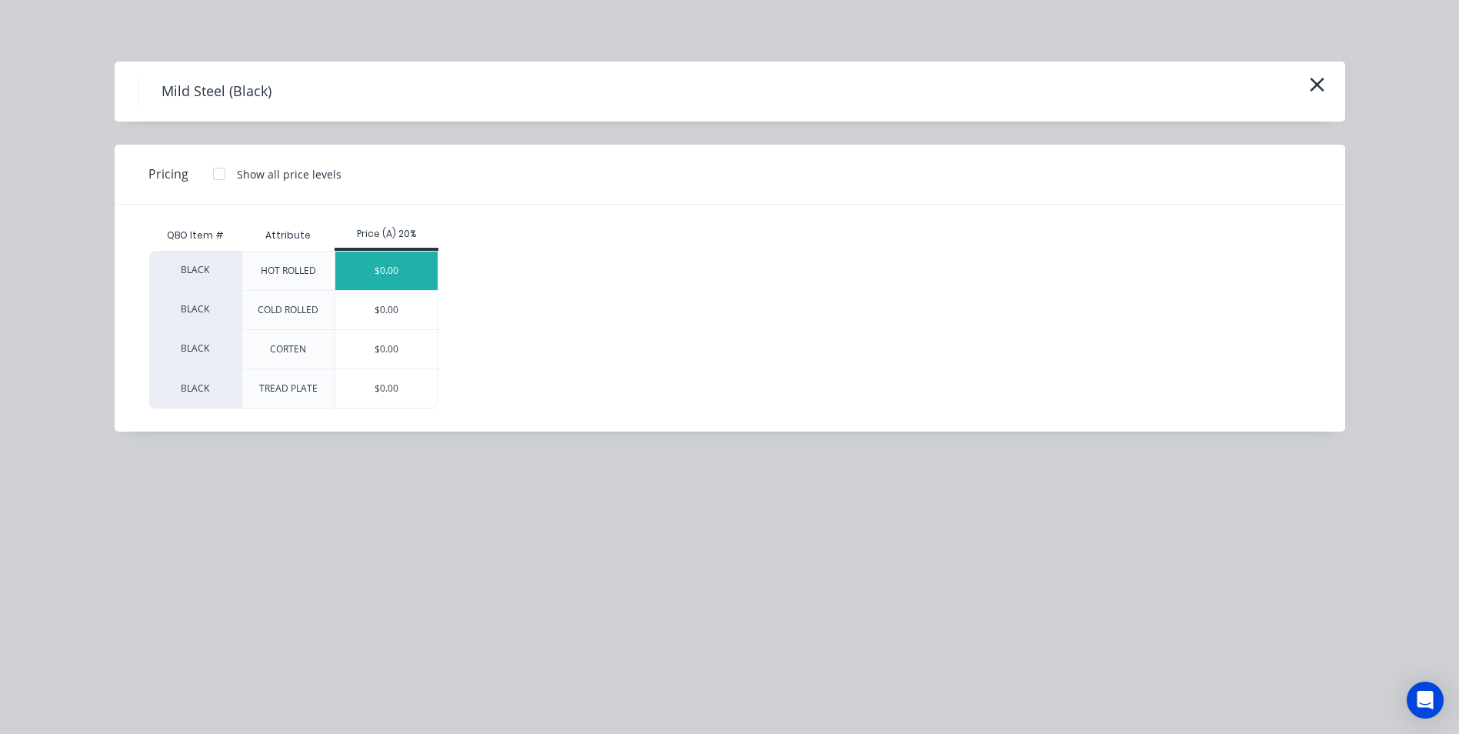
click at [358, 261] on div "$0.00" at bounding box center [386, 271] width 102 height 38
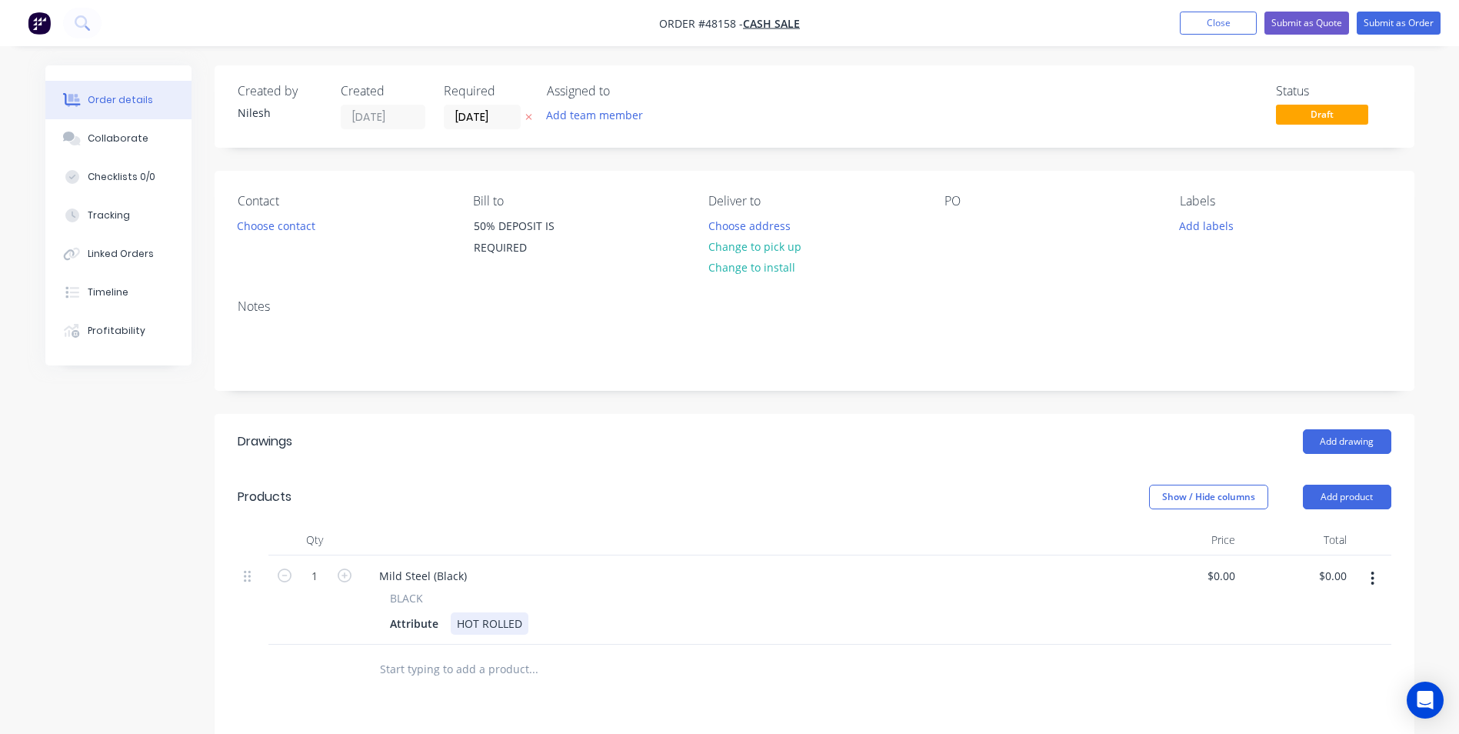
click at [513, 623] on div "HOT ROLLED" at bounding box center [490, 623] width 78 height 22
drag, startPoint x: 462, startPoint y: 578, endPoint x: 312, endPoint y: 565, distance: 151.3
click at [312, 565] on div "1 Mild Steel (Black) BLACK Attribute HOT ROLLED $0.00 $0.00 $0.00 $0.00" at bounding box center [815, 599] width 1154 height 89
click at [1351, 568] on div "0.00 0.00" at bounding box center [1338, 576] width 29 height 22
type input "$0.00"
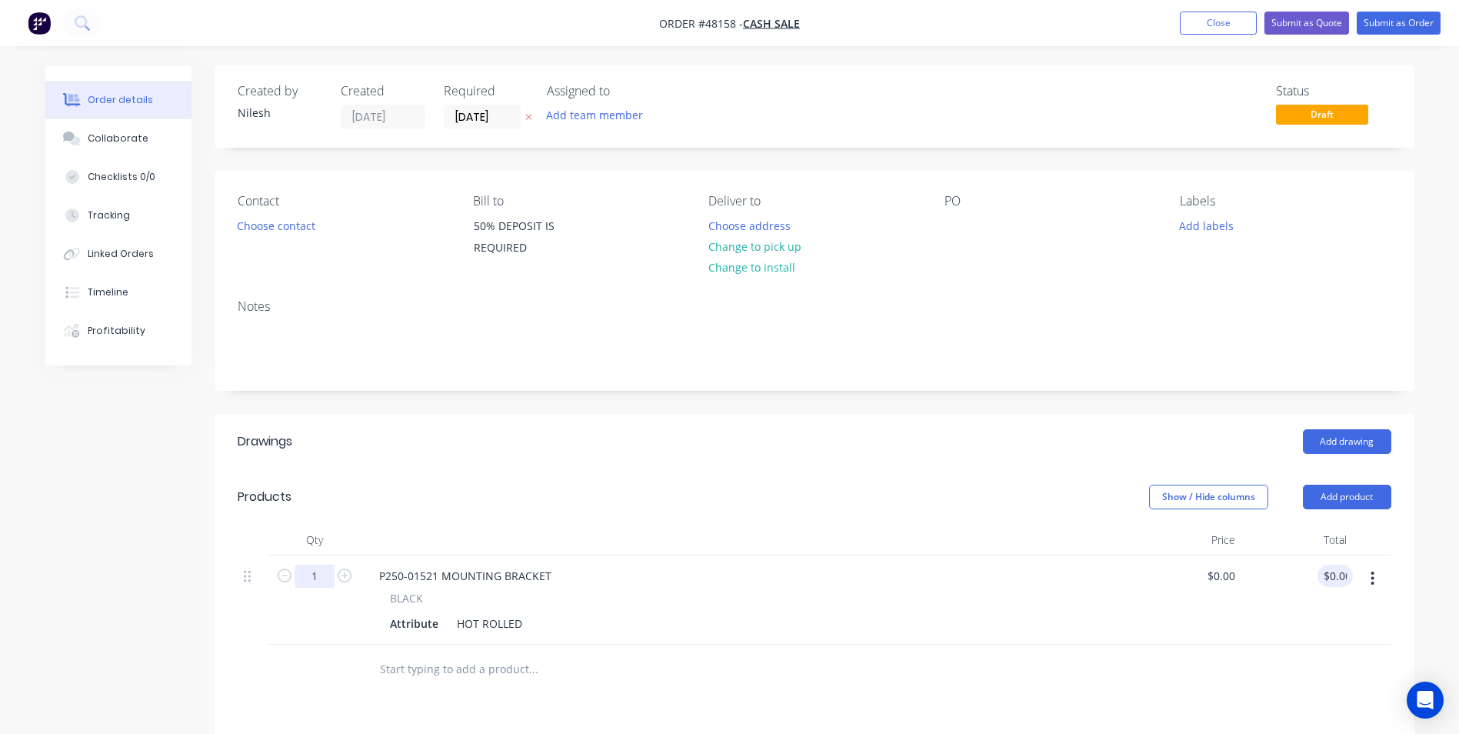
click at [309, 571] on input "1" at bounding box center [315, 576] width 40 height 23
type input "56"
click at [665, 566] on div "P250-01521 MOUNTING BRACKET" at bounding box center [745, 576] width 757 height 22
click at [498, 605] on div "BLACK" at bounding box center [745, 598] width 711 height 16
click at [501, 612] on div "HOT ROLLED" at bounding box center [490, 623] width 78 height 22
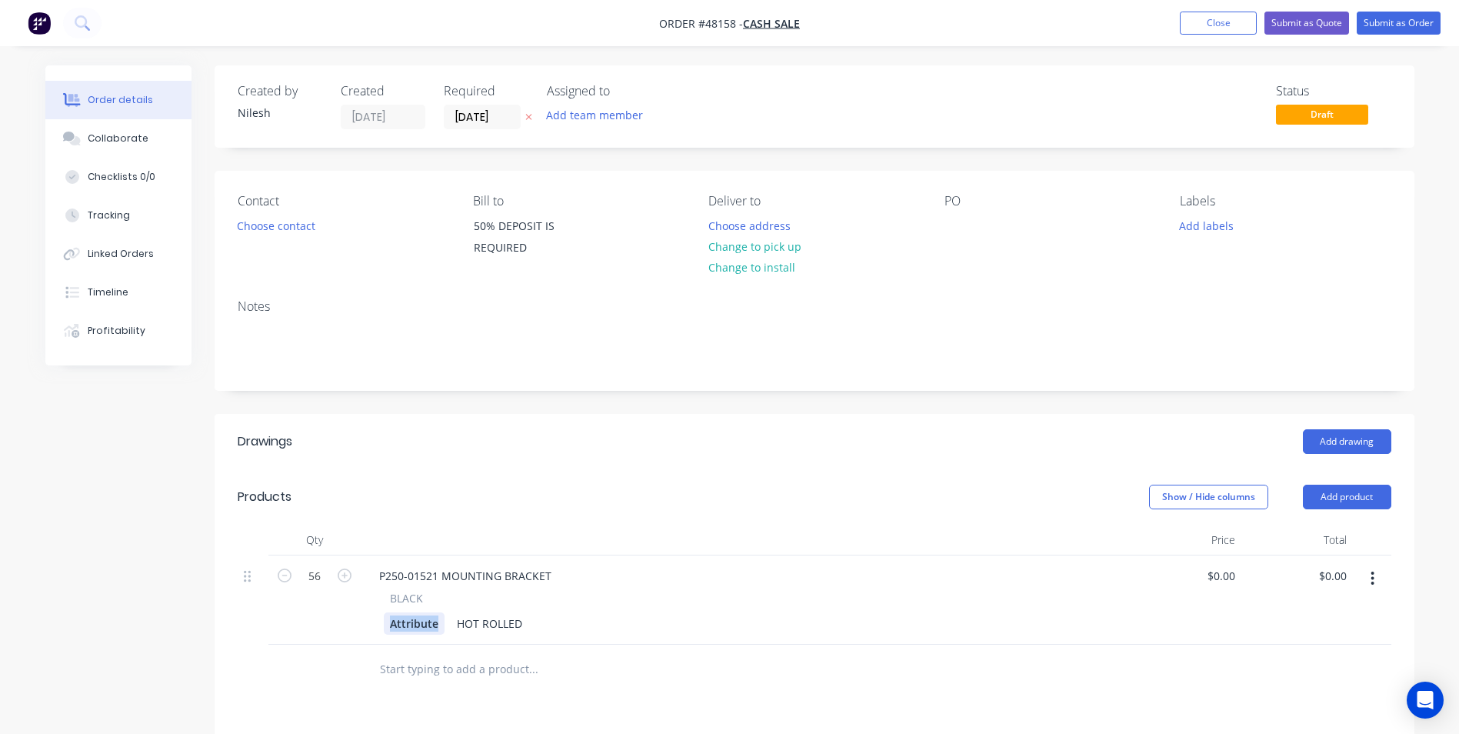
drag, startPoint x: 442, startPoint y: 621, endPoint x: 296, endPoint y: 632, distance: 146.5
click at [296, 632] on div "56 P250-01521 MOUNTING BRACKET BLACK Attribute HOT ROLLED $0.00 $0.00 $0.00 $0.…" at bounding box center [815, 599] width 1154 height 89
click at [538, 612] on div "HOT ROLLED" at bounding box center [530, 623] width 78 height 22
click at [713, 588] on div "P250-01521 MOUNTING BRACKET BLACK 559 x 360 x 104.5 8mm MILD STEEL | CUT + FOLD" at bounding box center [745, 599] width 769 height 89
click at [1318, 568] on div "0.00 0.00" at bounding box center [1297, 599] width 112 height 89
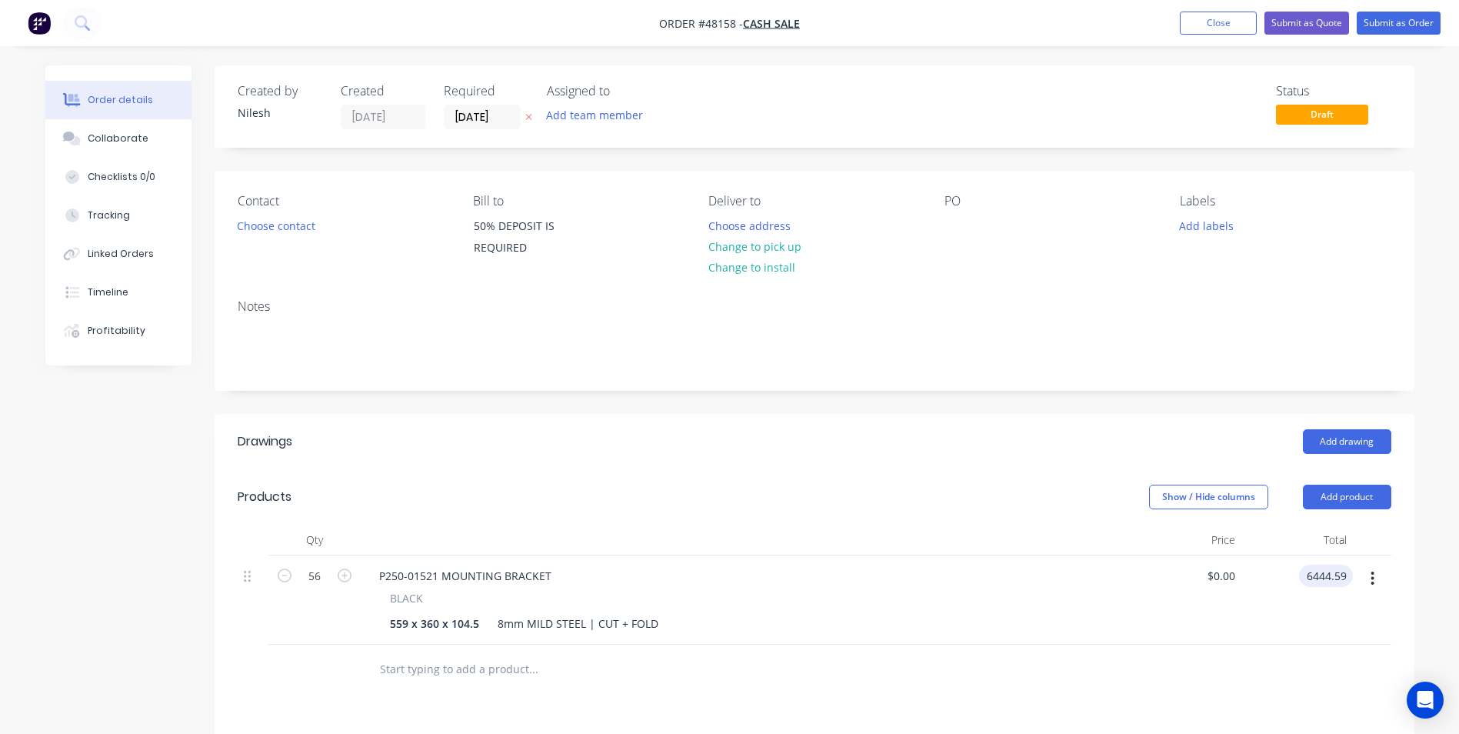
type input "6444.59"
type input "$115.082"
click at [1134, 606] on div "$115.082 $0.00" at bounding box center [1186, 599] width 112 height 89
click at [1302, 580] on div "6444.59 $6,444.59" at bounding box center [1322, 576] width 62 height 22
type input "5858.72"
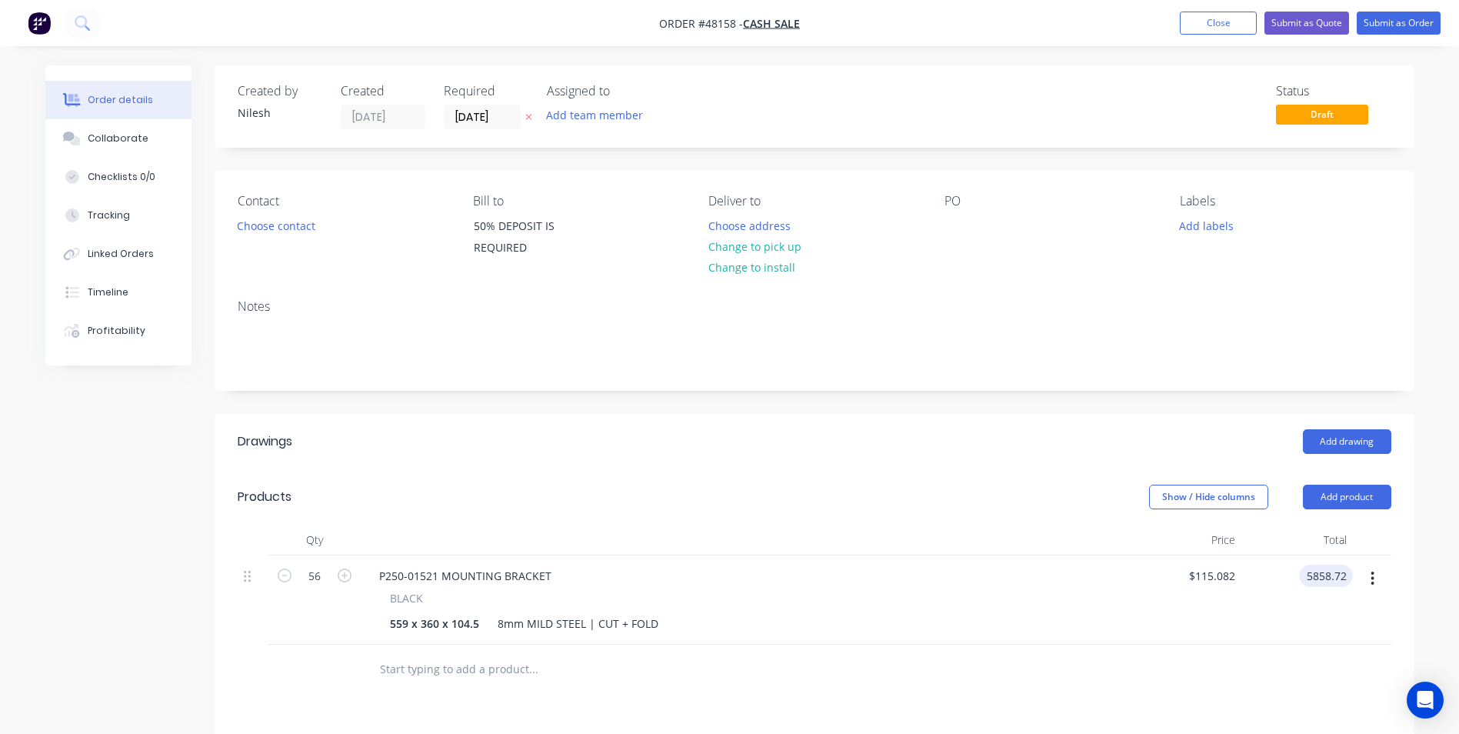
type input "$104.62"
type input "$5,858.72"
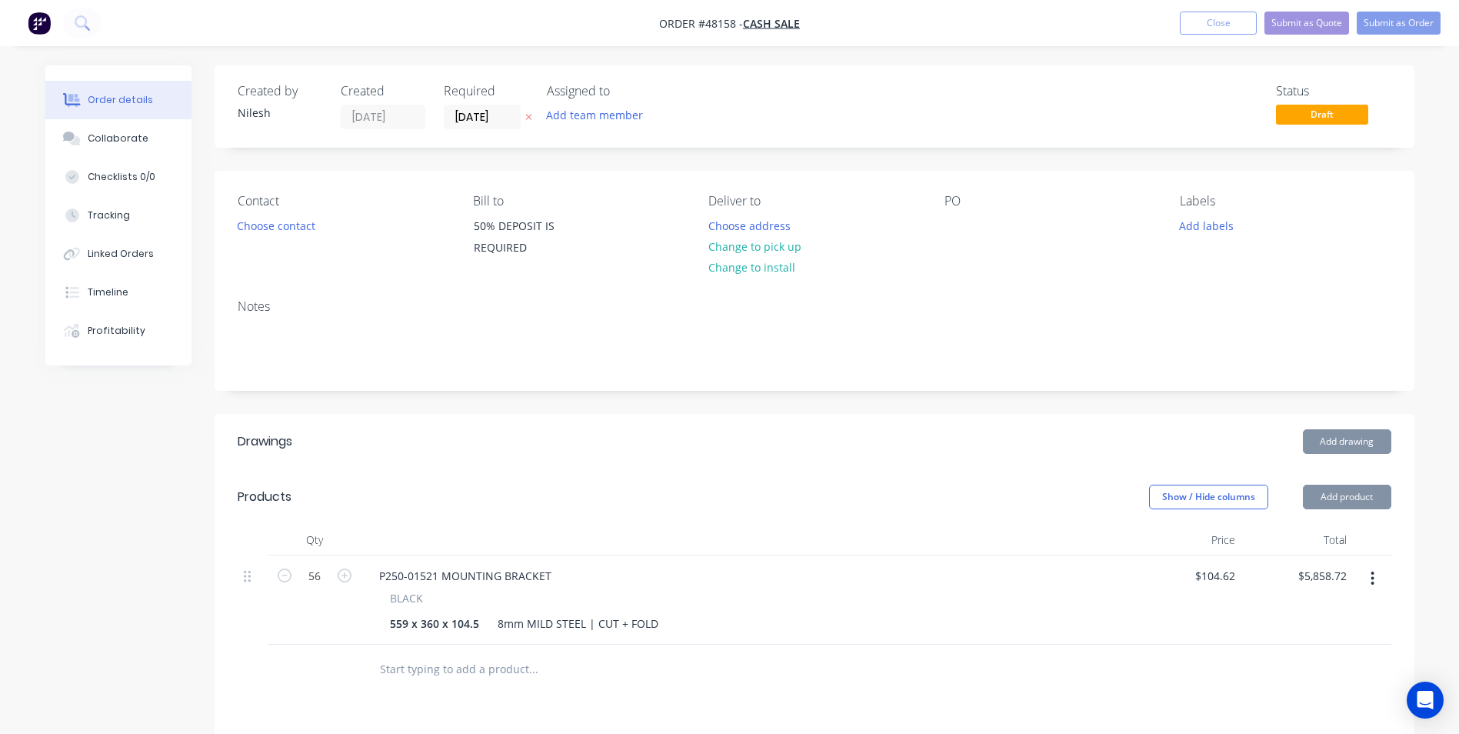
click at [1033, 510] on header "Products Show / Hide columns Add product" at bounding box center [815, 496] width 1200 height 55
click at [975, 207] on div "PO" at bounding box center [1050, 201] width 211 height 15
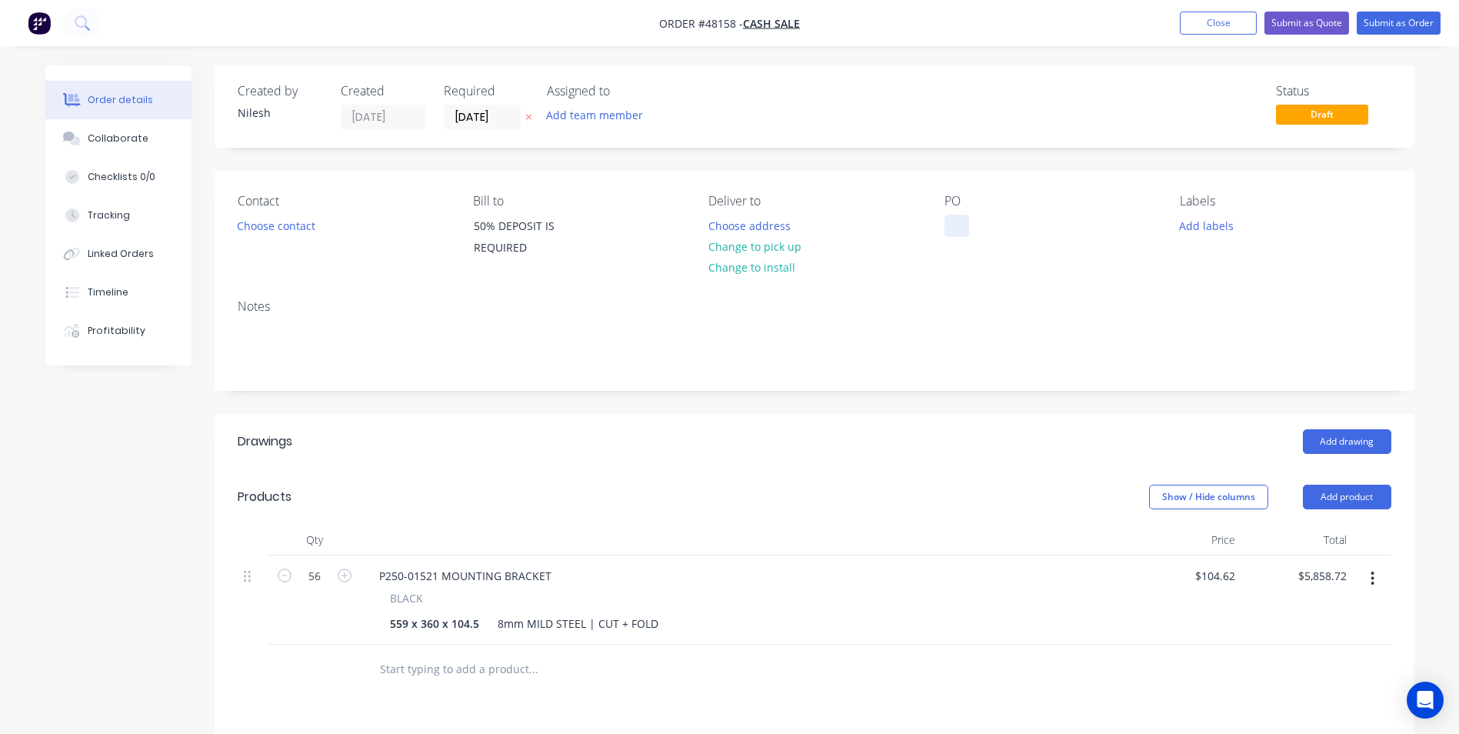
click at [963, 218] on div at bounding box center [957, 226] width 25 height 22
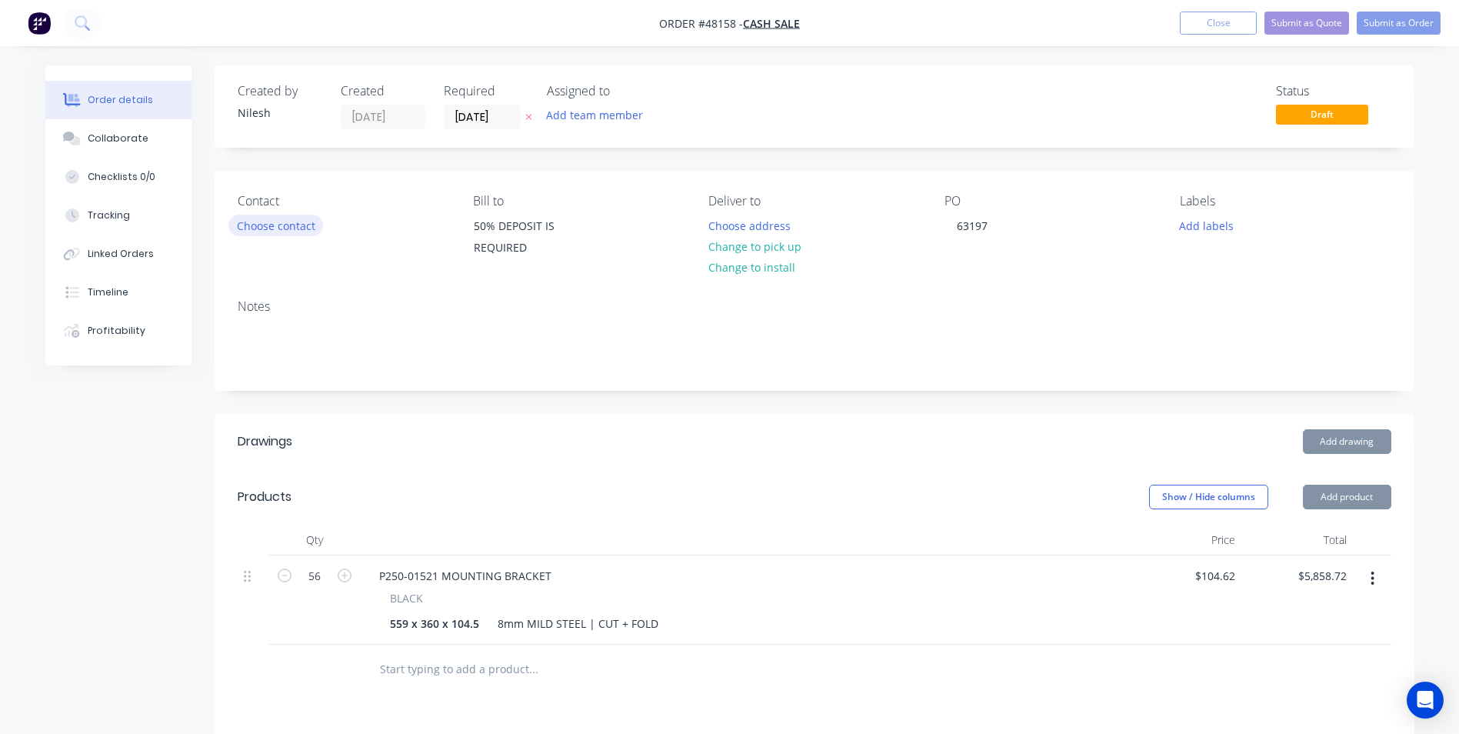
click at [288, 230] on button "Choose contact" at bounding box center [275, 225] width 95 height 21
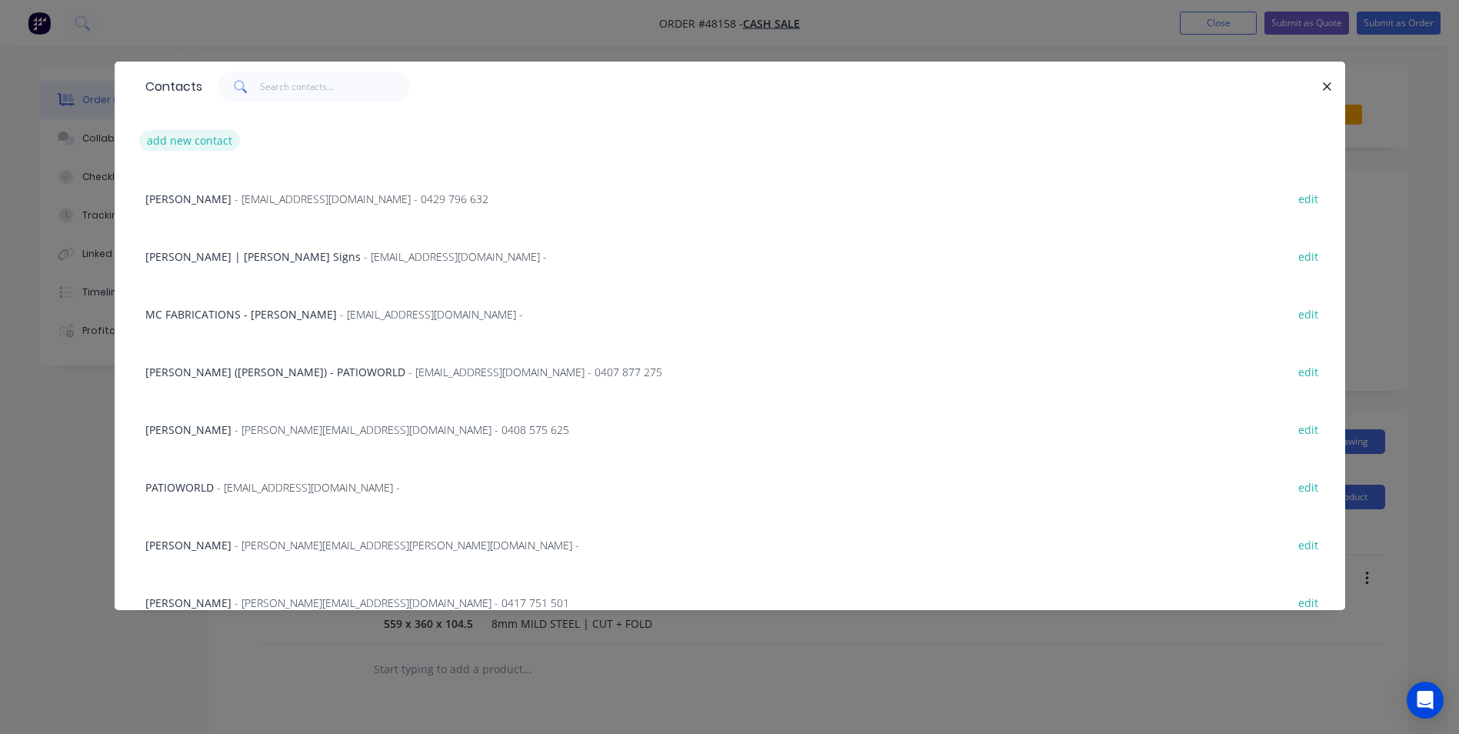
click at [218, 131] on button "add new contact" at bounding box center [190, 140] width 102 height 21
select select "AU"
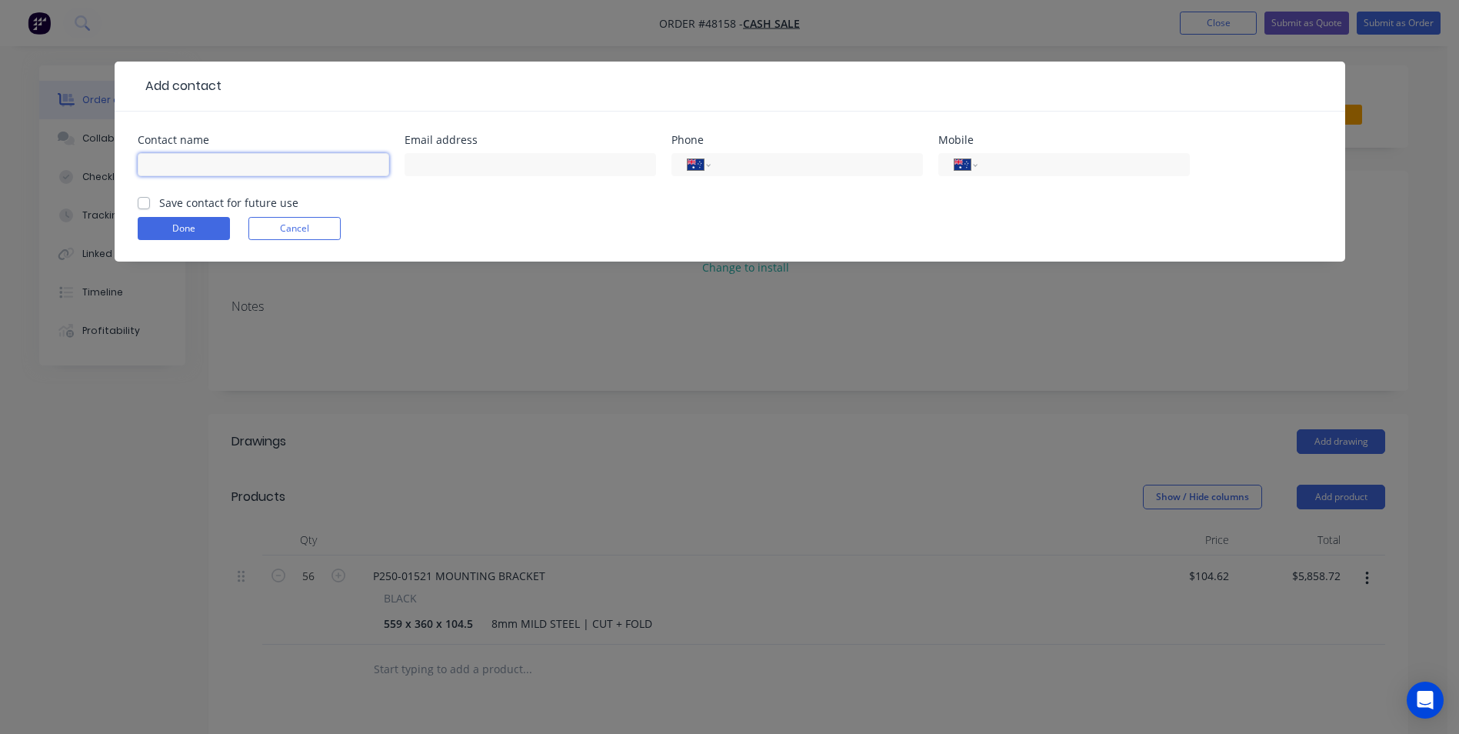
click at [218, 168] on input "text" at bounding box center [264, 164] width 252 height 23
type input "m"
type input "METALFROM"
click at [445, 172] on input "text" at bounding box center [531, 164] width 252 height 23
click at [346, 172] on input "METALFROM" at bounding box center [264, 164] width 252 height 23
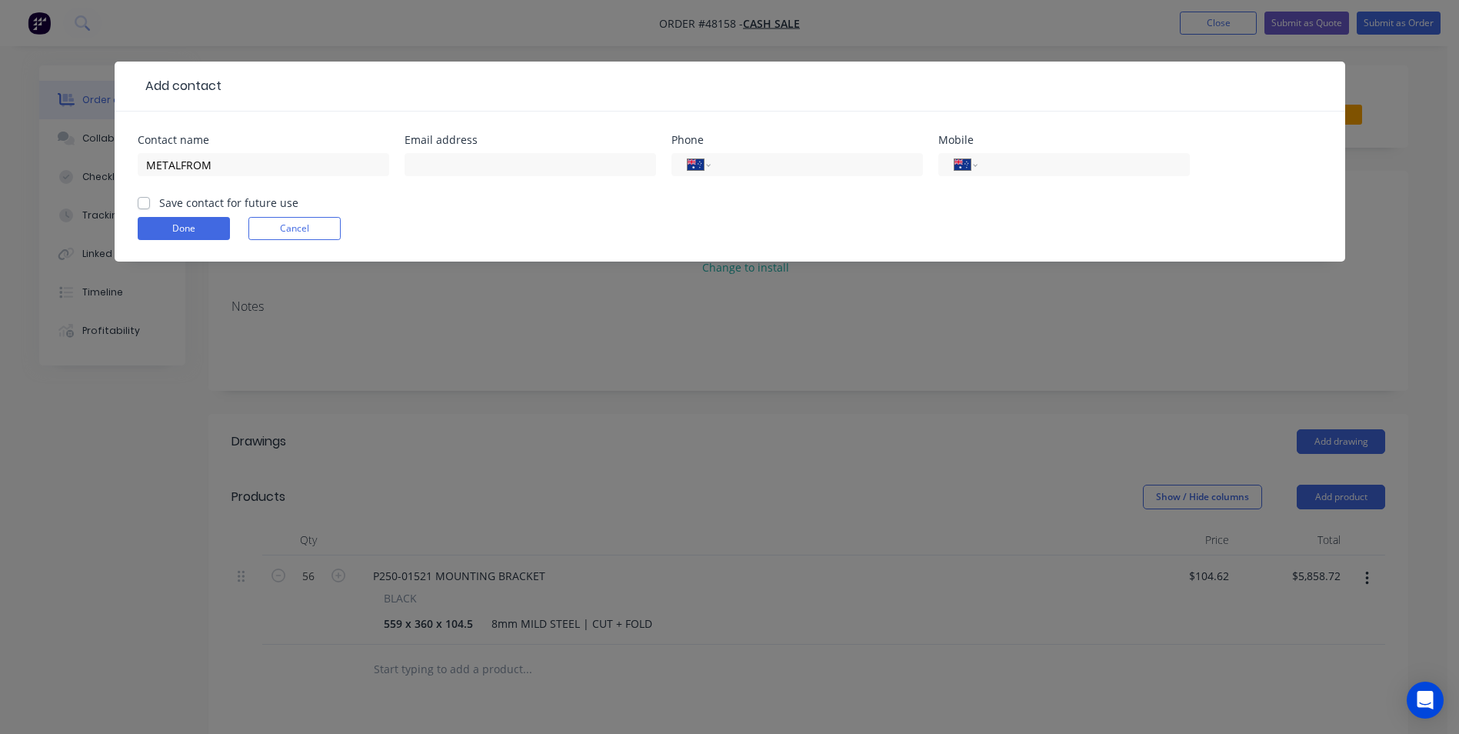
click at [808, 191] on div "International [GEOGRAPHIC_DATA] [GEOGRAPHIC_DATA] [GEOGRAPHIC_DATA] [GEOGRAPHIC…" at bounding box center [797, 171] width 252 height 45
click at [461, 169] on input "text" at bounding box center [531, 164] width 252 height 23
type input "[EMAIL_ADDRESS][DOMAIN_NAME]"
click at [991, 156] on input "tel" at bounding box center [1080, 165] width 185 height 18
type input "[PHONE_NUMBER]"
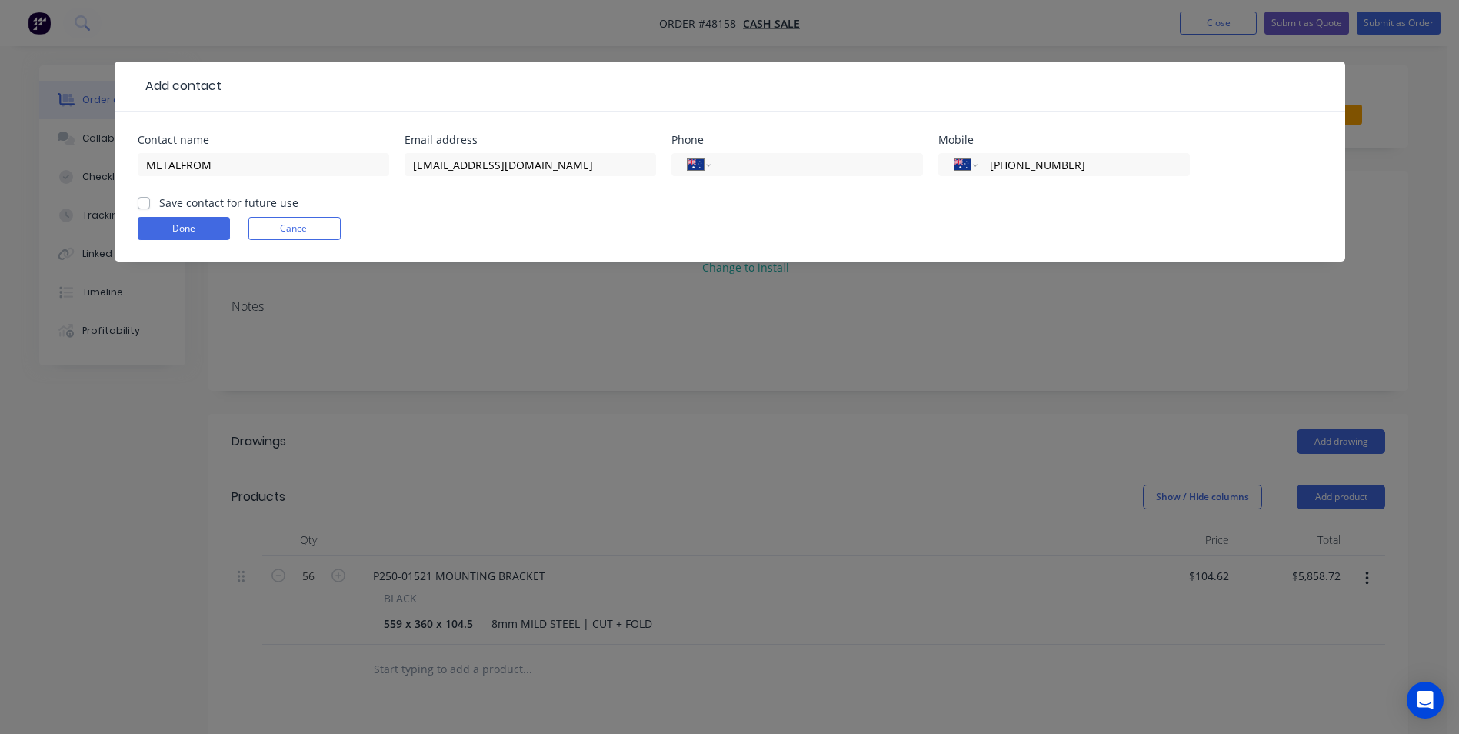
click at [235, 207] on label "Save contact for future use" at bounding box center [228, 203] width 139 height 16
click at [150, 207] on input "Save contact for future use" at bounding box center [144, 202] width 12 height 15
checkbox input "true"
click at [199, 158] on input "METALFROM" at bounding box center [264, 164] width 252 height 23
type input "METALFORM"
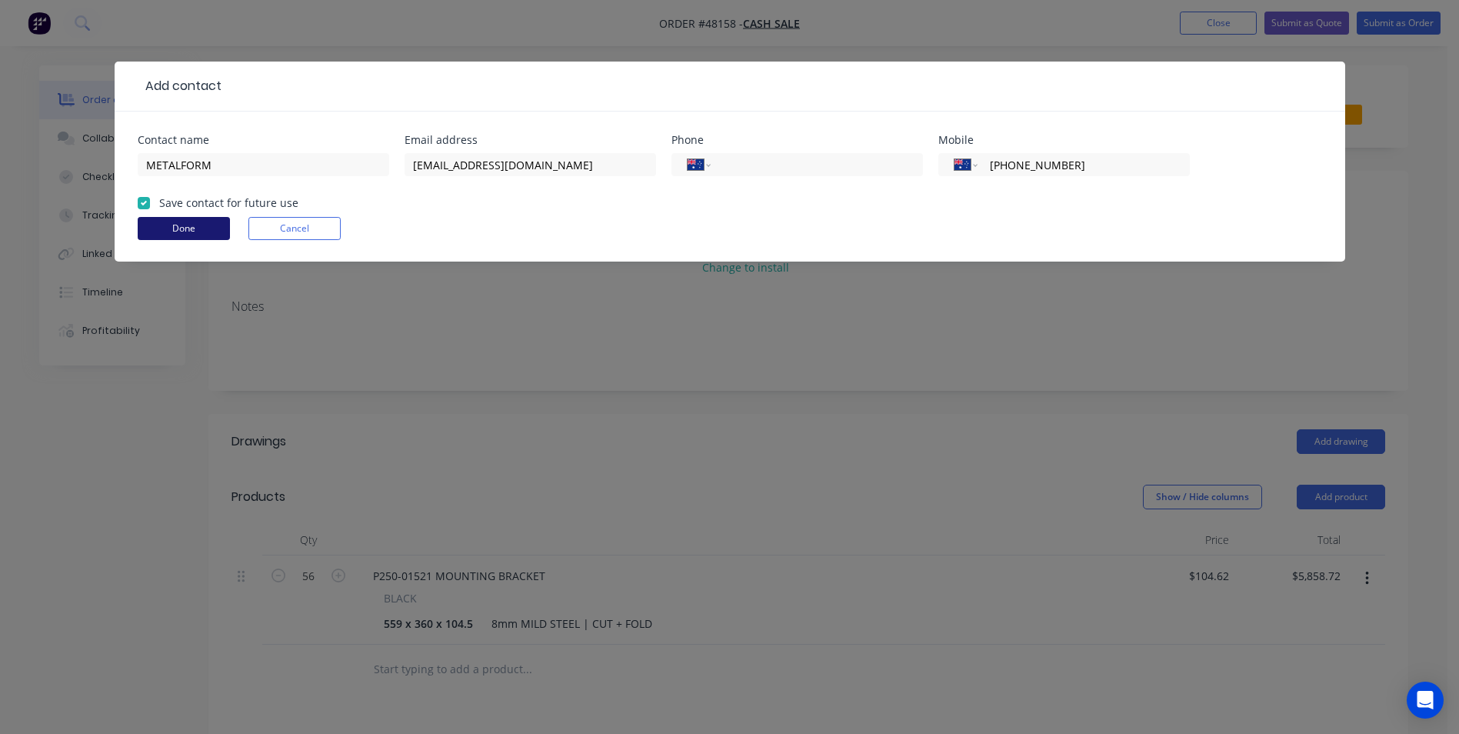
click at [192, 223] on button "Done" at bounding box center [184, 228] width 92 height 23
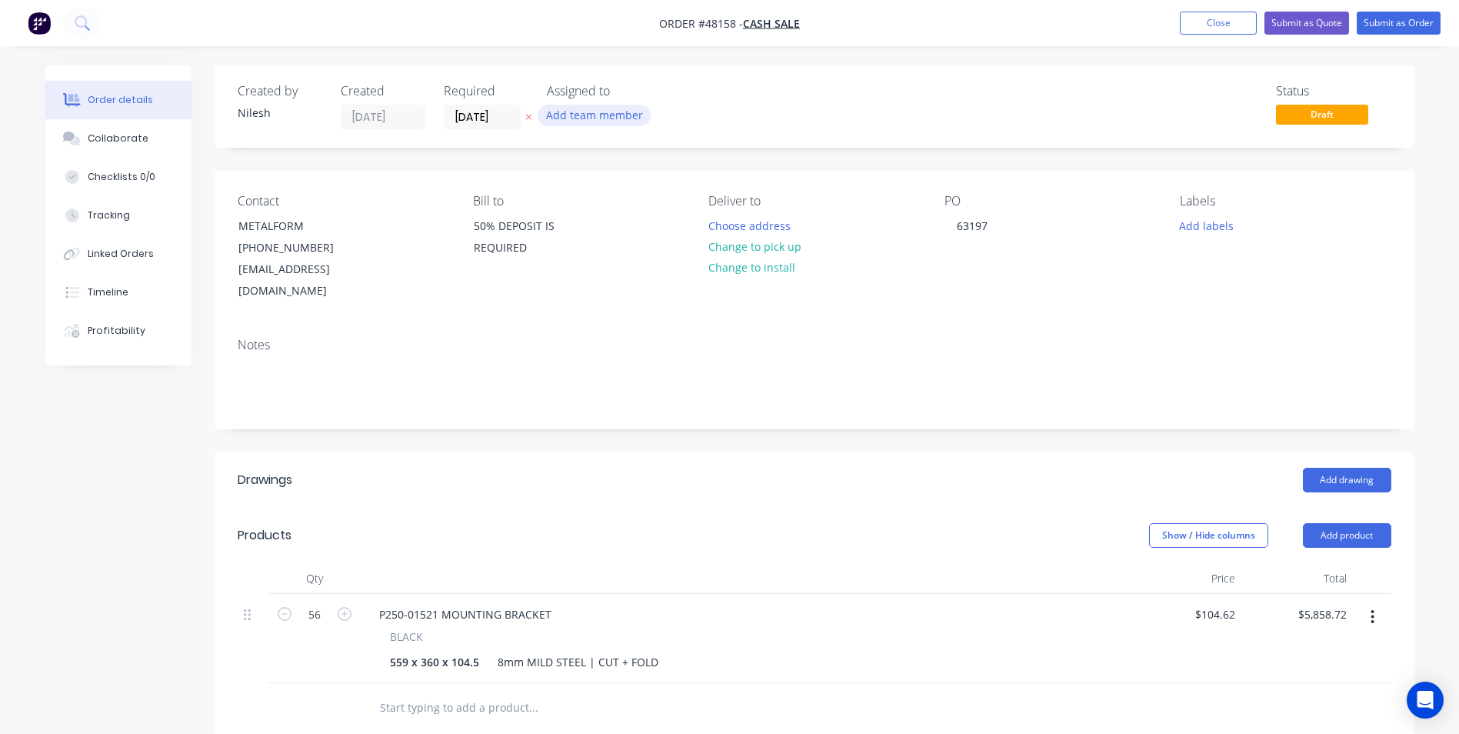
click at [631, 121] on button "Add team member" at bounding box center [594, 115] width 113 height 21
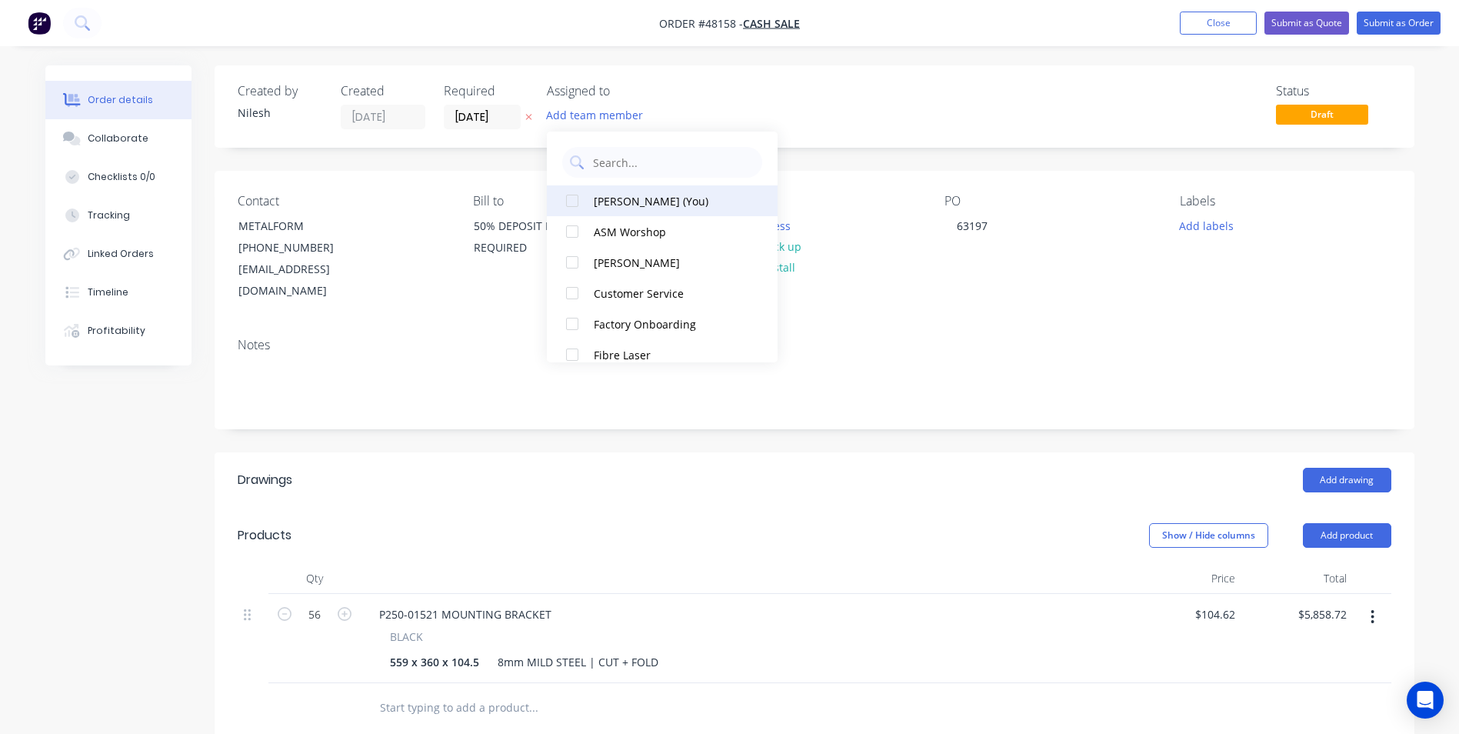
click at [661, 208] on div "[PERSON_NAME] (You)" at bounding box center [671, 201] width 154 height 16
click at [1008, 92] on div "Status Draft" at bounding box center [1046, 106] width 691 height 45
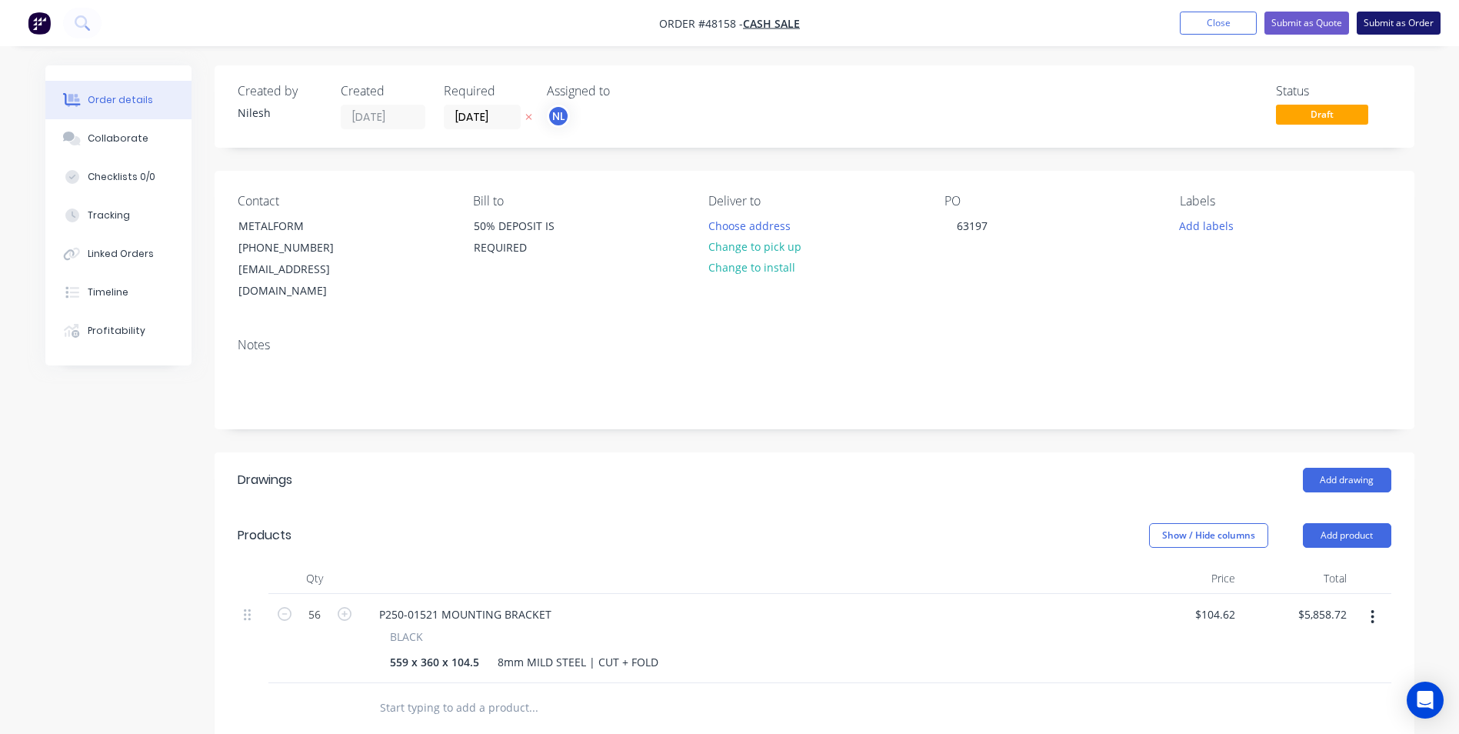
click at [1397, 28] on button "Submit as Order" at bounding box center [1399, 23] width 84 height 23
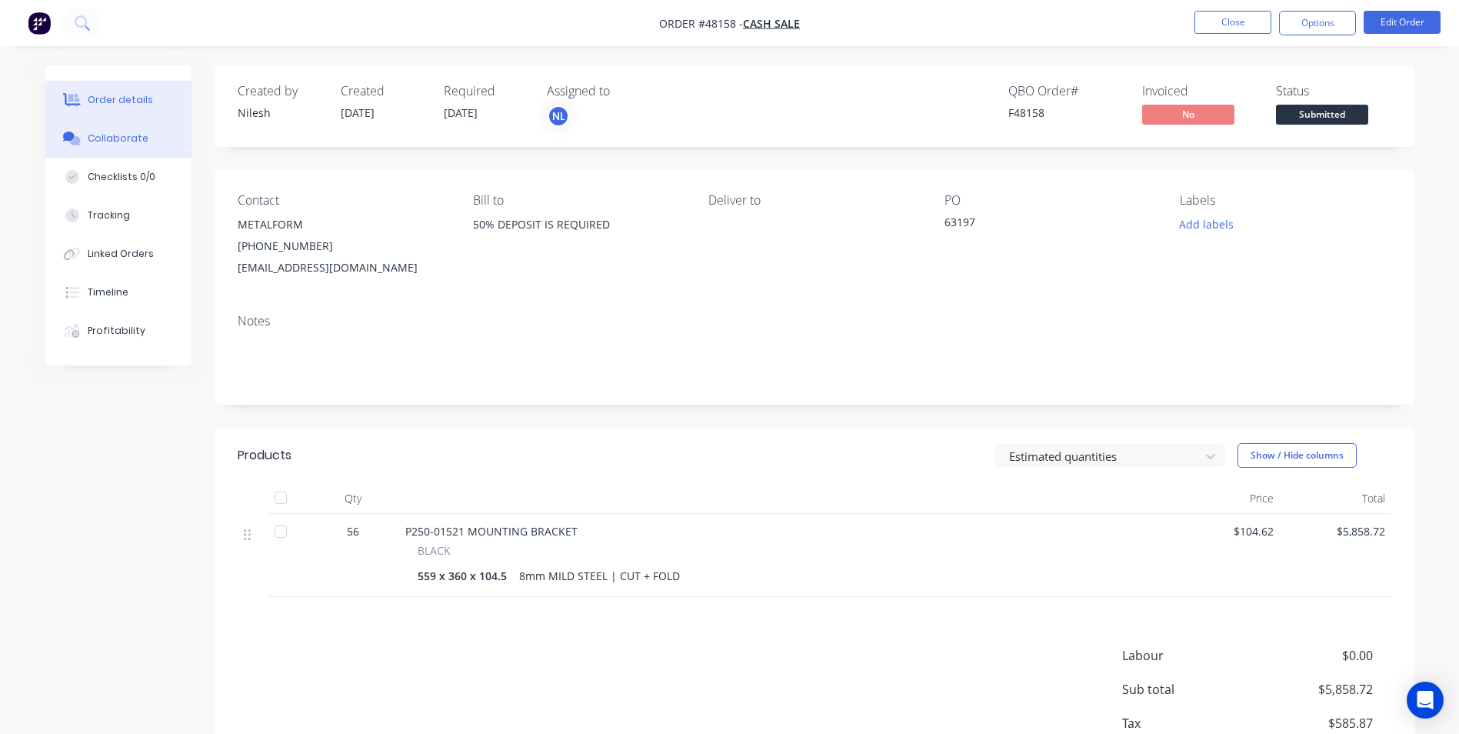
click at [99, 146] on button "Collaborate" at bounding box center [118, 138] width 146 height 38
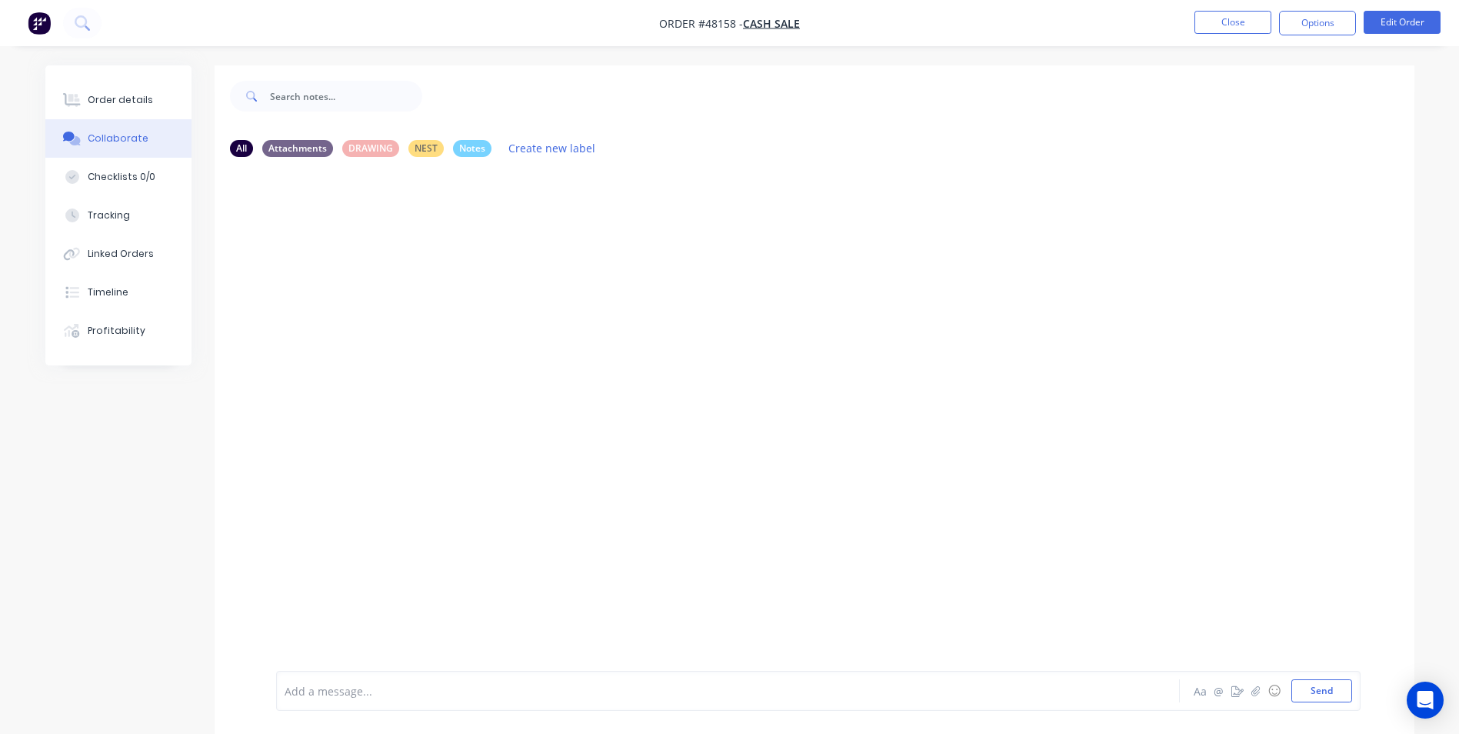
click at [438, 672] on div "Add a message... Aa @ ☺ Send" at bounding box center [818, 691] width 1084 height 40
click at [439, 687] on div at bounding box center [685, 691] width 800 height 16
click at [1308, 689] on button "Send" at bounding box center [1321, 690] width 61 height 23
click at [1254, 25] on button "Close" at bounding box center [1232, 22] width 77 height 23
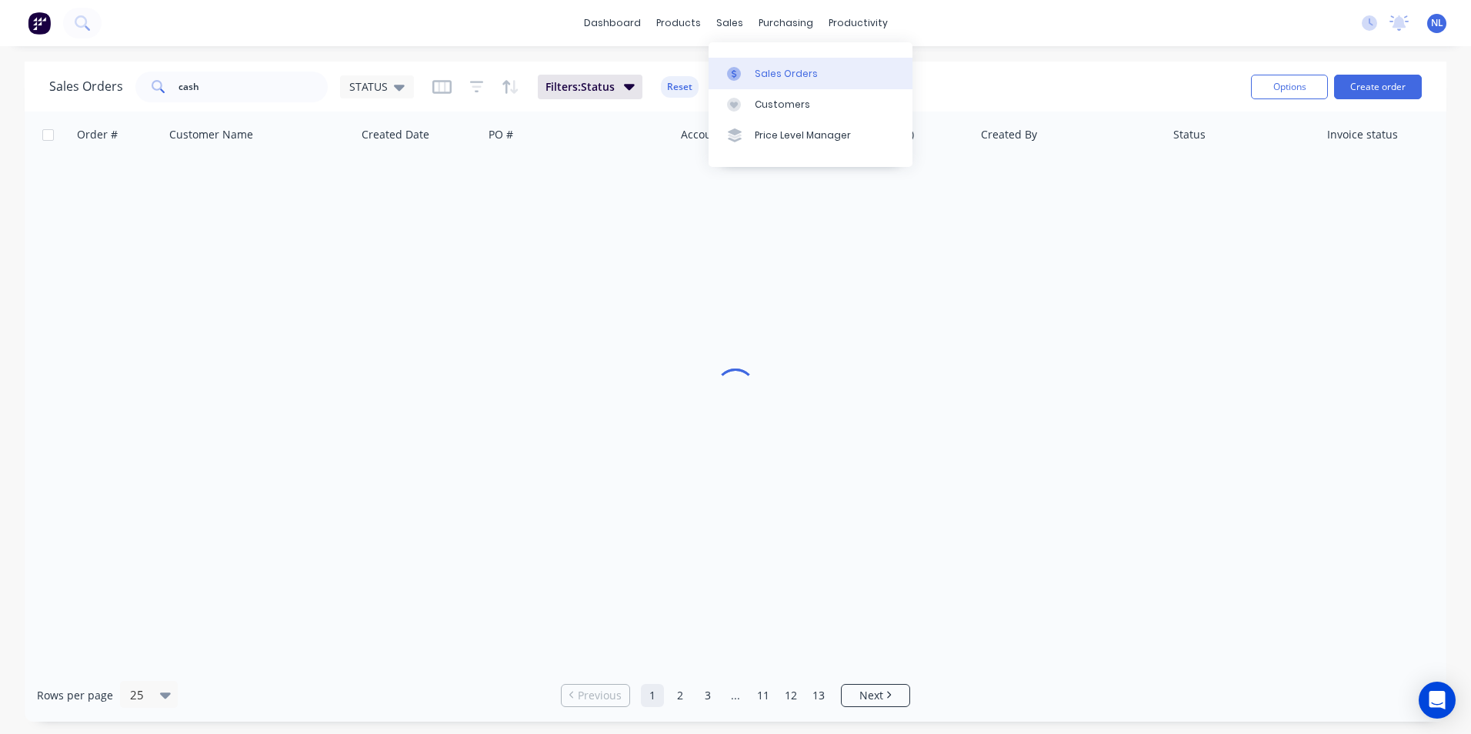
click at [774, 79] on div "Sales Orders" at bounding box center [786, 74] width 63 height 14
click at [741, 25] on div "sales" at bounding box center [729, 23] width 42 height 23
click at [770, 79] on div "Sales Orders" at bounding box center [786, 74] width 63 height 14
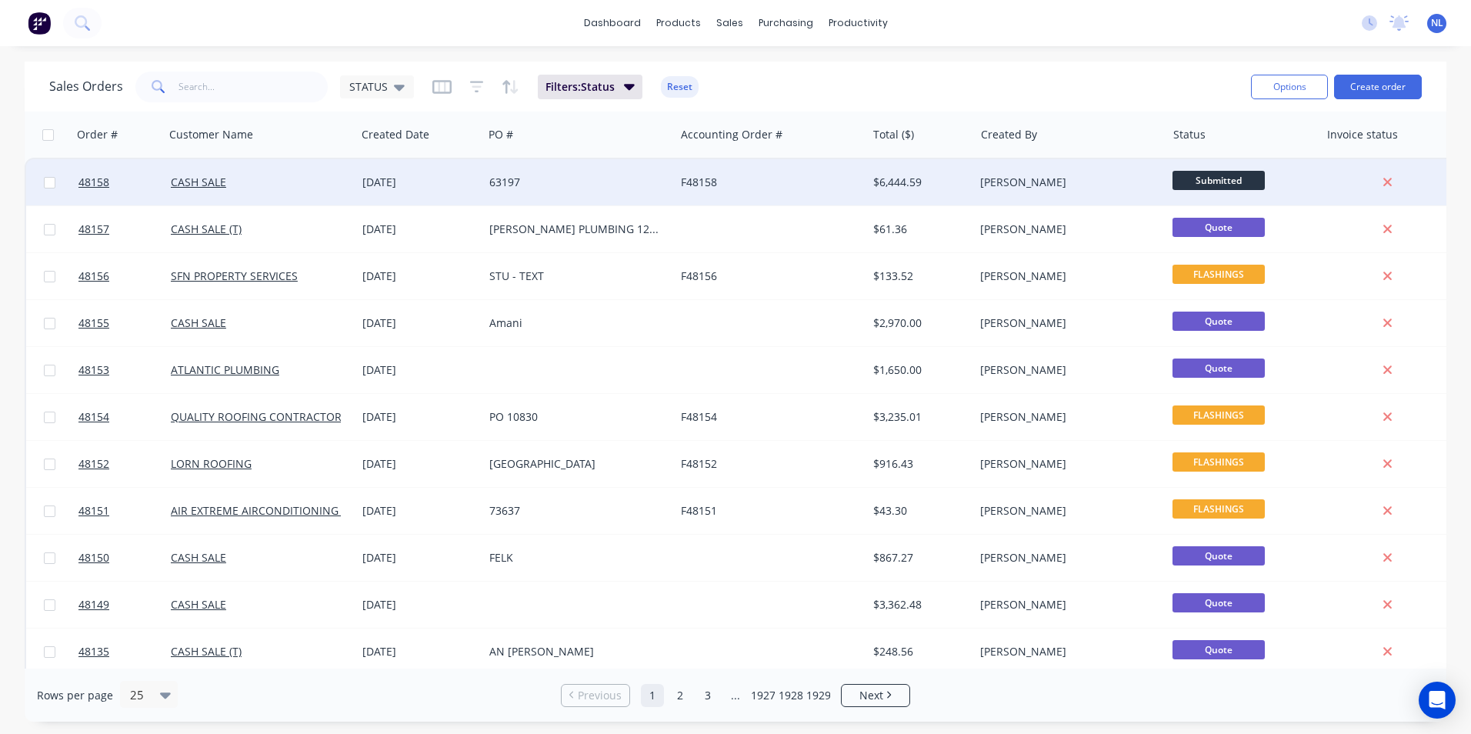
click at [638, 182] on div "63197" at bounding box center [574, 182] width 171 height 15
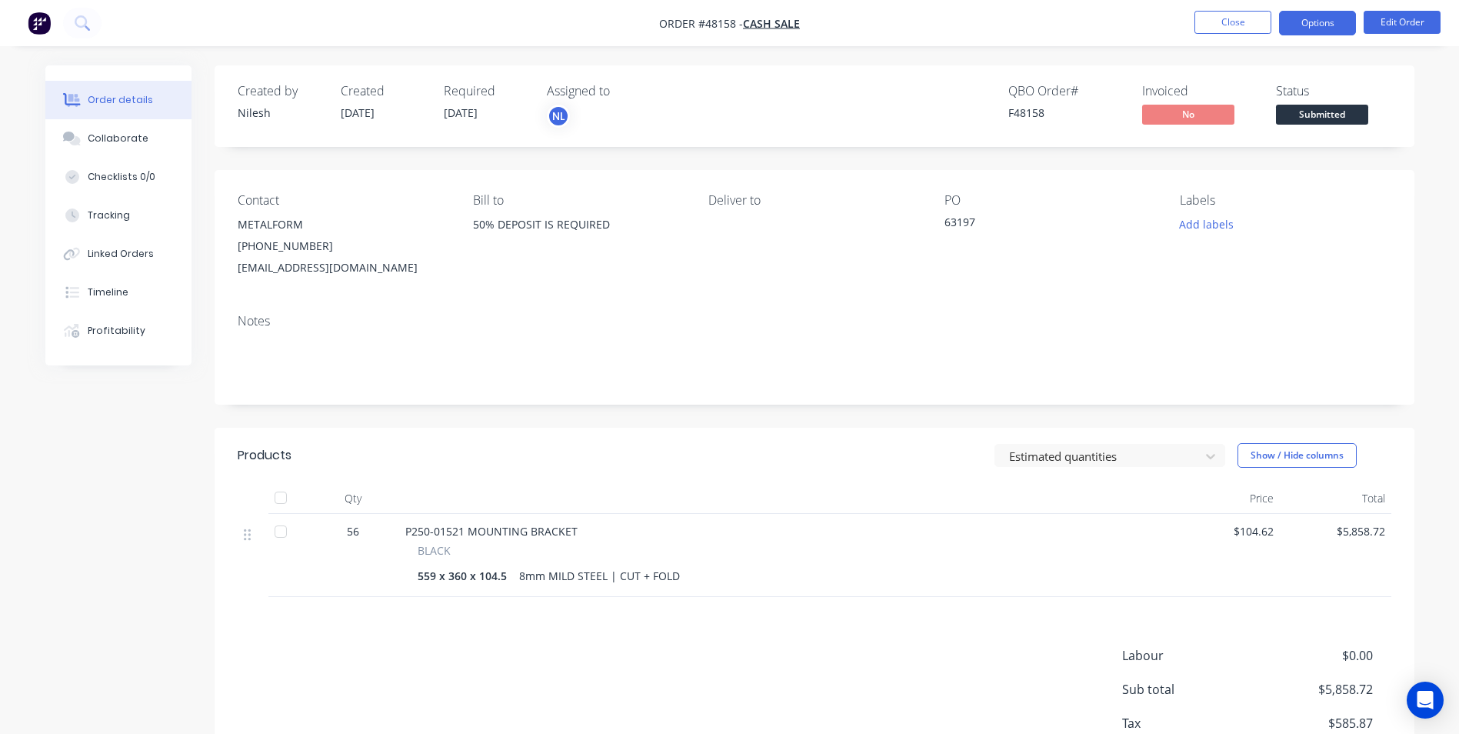
click at [1318, 31] on button "Options" at bounding box center [1317, 23] width 77 height 25
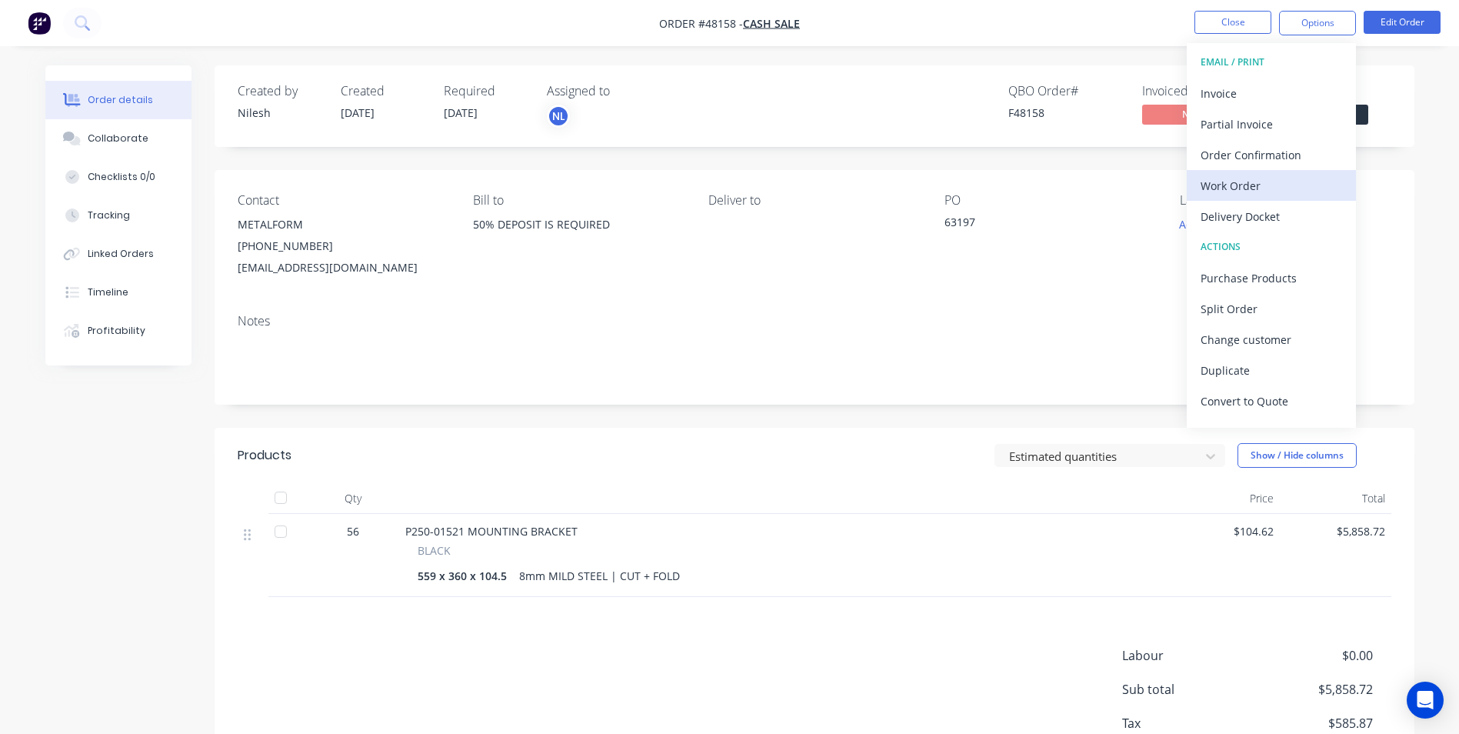
click at [1258, 182] on div "Work Order" at bounding box center [1272, 186] width 142 height 22
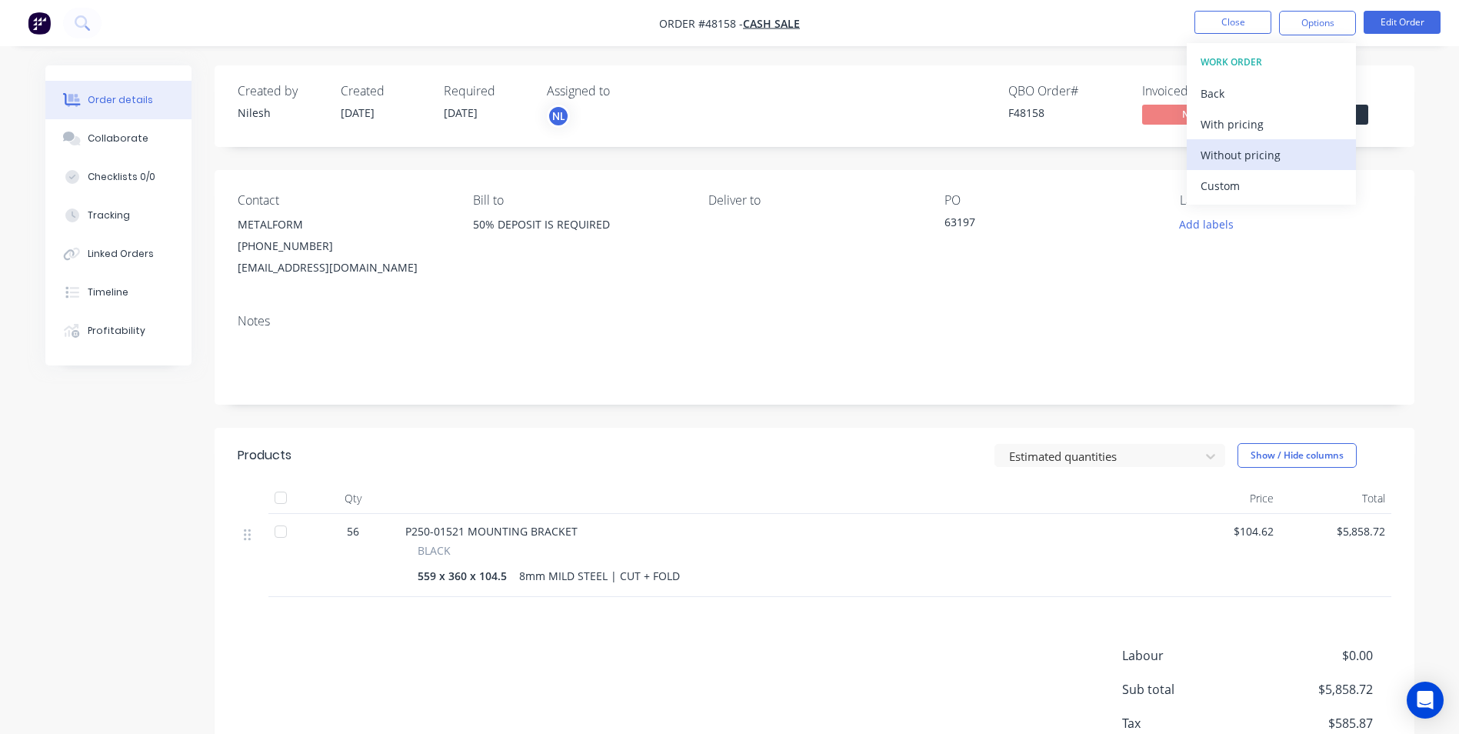
click at [1244, 163] on div "Without pricing" at bounding box center [1272, 155] width 142 height 22
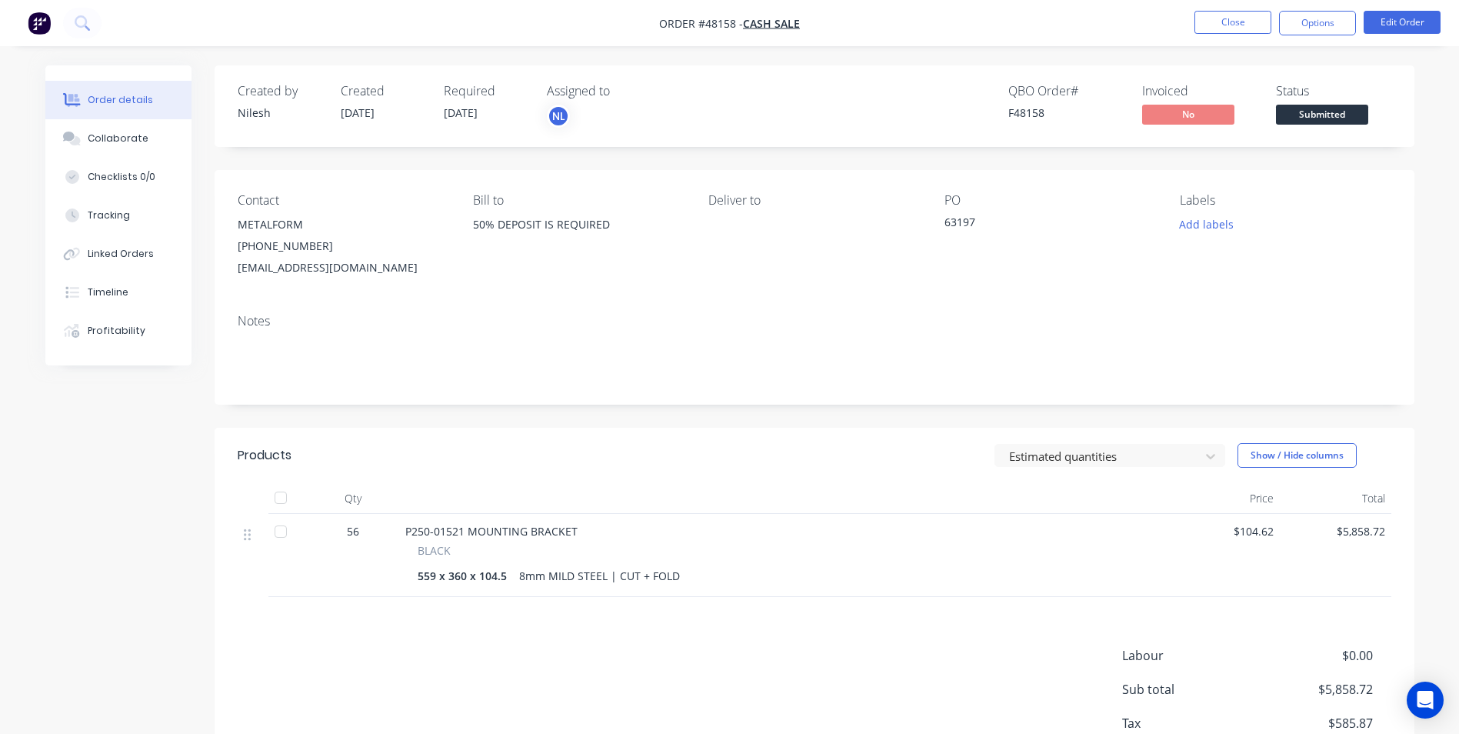
click at [997, 191] on div "Contact METALFORM (02) 4975 4492 mail@mfi.com.au Bill to 50% DEPOSIT IS REQUIRE…" at bounding box center [815, 236] width 1200 height 132
click at [1330, 31] on button "Options" at bounding box center [1317, 23] width 77 height 25
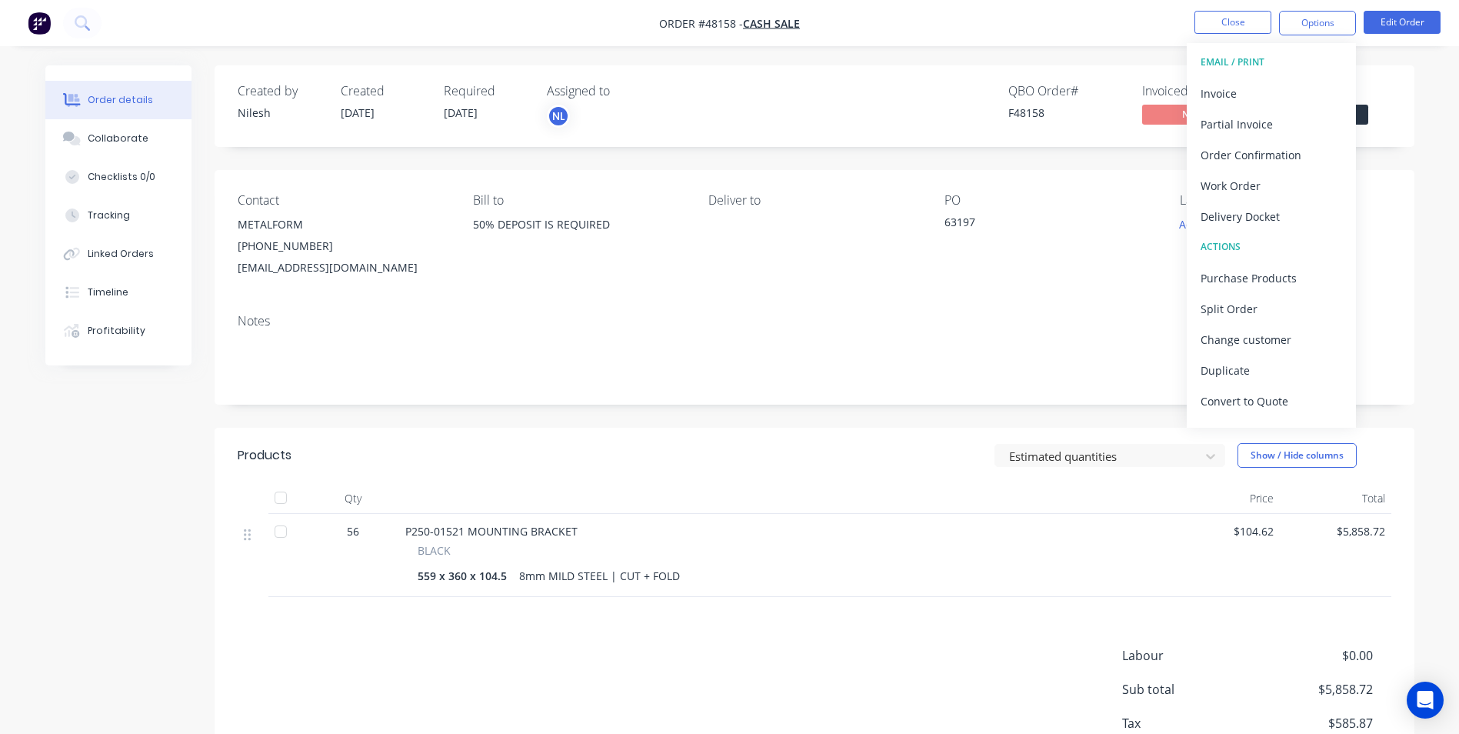
click at [898, 210] on div "Deliver to" at bounding box center [813, 235] width 211 height 85
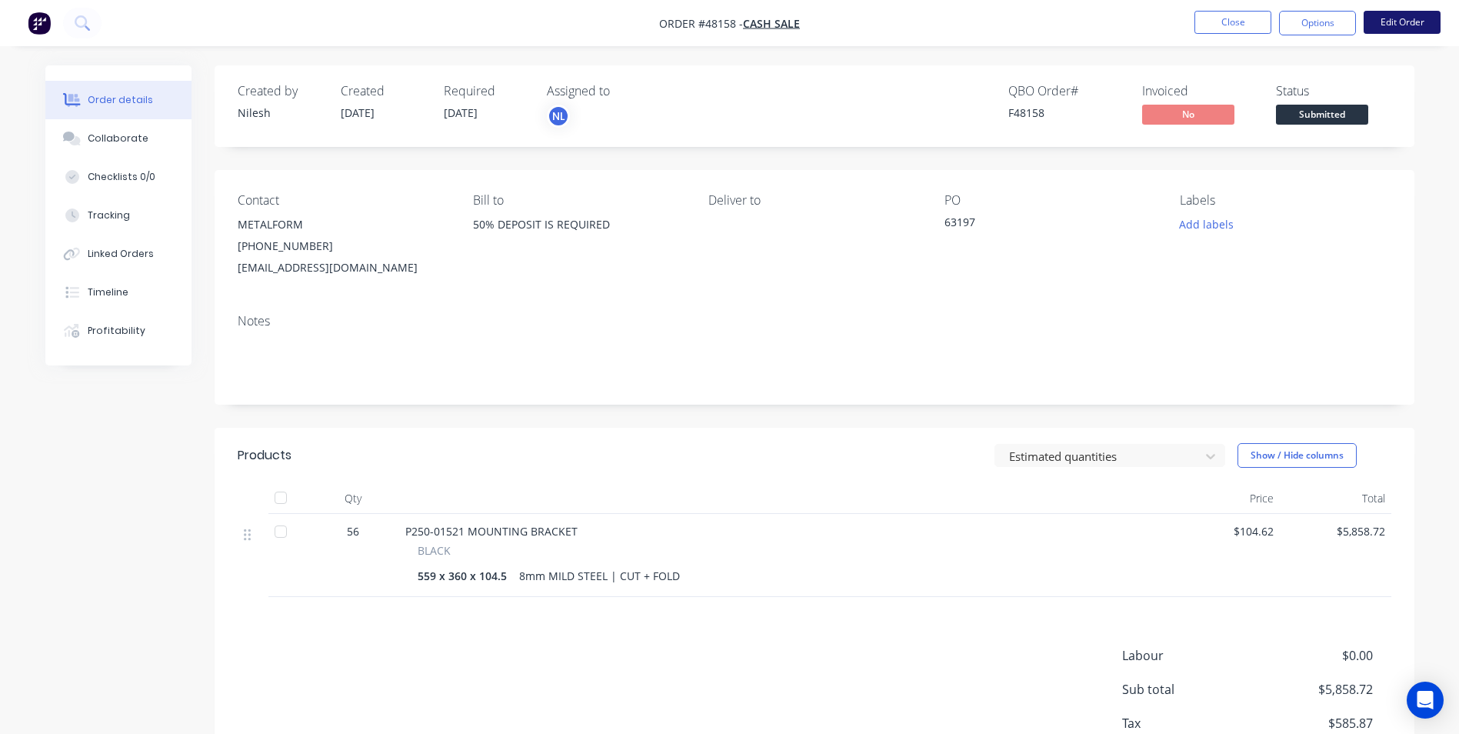
click at [1396, 19] on button "Edit Order" at bounding box center [1402, 22] width 77 height 23
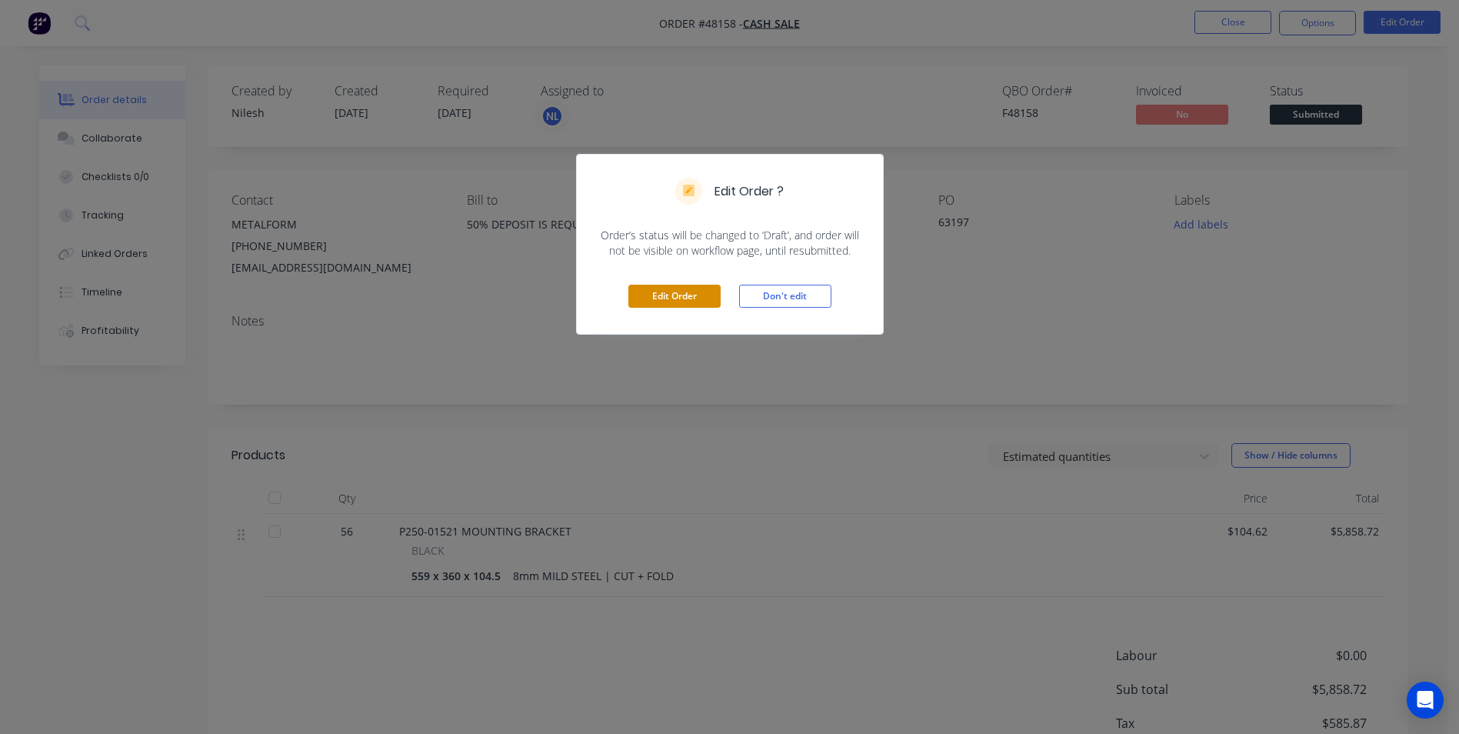
click at [706, 298] on button "Edit Order" at bounding box center [674, 296] width 92 height 23
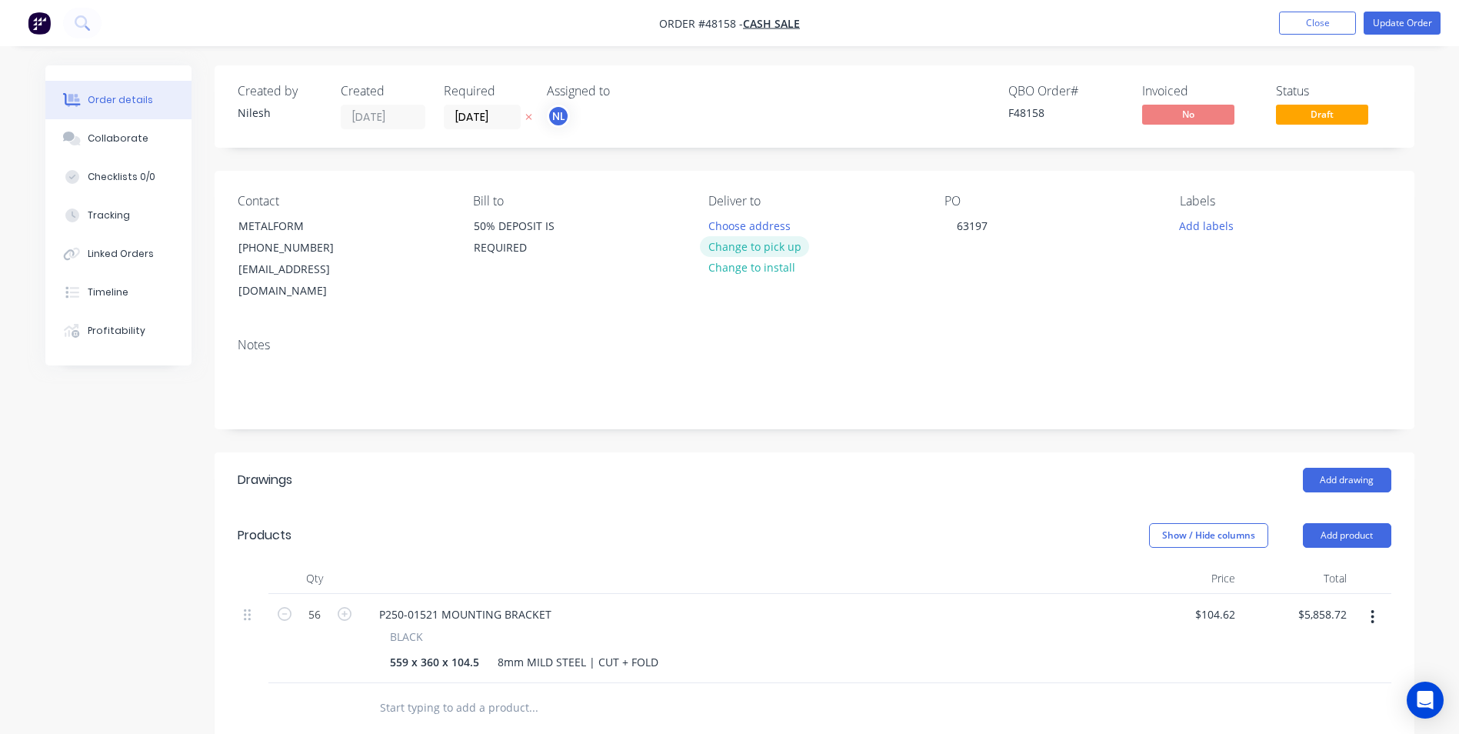
click at [744, 239] on button "Change to pick up" at bounding box center [754, 246] width 109 height 21
drag, startPoint x: 1386, startPoint y: 24, endPoint x: 1369, endPoint y: 22, distance: 17.0
click at [1386, 24] on button "Update Order" at bounding box center [1402, 23] width 77 height 23
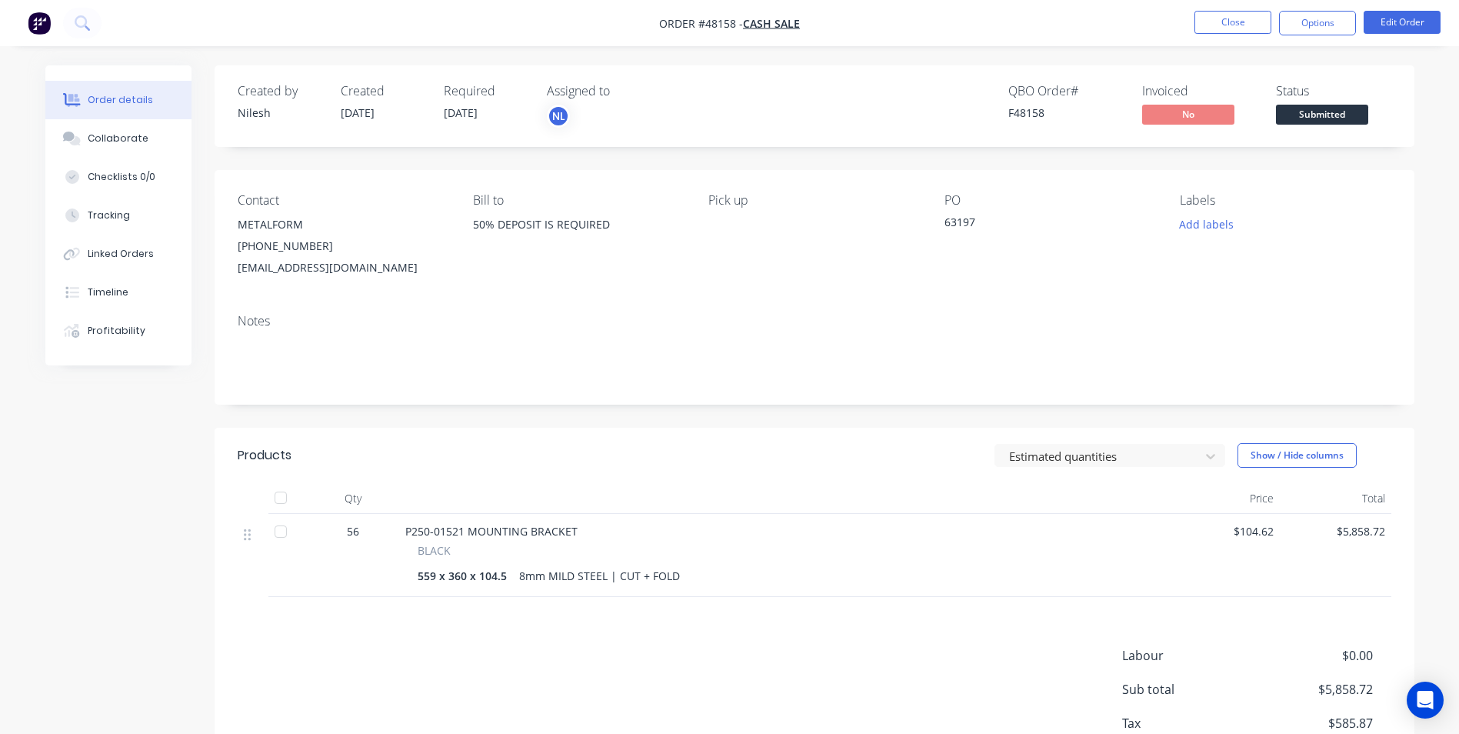
click at [1319, 27] on button "Options" at bounding box center [1317, 23] width 77 height 25
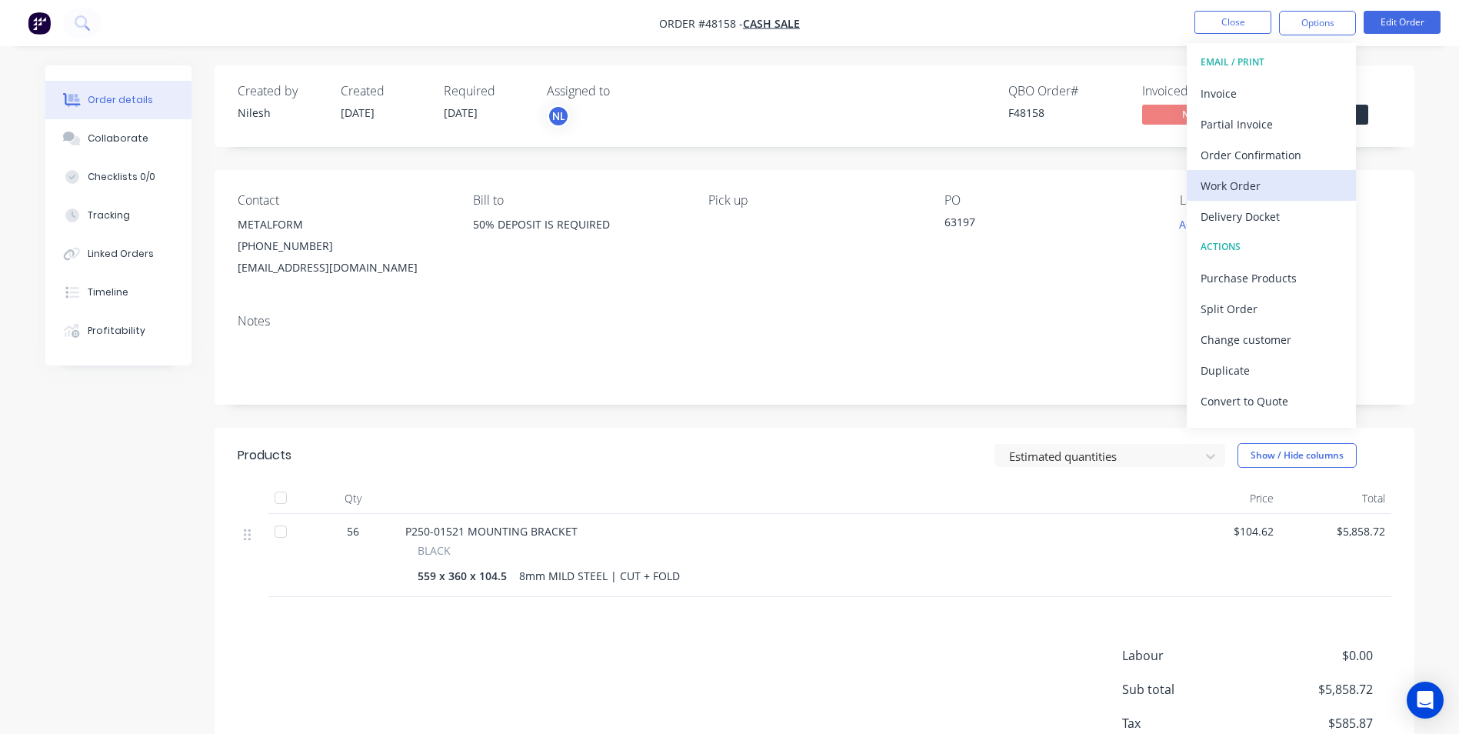
click at [1281, 189] on div "Work Order" at bounding box center [1272, 186] width 142 height 22
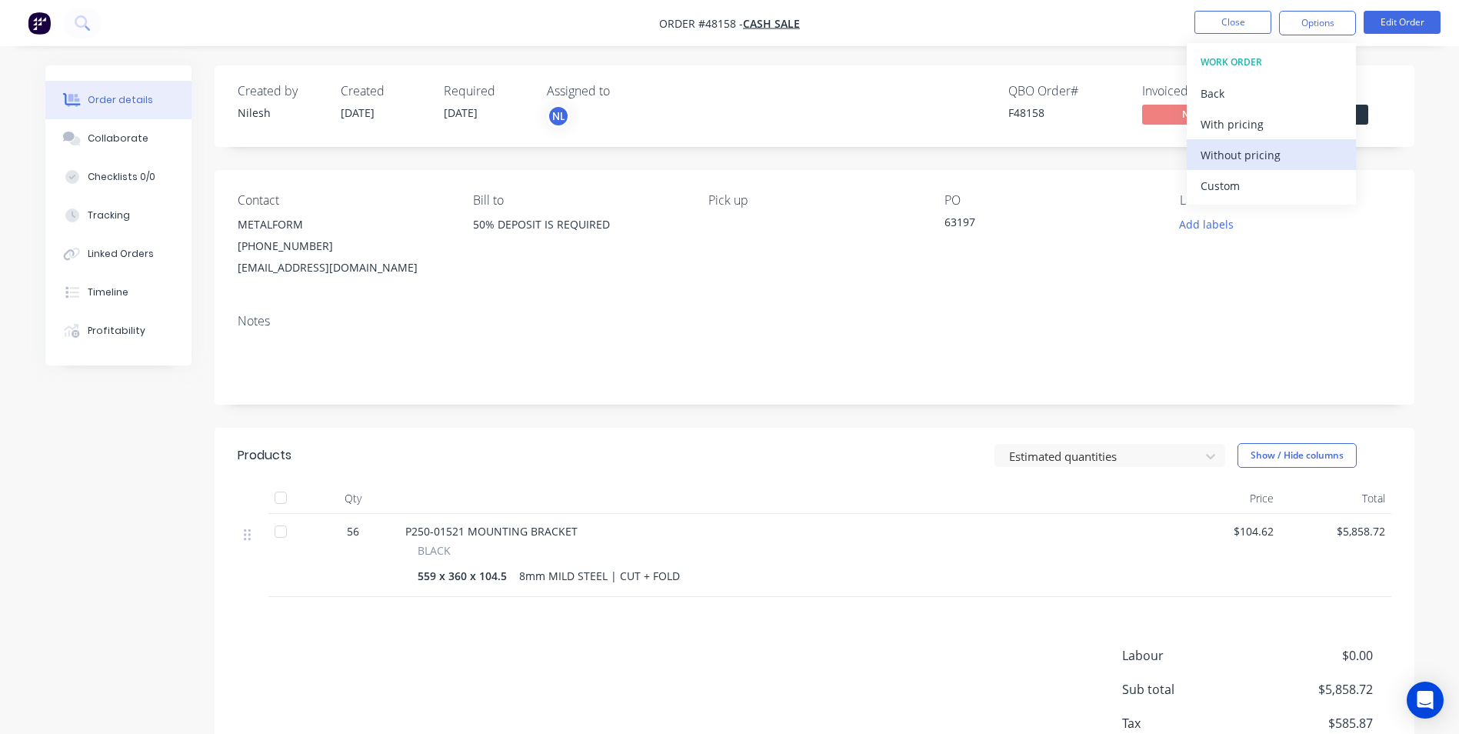
click at [1258, 145] on div "Without pricing" at bounding box center [1272, 155] width 142 height 22
click at [741, 528] on div "P250-01521 MOUNTING BRACKET" at bounding box center [783, 531] width 757 height 16
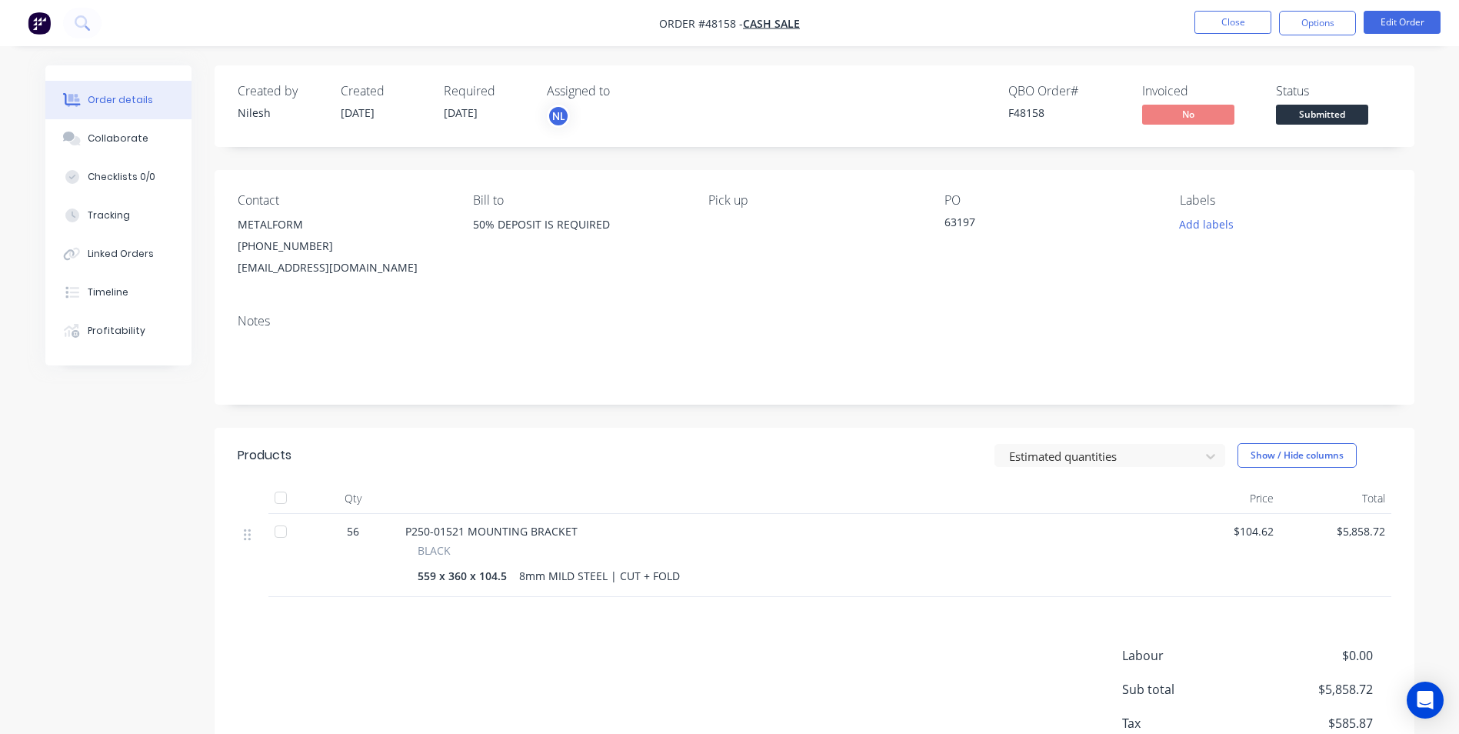
click at [589, 558] on div "BLACK 559 x 360 x 104.5 8mm MILD STEEL | CUT + FOLD" at bounding box center [783, 564] width 757 height 45
drag, startPoint x: 589, startPoint y: 558, endPoint x: 539, endPoint y: 581, distance: 55.1
click at [539, 581] on div "8mm MILD STEEL | CUT + FOLD" at bounding box center [599, 576] width 173 height 22
click at [1411, 18] on button "Edit Order" at bounding box center [1402, 22] width 77 height 23
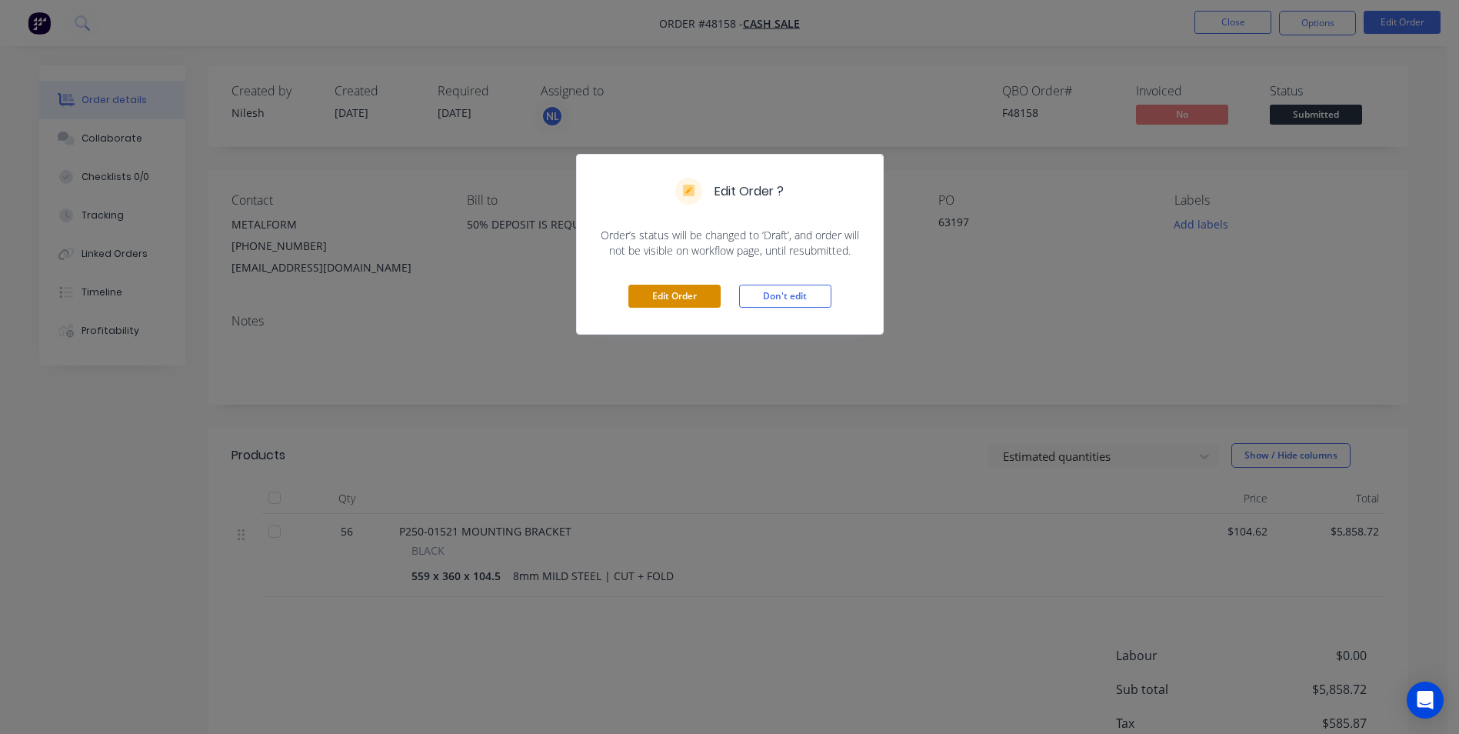
click at [657, 297] on button "Edit Order" at bounding box center [674, 296] width 92 height 23
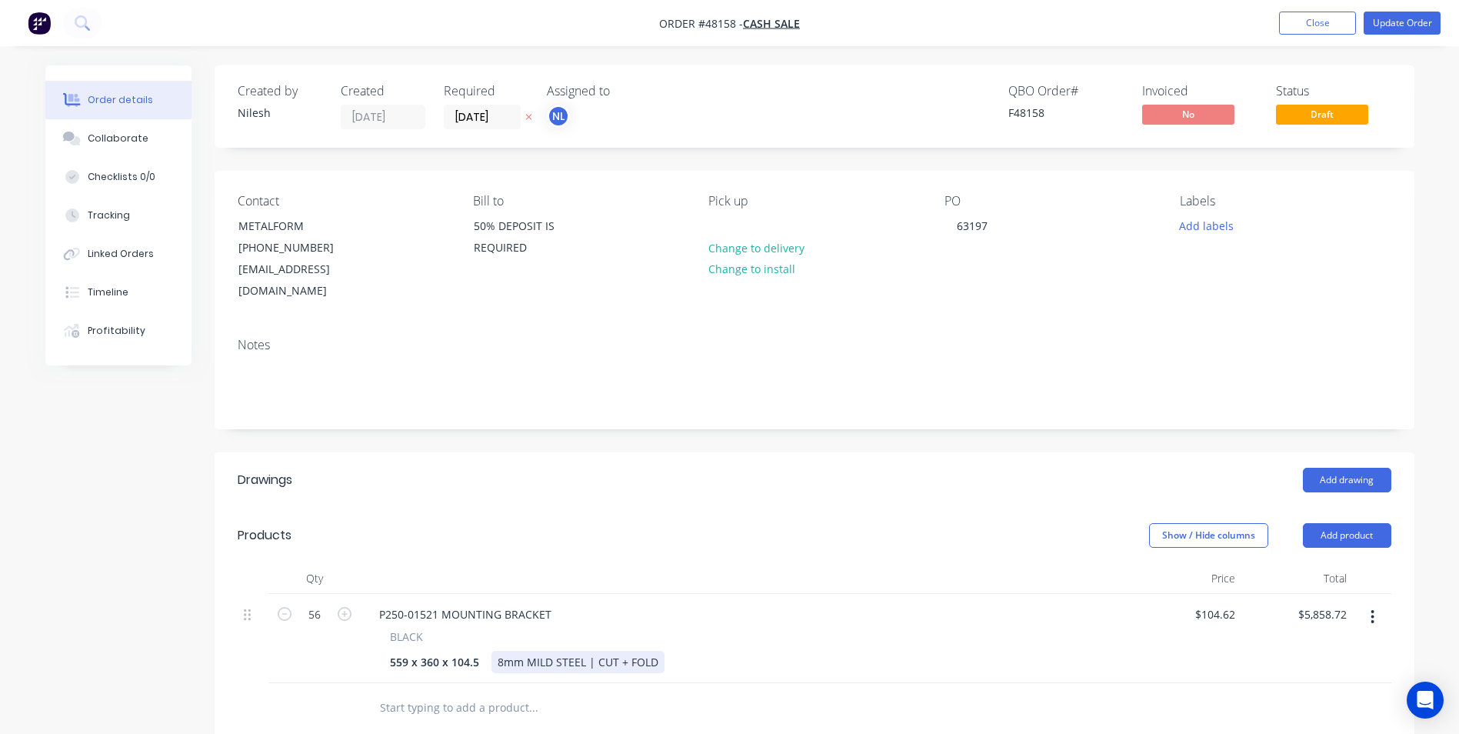
click at [523, 651] on div "8mm MILD STEEL | CUT + FOLD" at bounding box center [577, 662] width 173 height 22
click at [841, 651] on div "559 x 360 x 104.5 8mm 350GR MILD STEEL | CUT + FOLD" at bounding box center [742, 662] width 717 height 22
click at [1368, 18] on button "Update Order" at bounding box center [1402, 23] width 77 height 23
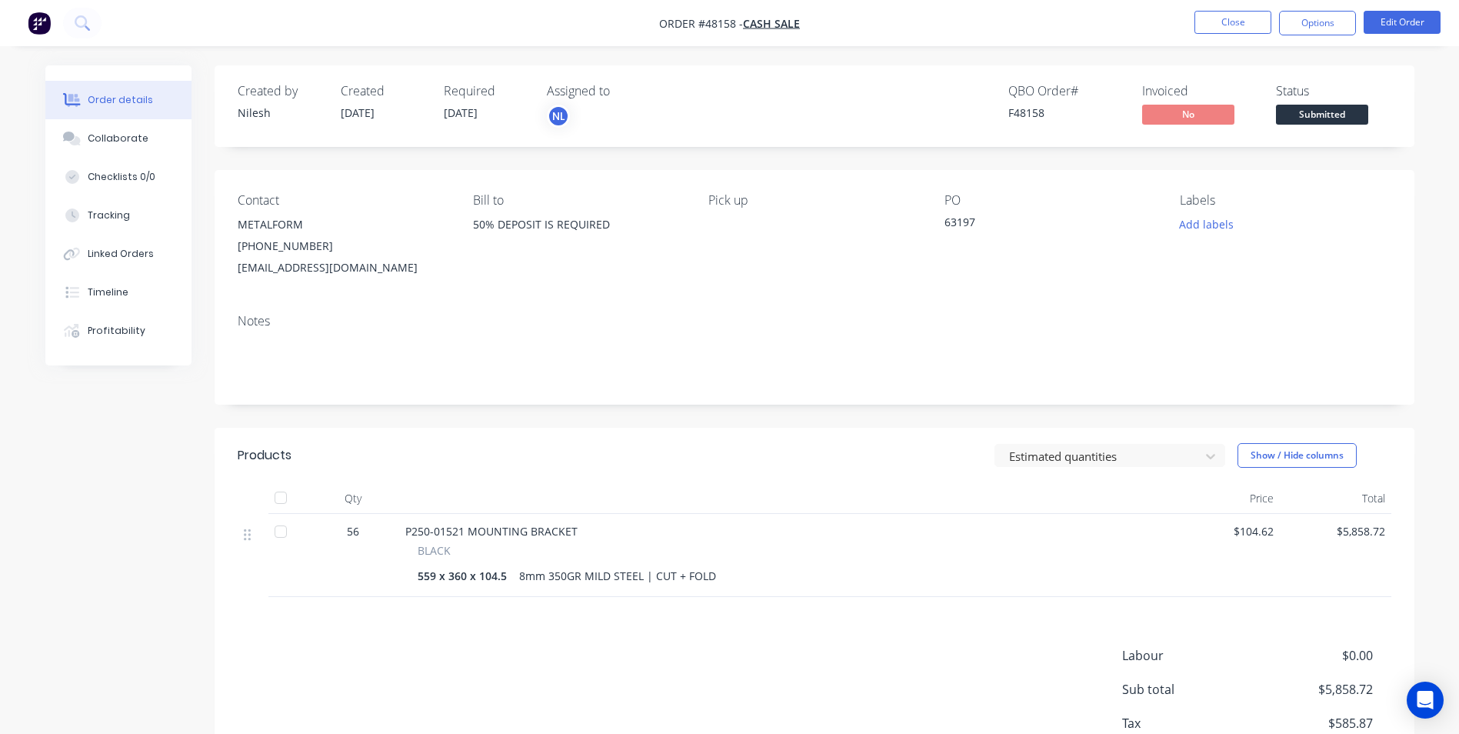
click at [1321, 25] on button "Options" at bounding box center [1317, 23] width 77 height 25
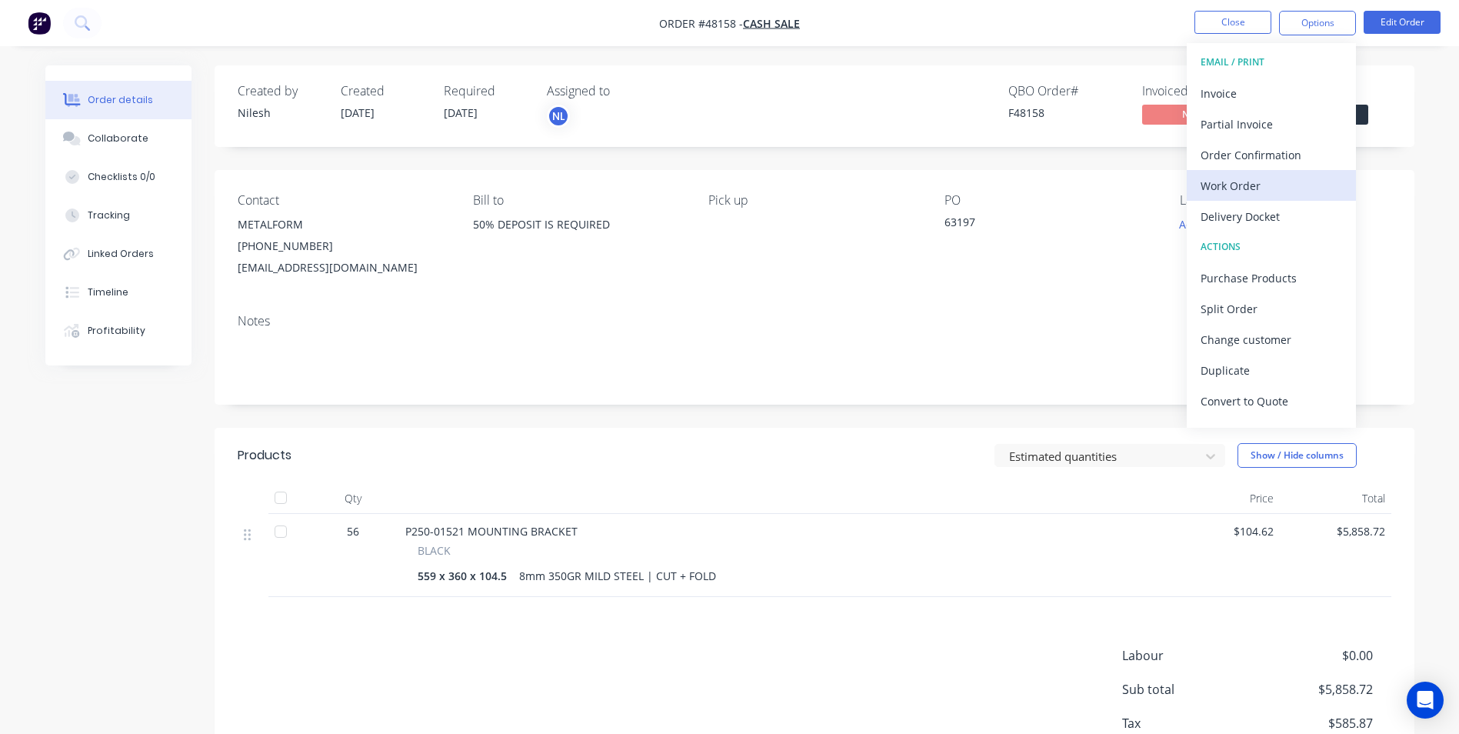
click at [1263, 177] on div "Work Order" at bounding box center [1272, 186] width 142 height 22
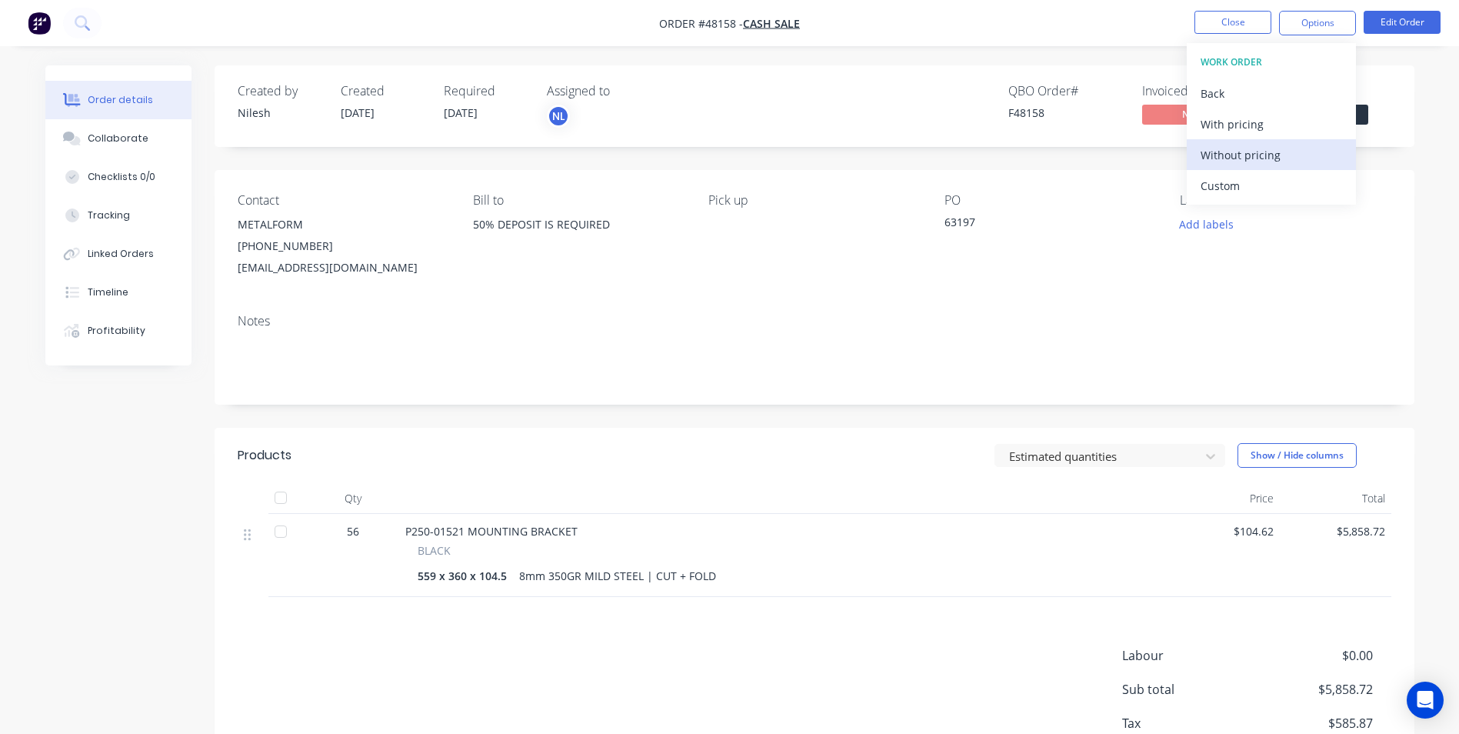
click at [1230, 158] on div "Without pricing" at bounding box center [1272, 155] width 142 height 22
